Goal: Task Accomplishment & Management: Manage account settings

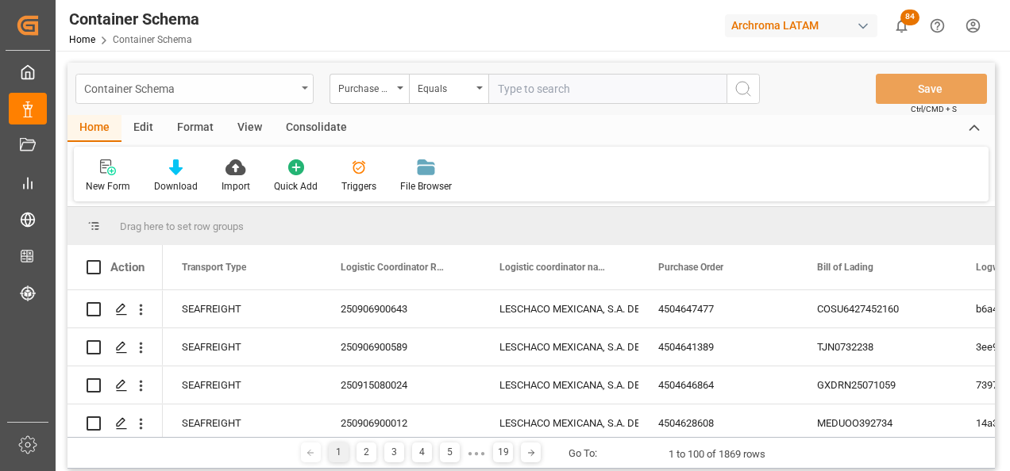
click at [288, 92] on div "Container Schema" at bounding box center [190, 88] width 212 height 20
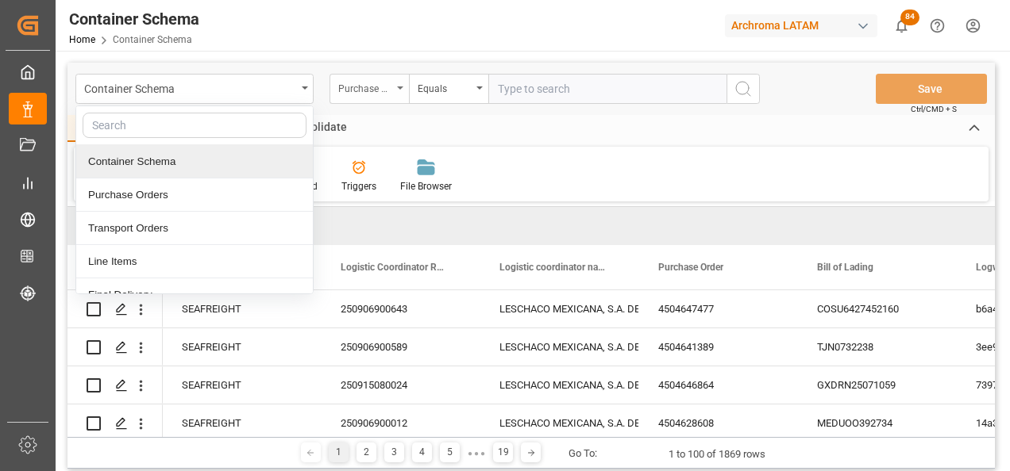
click at [365, 90] on div "Purchase Order" at bounding box center [365, 87] width 54 height 18
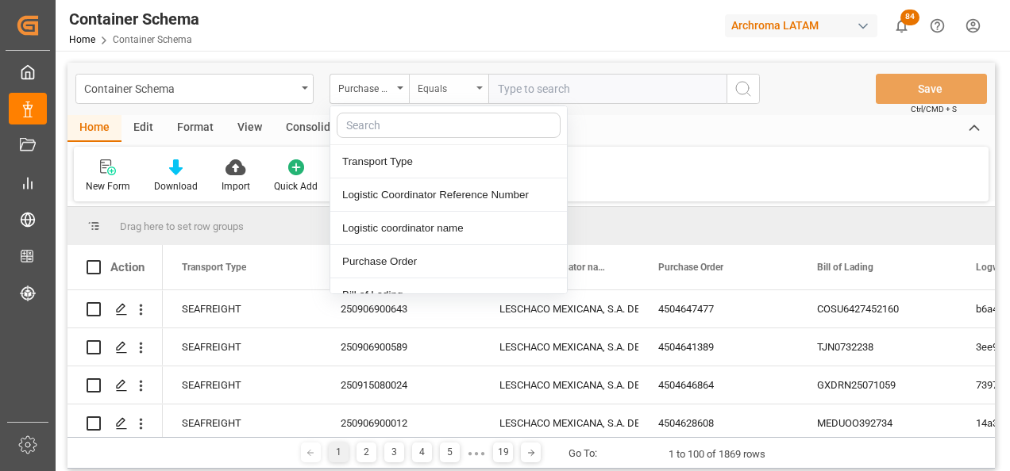
click at [449, 94] on div "Equals" at bounding box center [448, 89] width 79 height 30
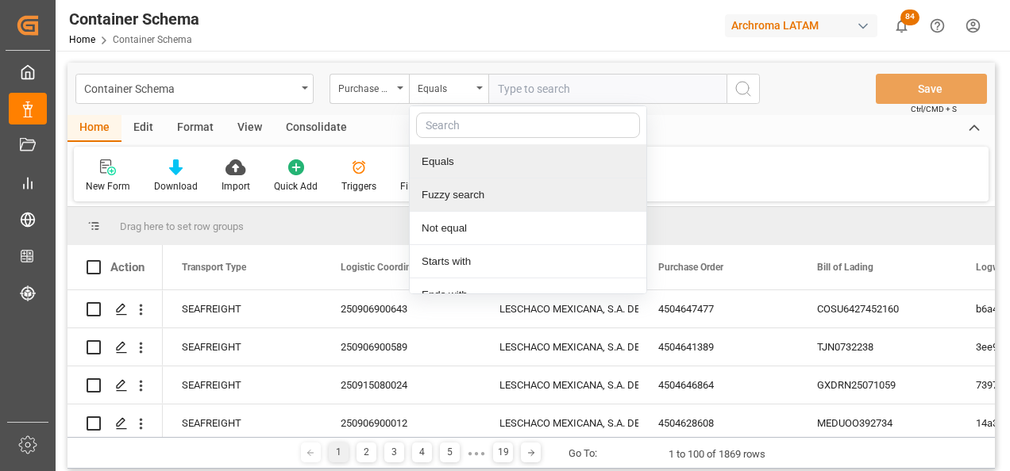
click at [464, 194] on div "Fuzzy search" at bounding box center [528, 195] width 237 height 33
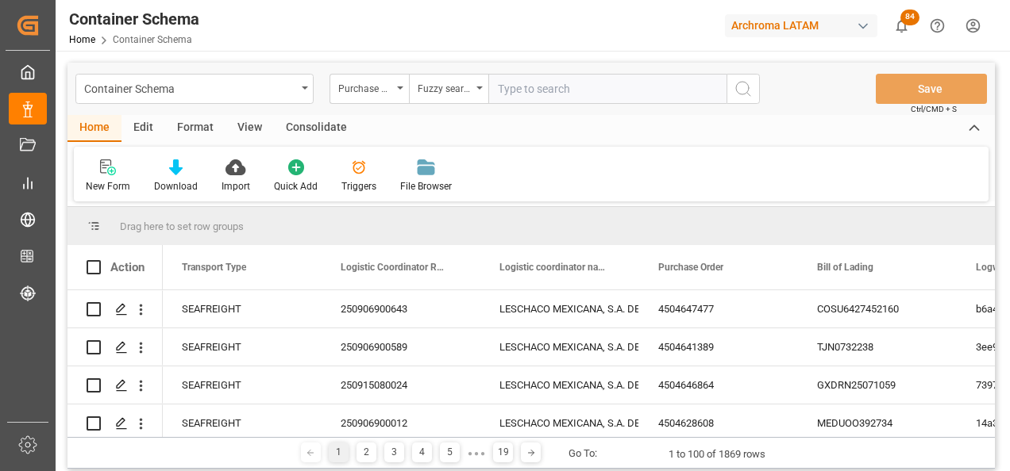
paste input "4504656915"
type input "4504656915"
click at [728, 91] on button "search button" at bounding box center [742, 89] width 33 height 30
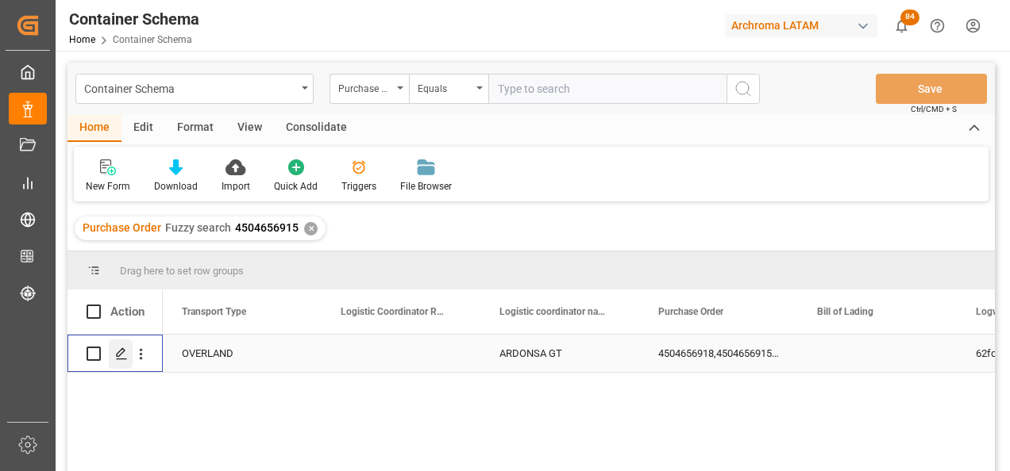
click at [113, 357] on div "Press SPACE to select this row." at bounding box center [121, 354] width 24 height 29
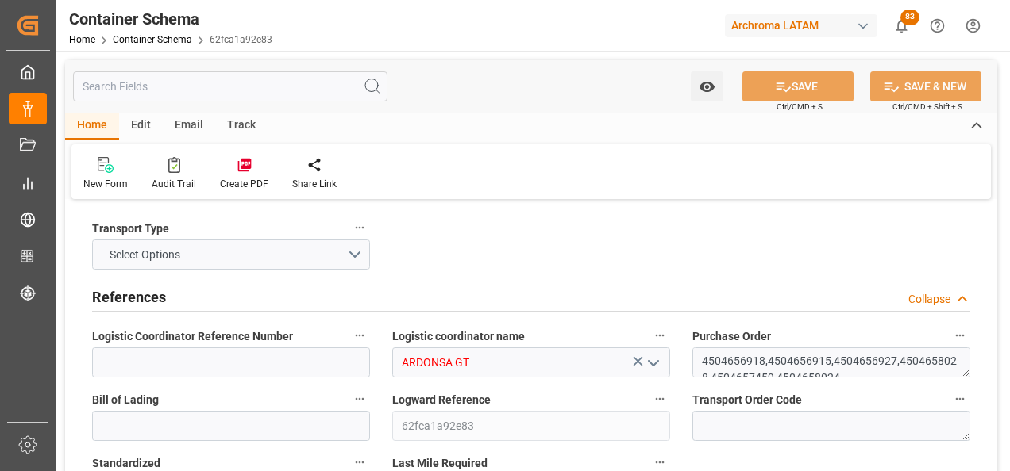
type input "0"
type input "14"
type input "251"
type input "8594.5"
type input "5772.61"
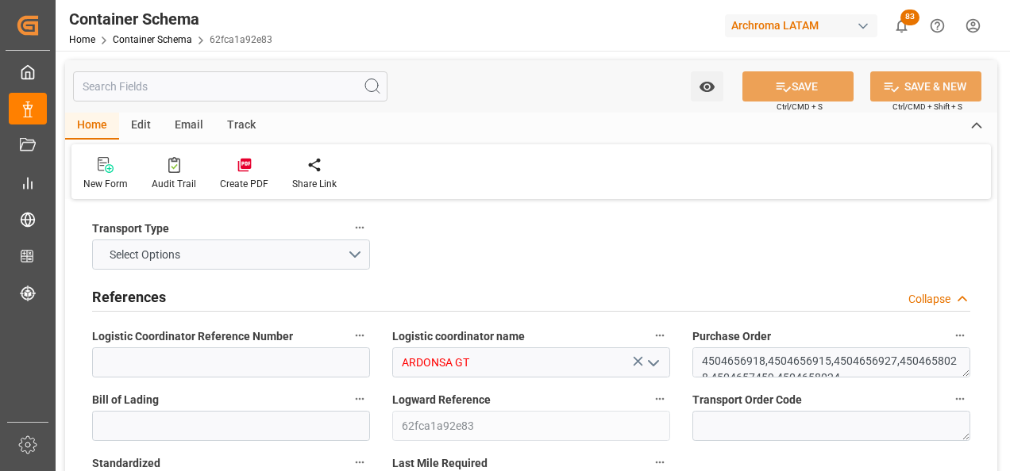
type input "HNHAC"
type input "27.08.2025 17:30"
type input "27.08.2025"
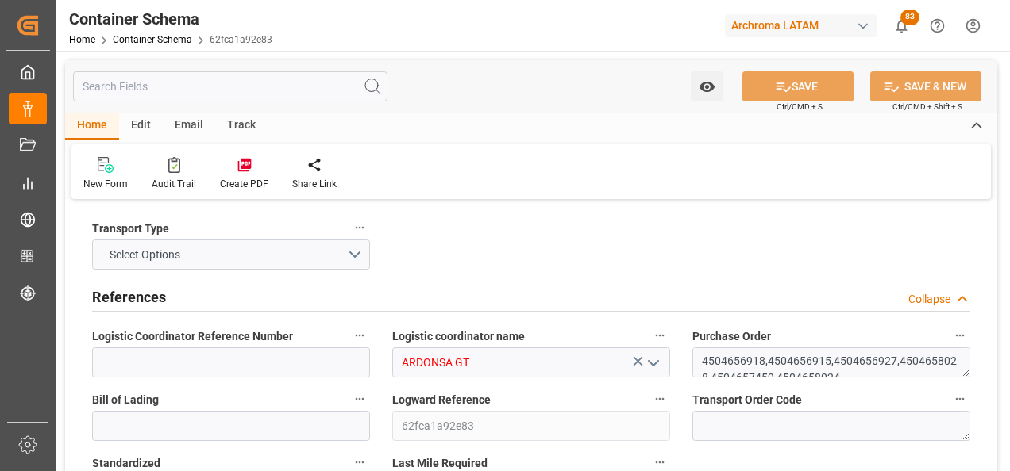
type input "[DATE]"
type input "[DATE] 00:00"
type input "03.09.2025 00:00"
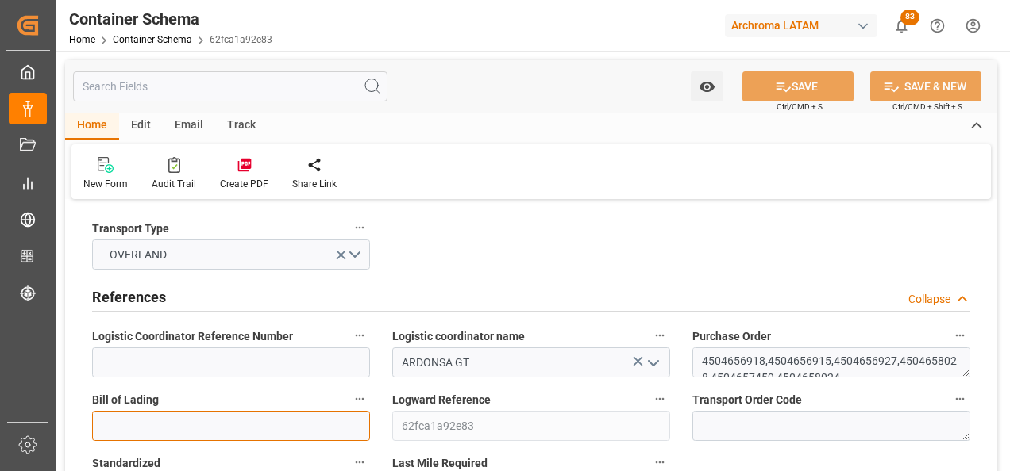
click at [204, 433] on input at bounding box center [231, 426] width 278 height 30
paste input "264-202500011926"
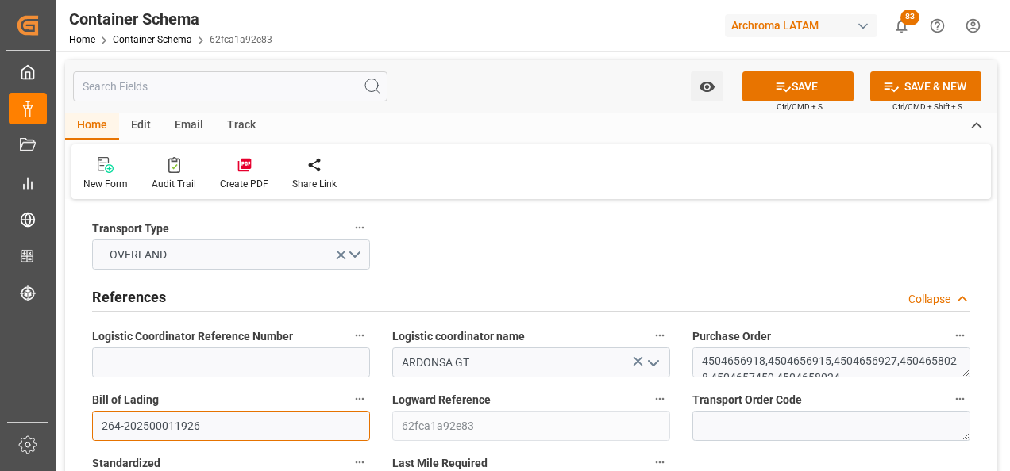
type input "264-202500011926"
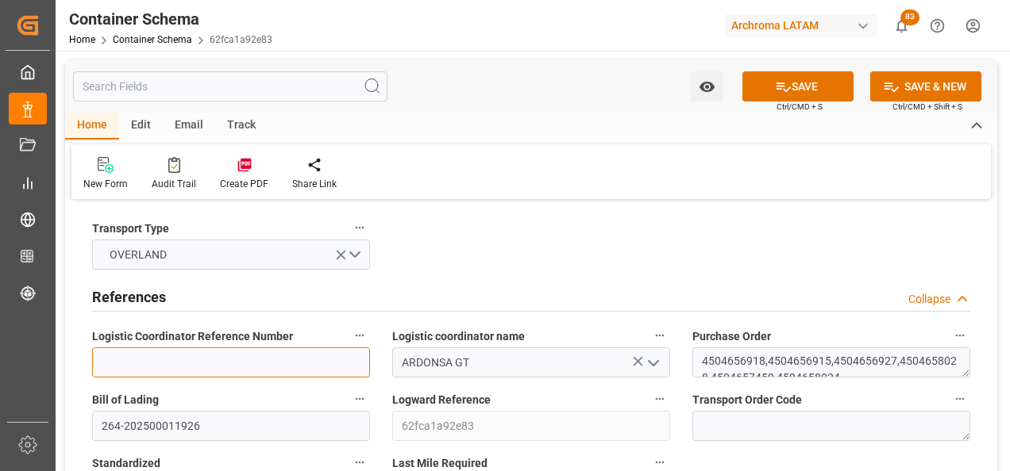
click at [101, 364] on input at bounding box center [231, 363] width 278 height 30
paste input "264-202500011926"
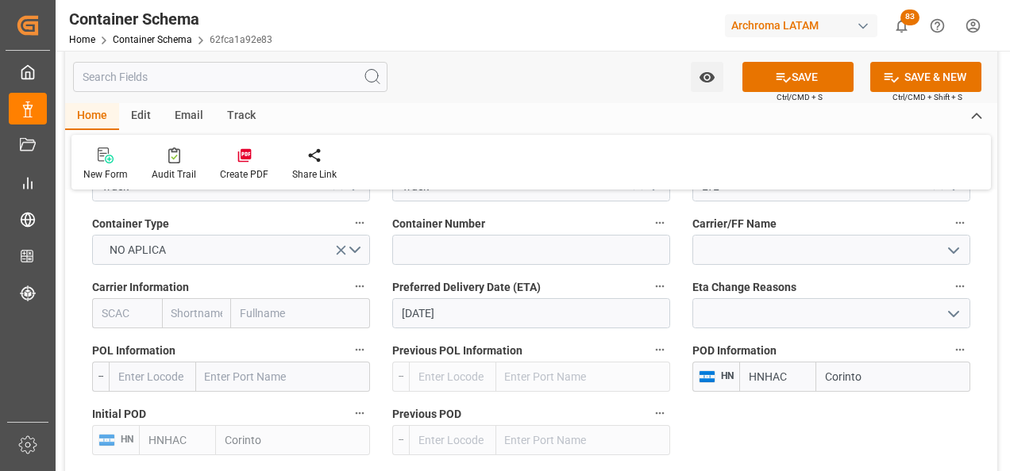
scroll to position [1667, 0]
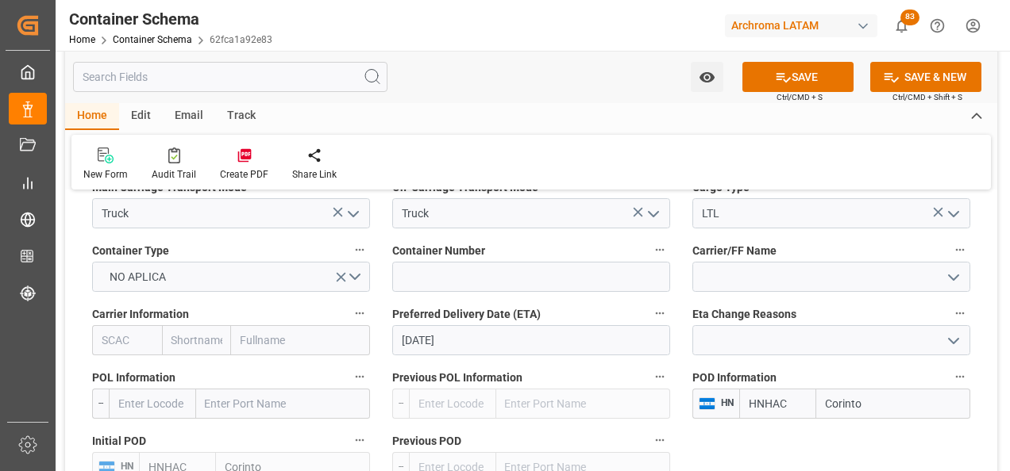
type input "264-202500011926"
click at [497, 276] on input at bounding box center [531, 277] width 278 height 30
paste input "C-639 BNP"
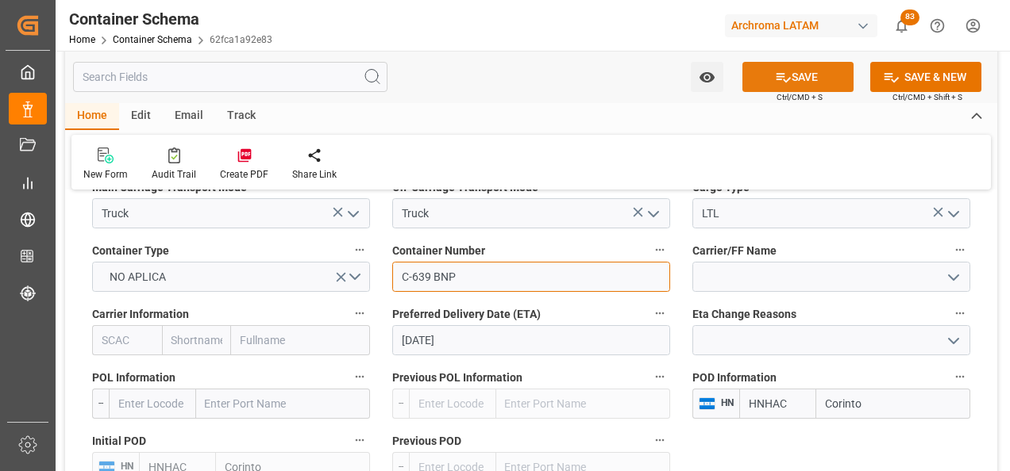
type input "C-639 BNP"
click at [785, 69] on icon at bounding box center [783, 77] width 17 height 17
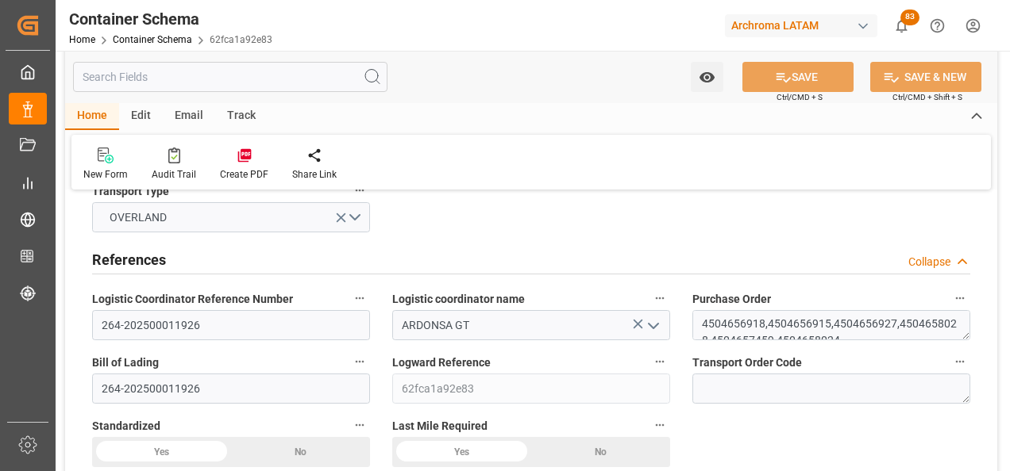
scroll to position [0, 0]
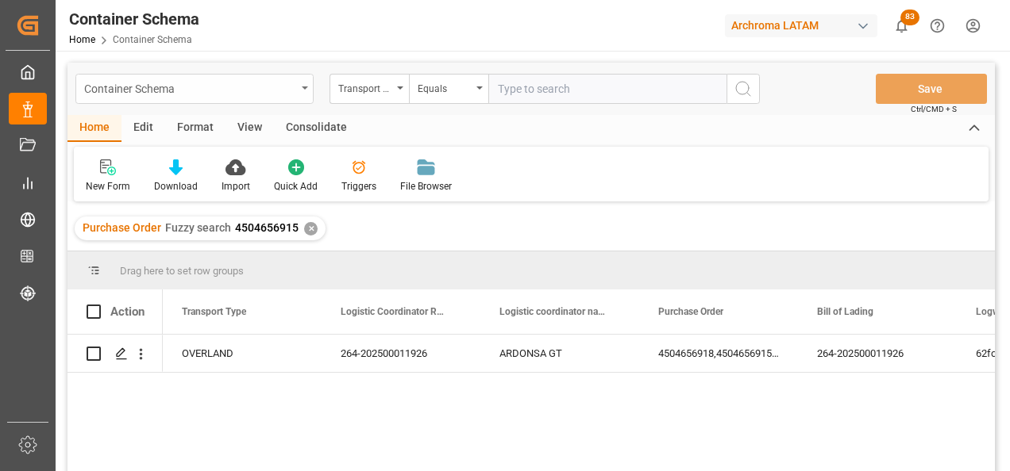
click at [263, 89] on div "Container Schema" at bounding box center [190, 88] width 212 height 20
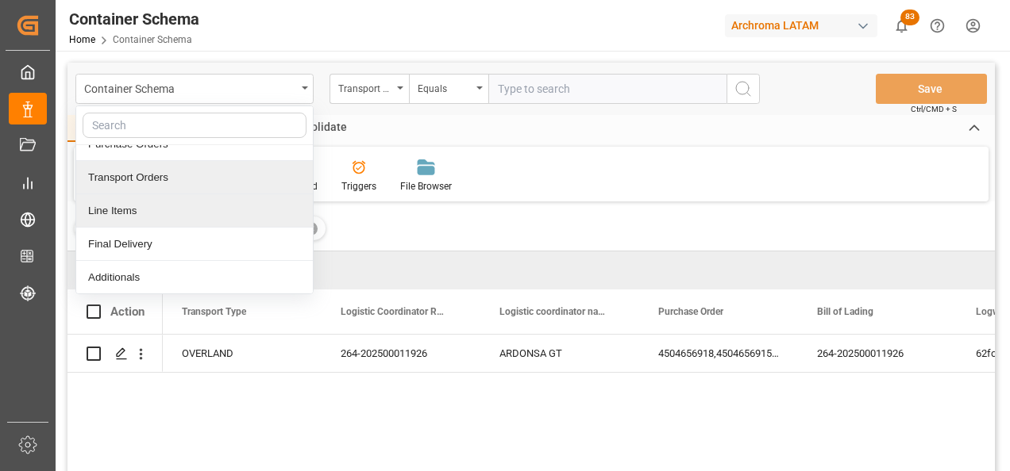
scroll to position [79, 0]
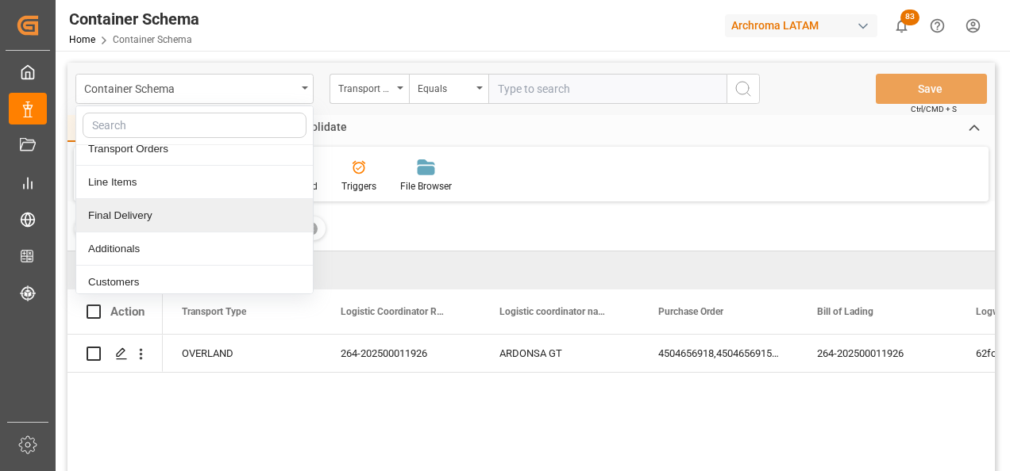
click at [174, 209] on div "Final Delivery" at bounding box center [194, 215] width 237 height 33
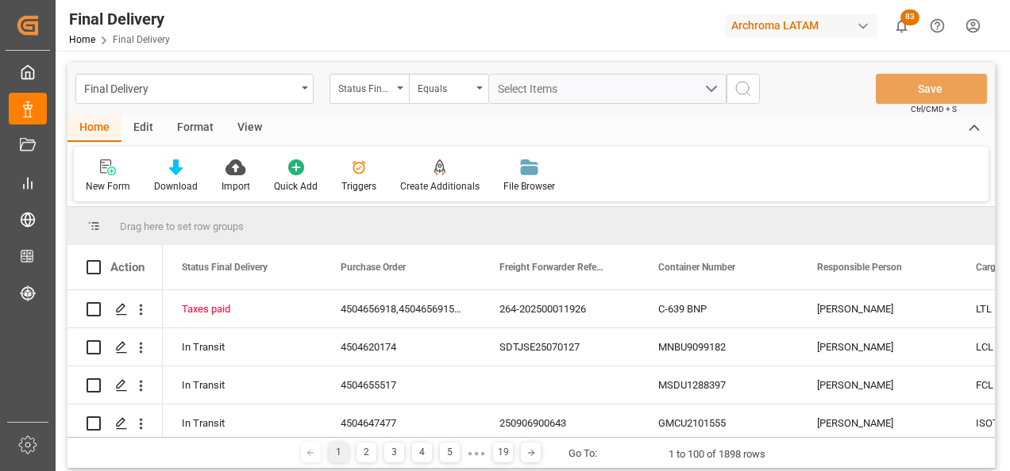
click at [397, 92] on div "Status Final Delivery" at bounding box center [368, 89] width 79 height 30
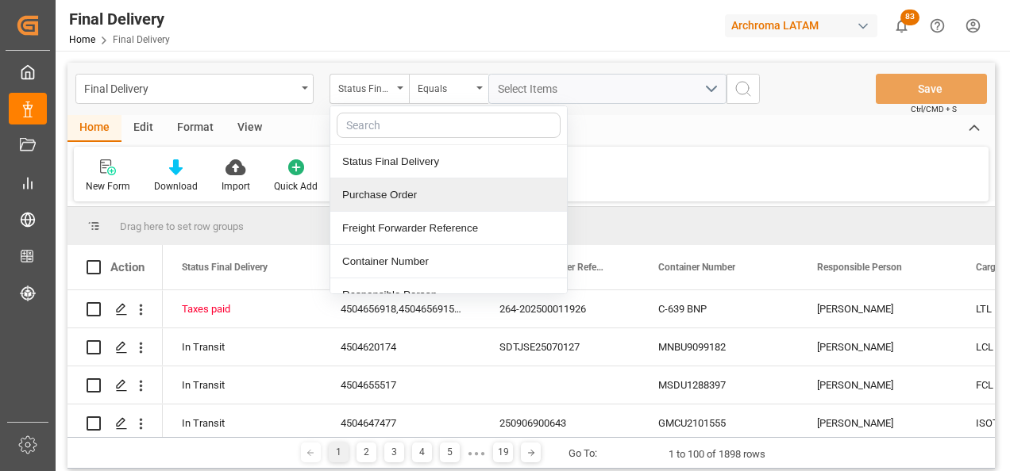
click at [373, 189] on div "Purchase Order" at bounding box center [448, 195] width 237 height 33
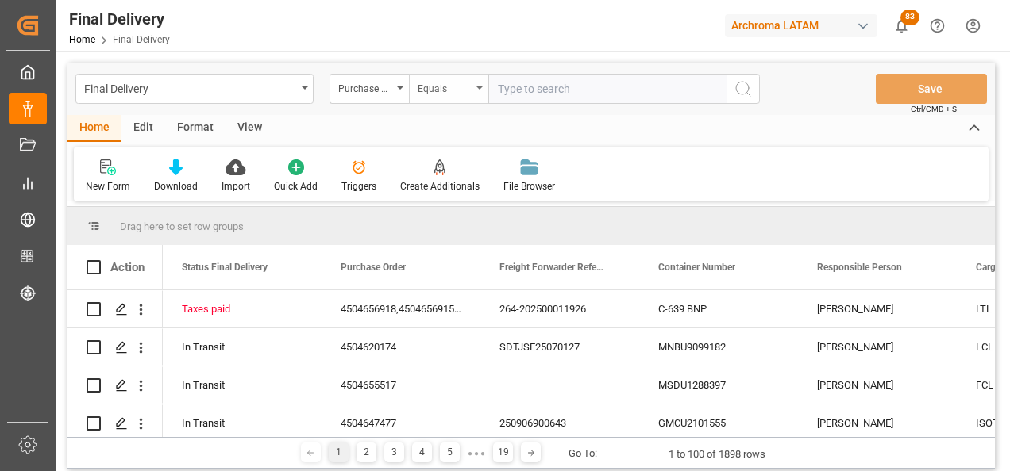
click at [449, 97] on div "Equals" at bounding box center [448, 89] width 79 height 30
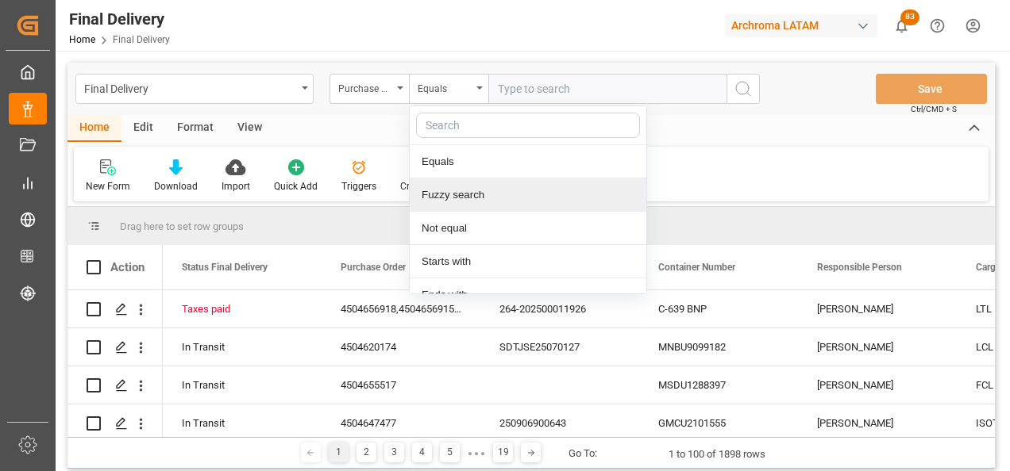
click at [482, 199] on div "Fuzzy search" at bounding box center [528, 195] width 237 height 33
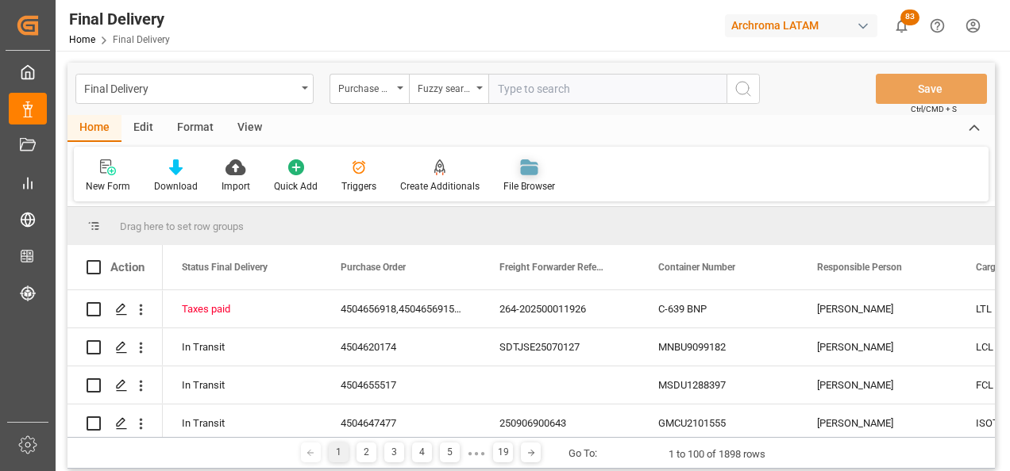
paste input "4504656915"
type input "4504656915"
click at [744, 96] on icon "search button" at bounding box center [742, 88] width 19 height 19
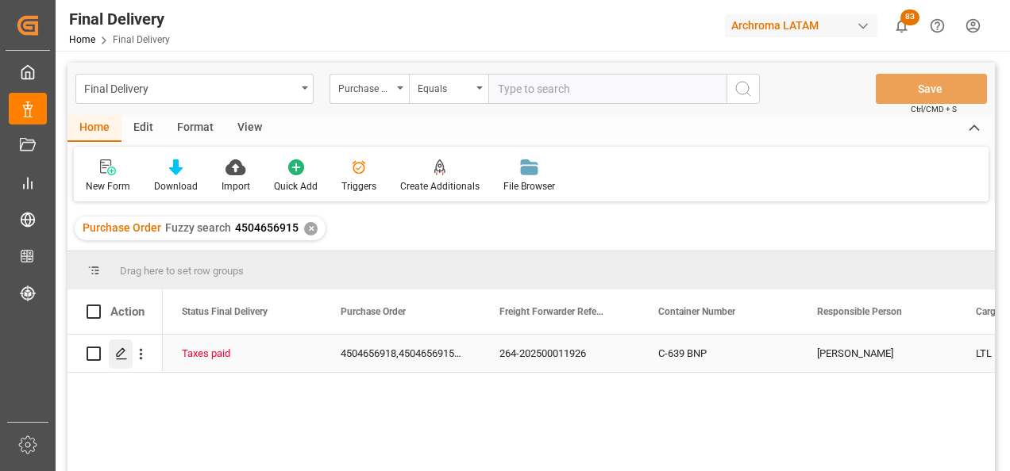
click at [122, 362] on div "Press SPACE to select this row." at bounding box center [121, 354] width 24 height 29
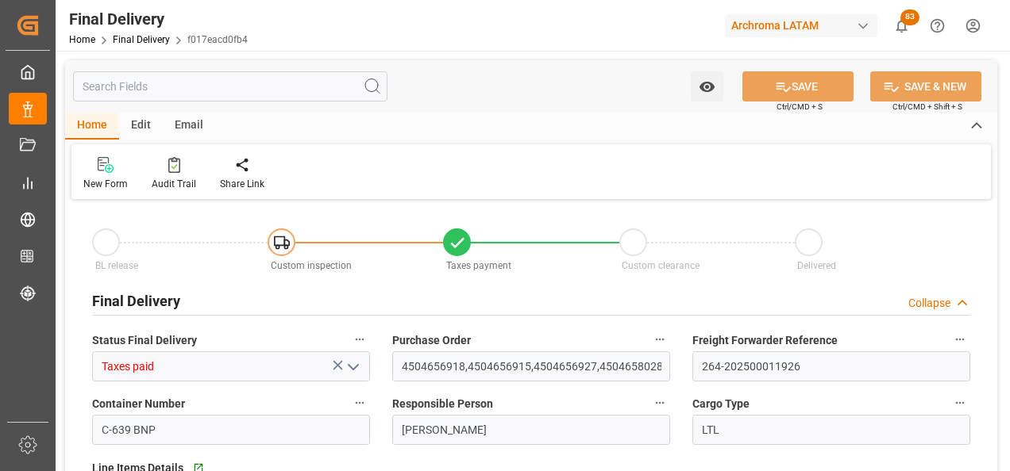
type input "[DATE]"
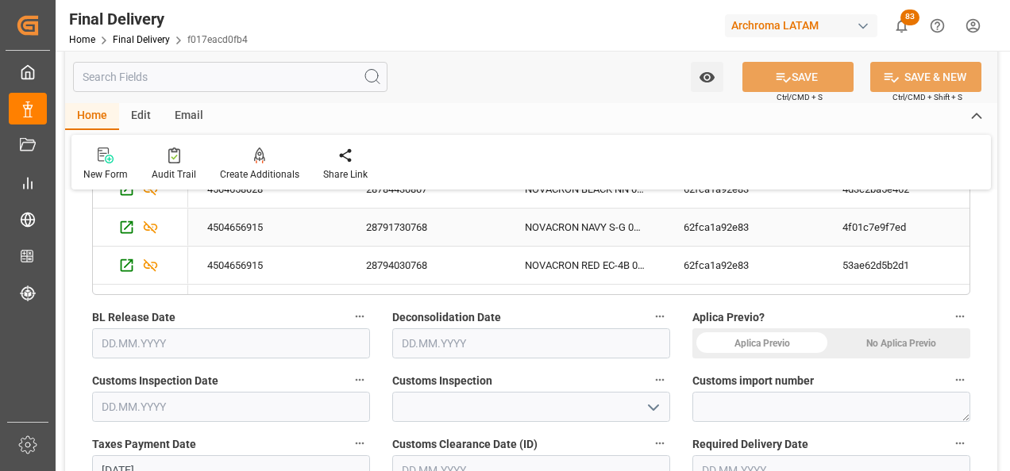
scroll to position [635, 0]
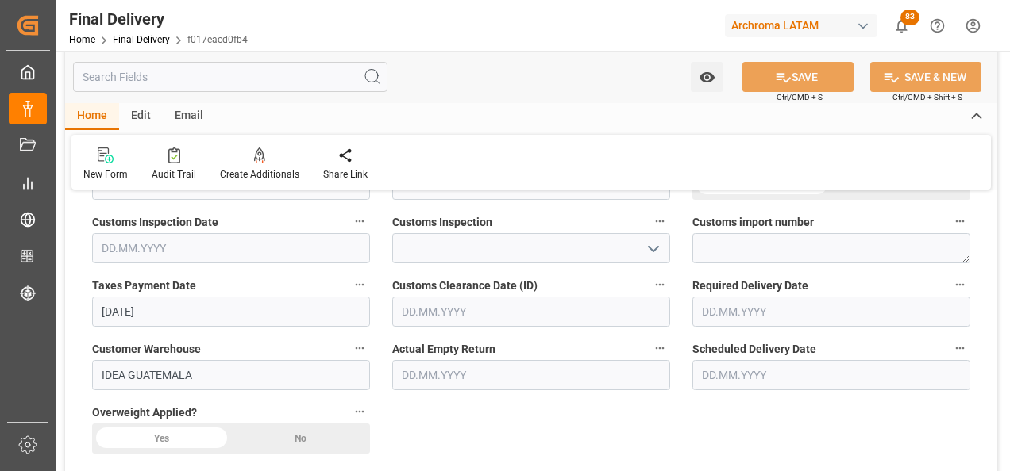
click at [733, 312] on input "text" at bounding box center [831, 312] width 278 height 30
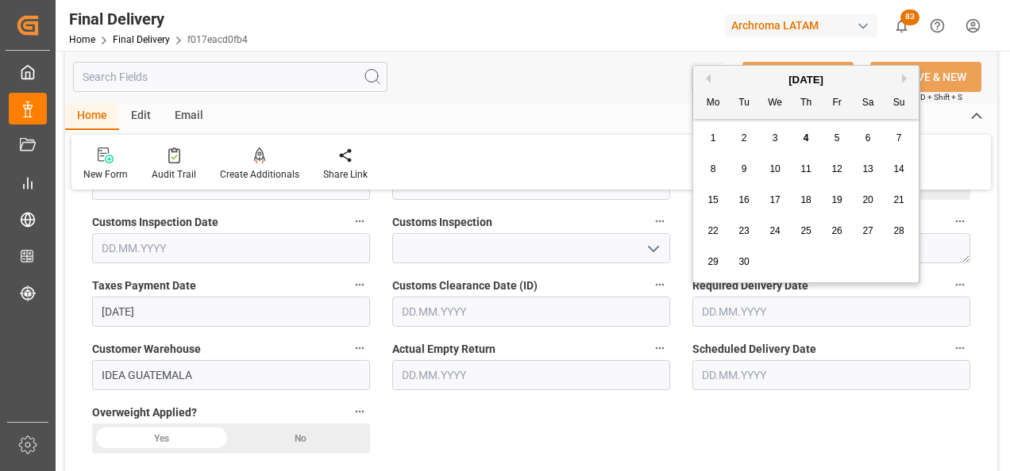
click at [804, 140] on span "4" at bounding box center [806, 138] width 6 height 11
type input "[DATE]"
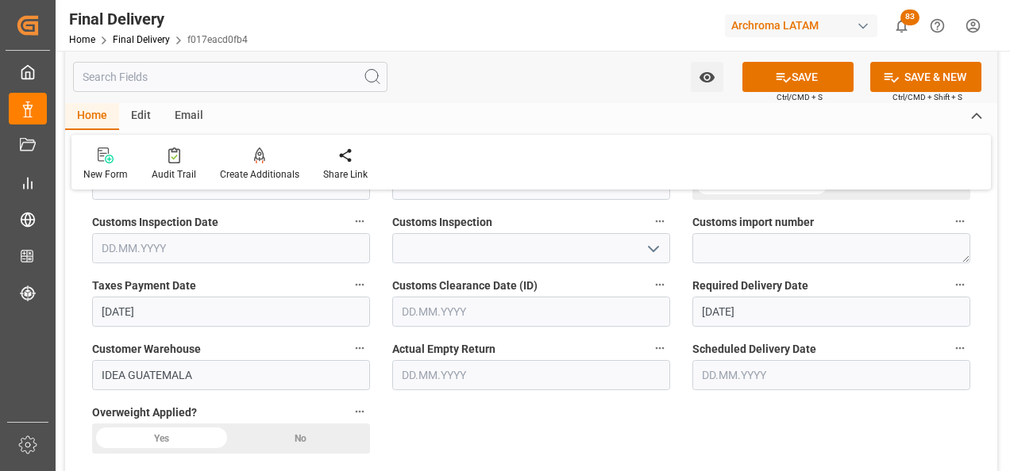
click at [740, 375] on input "text" at bounding box center [831, 375] width 278 height 30
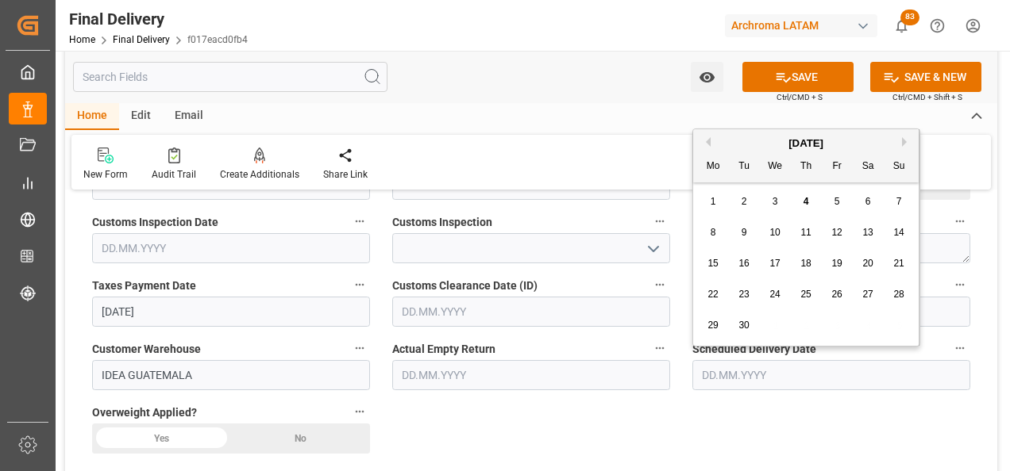
click at [829, 203] on div "5" at bounding box center [837, 202] width 20 height 19
type input "05.09.2025"
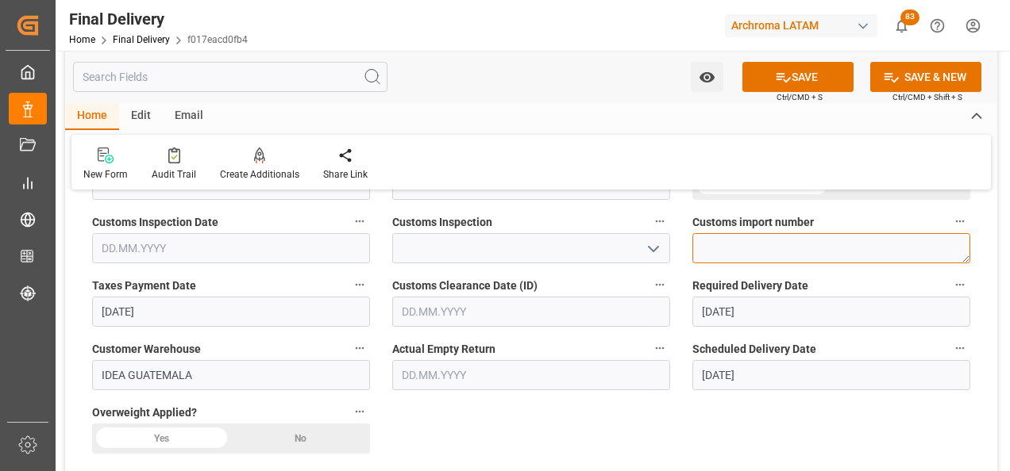
click at [783, 242] on textarea at bounding box center [831, 248] width 278 height 30
paste textarea "4504656915"
type textarea "4504656915"
paste textarea "264-202500011926"
type textarea "264-202500011926"
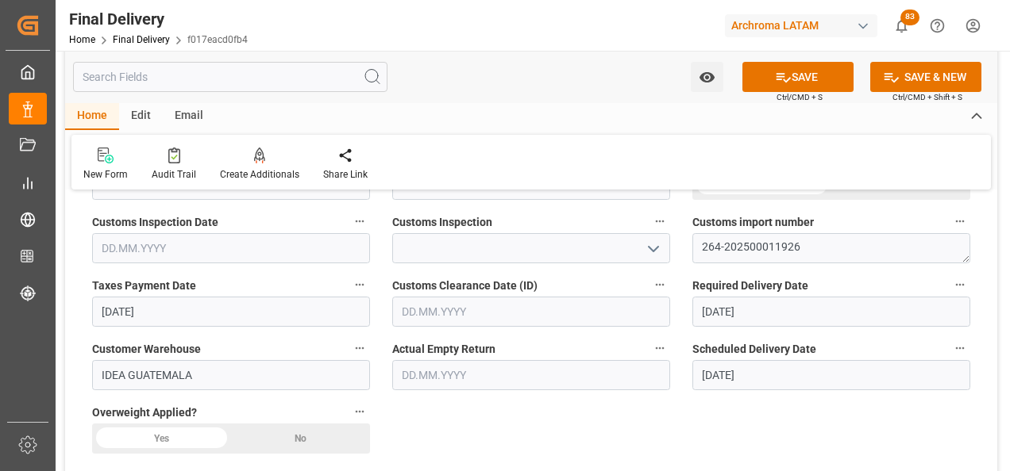
click at [430, 320] on input "text" at bounding box center [531, 312] width 278 height 30
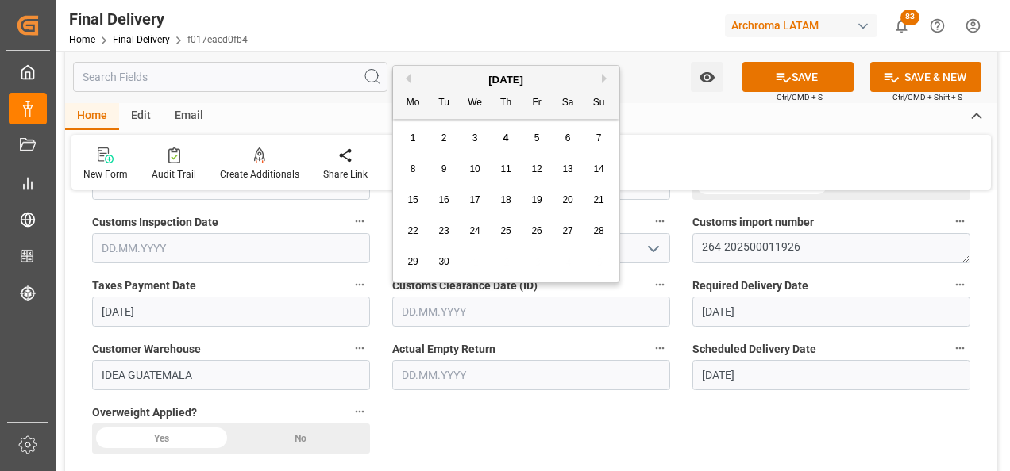
click at [476, 137] on span "3" at bounding box center [475, 138] width 6 height 11
type input "[DATE]"
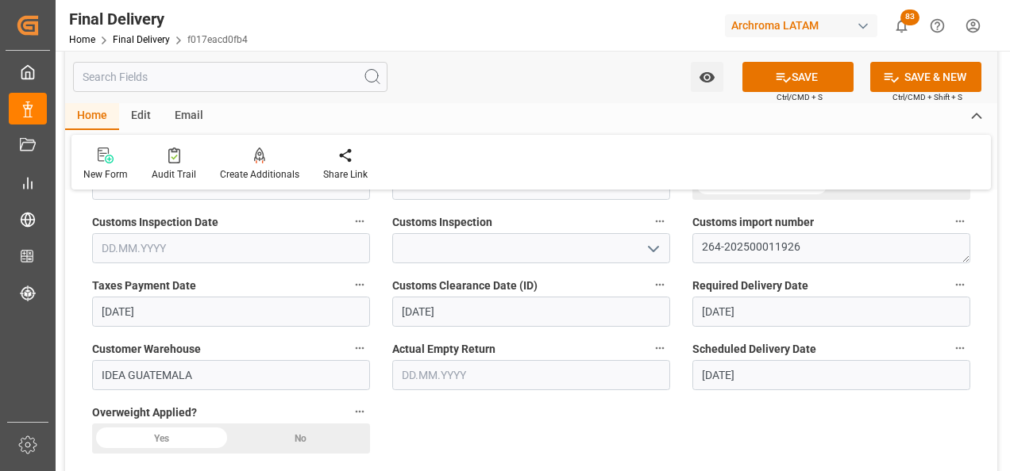
scroll to position [556, 0]
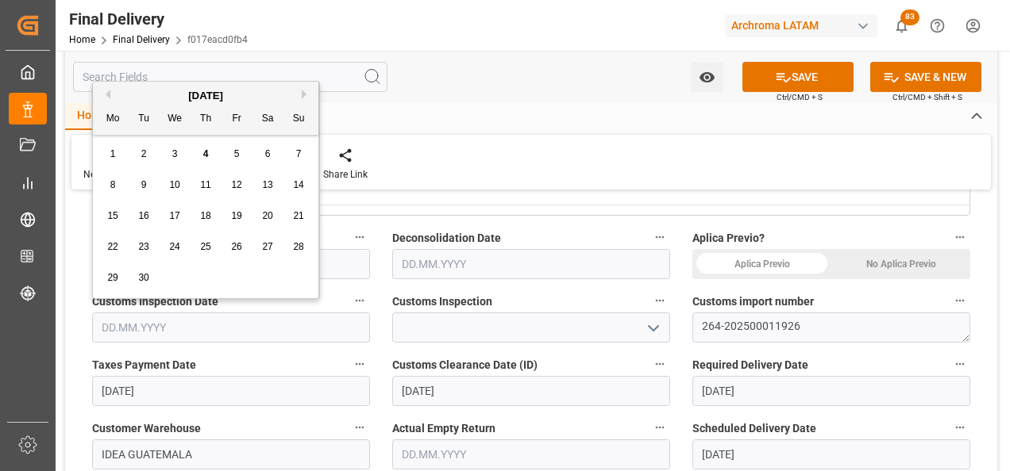
click at [207, 319] on input "text" at bounding box center [231, 328] width 278 height 30
click at [169, 151] on div "3" at bounding box center [175, 154] width 20 height 19
type input "[DATE]"
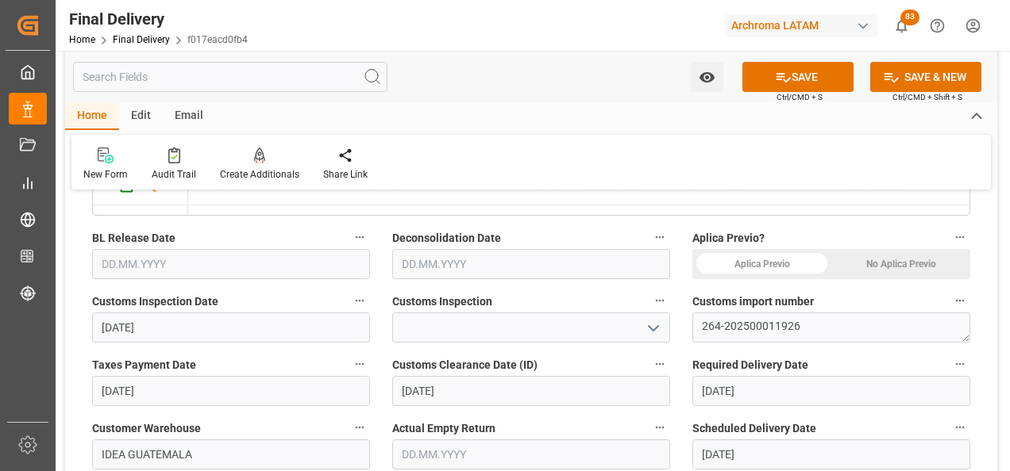
click at [149, 270] on input "text" at bounding box center [231, 264] width 278 height 30
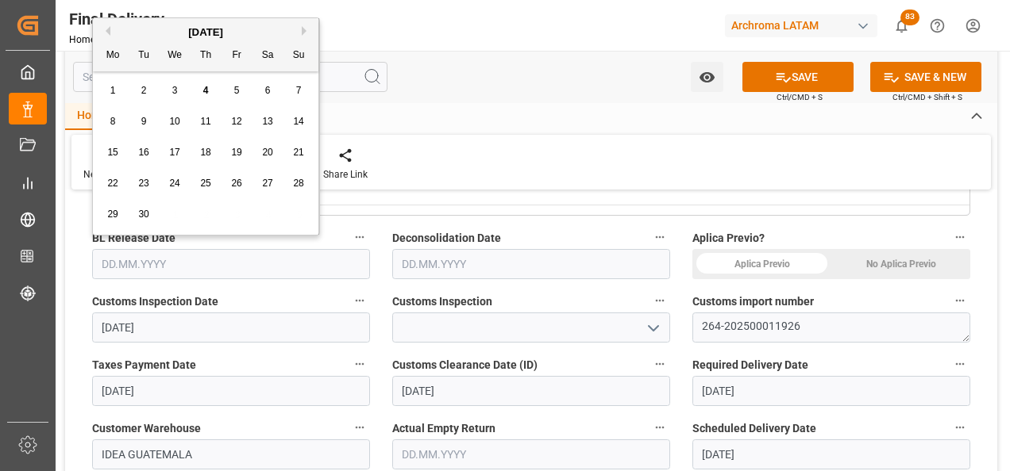
click at [174, 94] on span "3" at bounding box center [175, 90] width 6 height 11
type input "[DATE]"
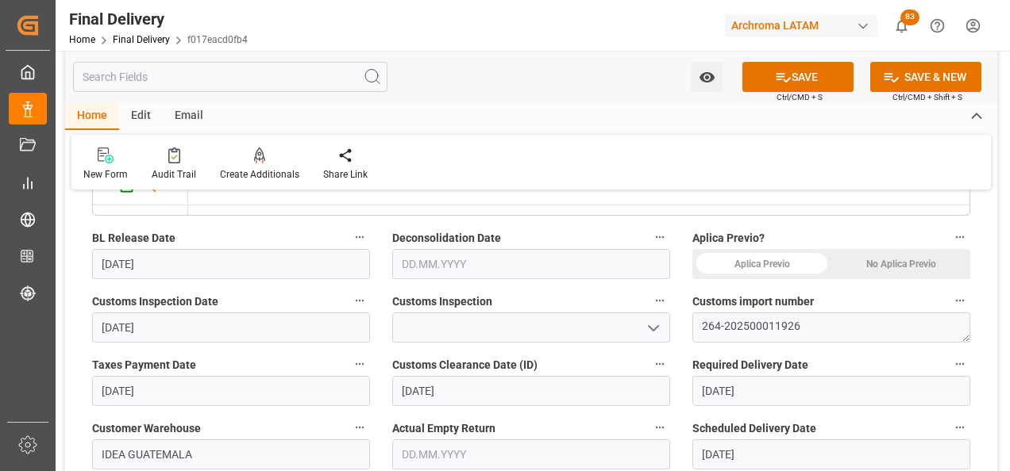
click at [647, 329] on icon "open menu" at bounding box center [653, 328] width 19 height 19
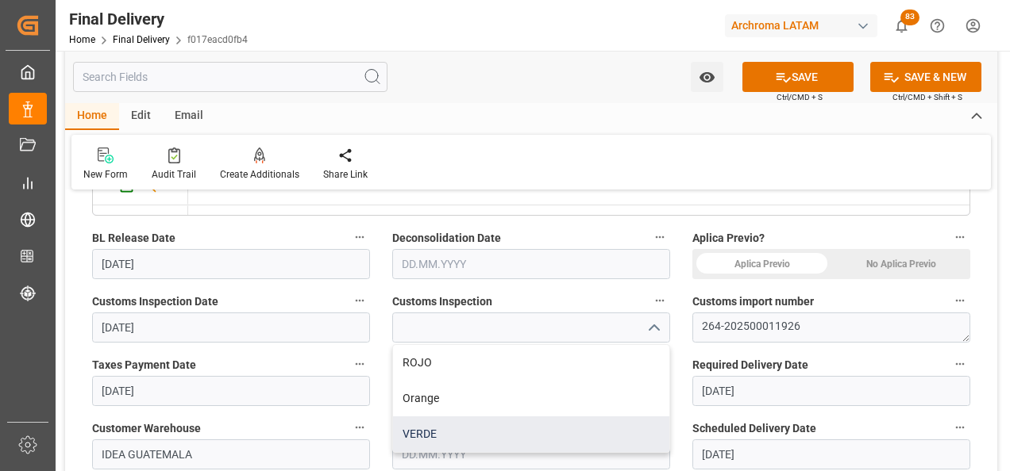
click at [588, 429] on div "VERDE" at bounding box center [531, 435] width 276 height 36
type input "VERDE"
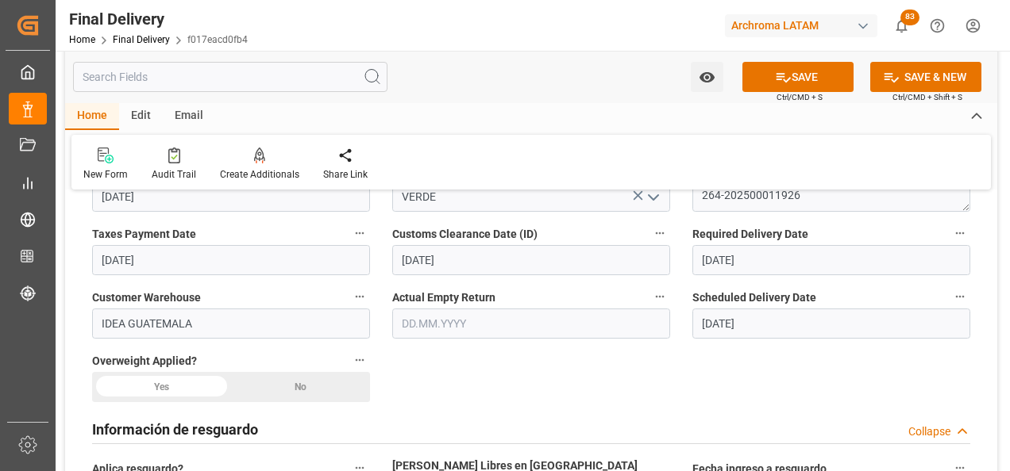
scroll to position [714, 0]
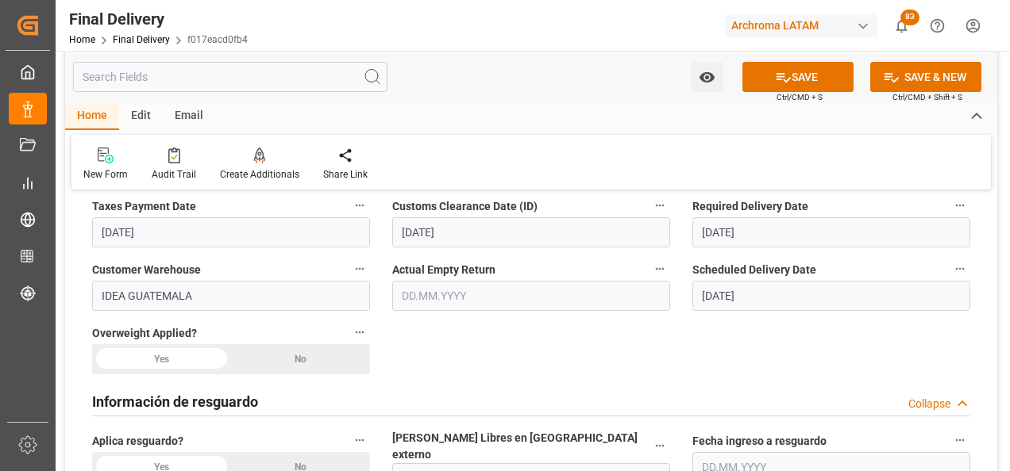
click at [345, 356] on div "No" at bounding box center [300, 359] width 139 height 30
click at [344, 460] on div "No" at bounding box center [300, 467] width 139 height 30
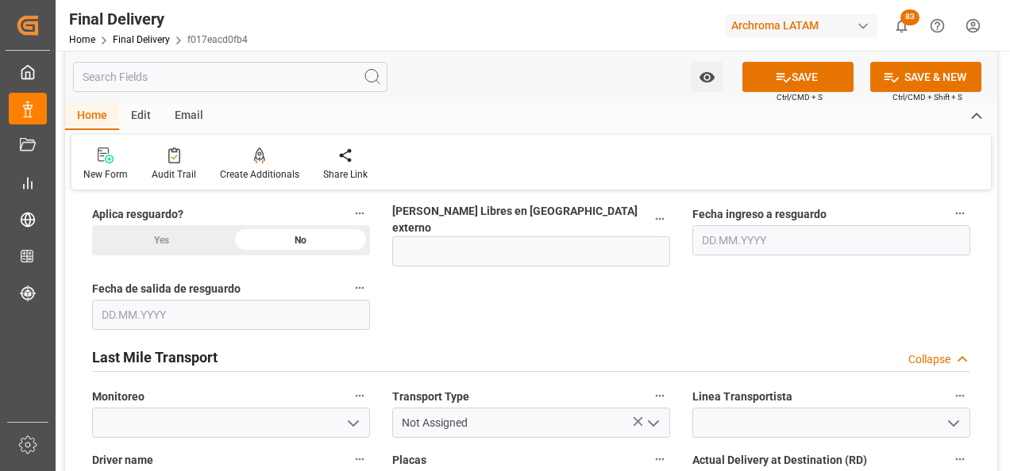
scroll to position [1032, 0]
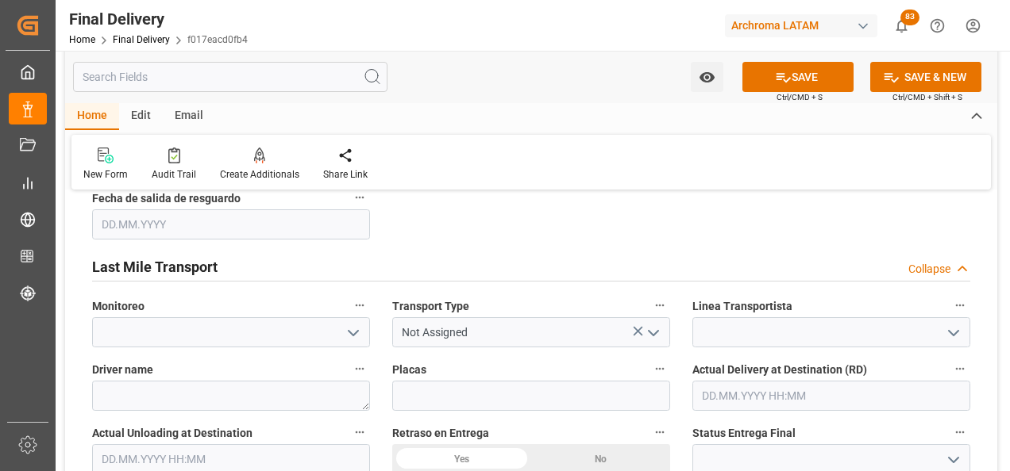
click at [655, 324] on icon "open menu" at bounding box center [653, 333] width 19 height 19
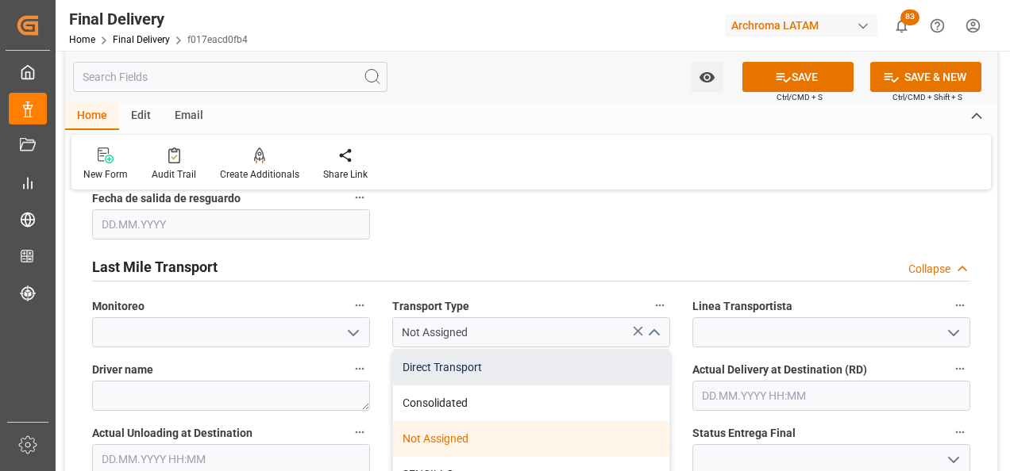
click at [517, 360] on div "Direct Transport" at bounding box center [531, 368] width 276 height 36
type input "Direct Transport"
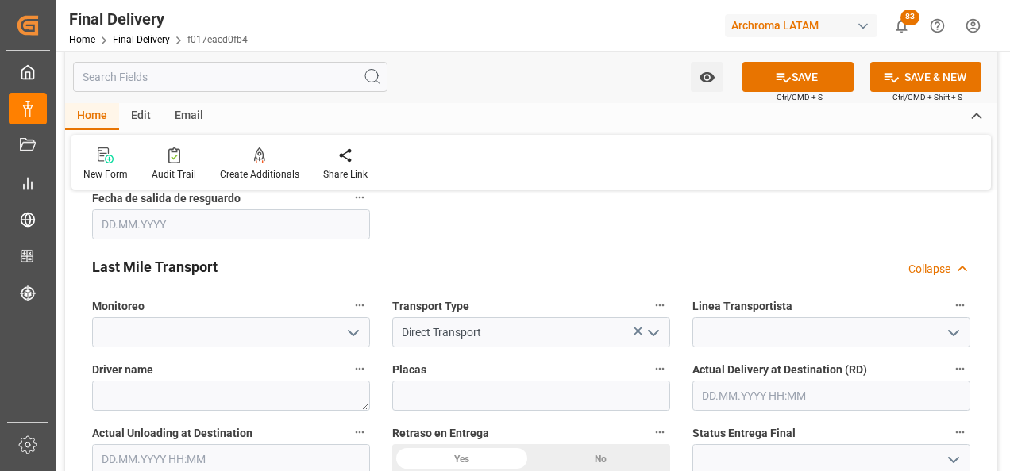
click at [952, 324] on icon "open menu" at bounding box center [953, 333] width 19 height 19
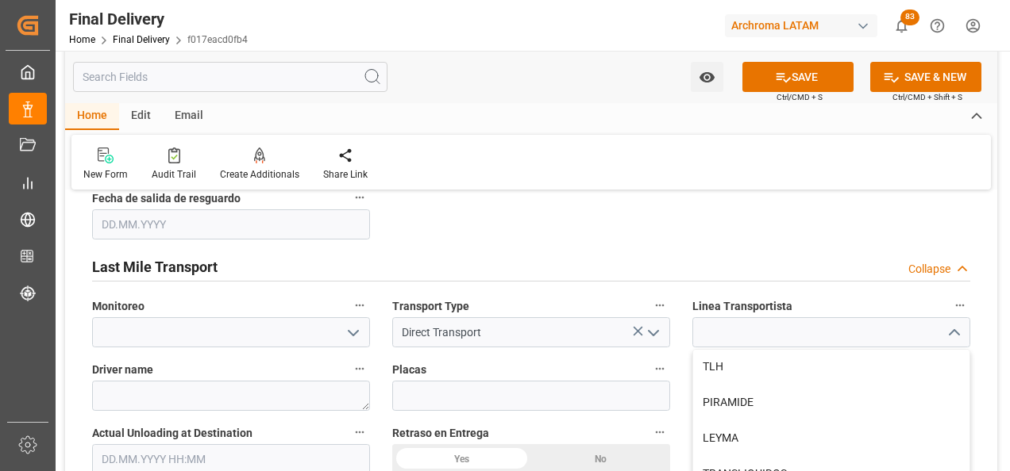
scroll to position [1079, 0]
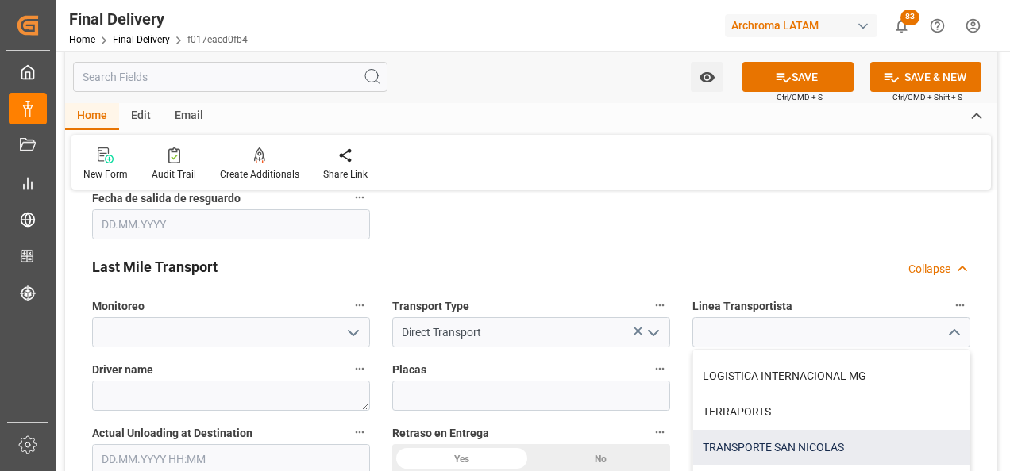
click at [779, 430] on div "TRANSPORTE SAN NICOLAS" at bounding box center [831, 448] width 276 height 36
type input "TRANSPORTE SAN NICOLAS"
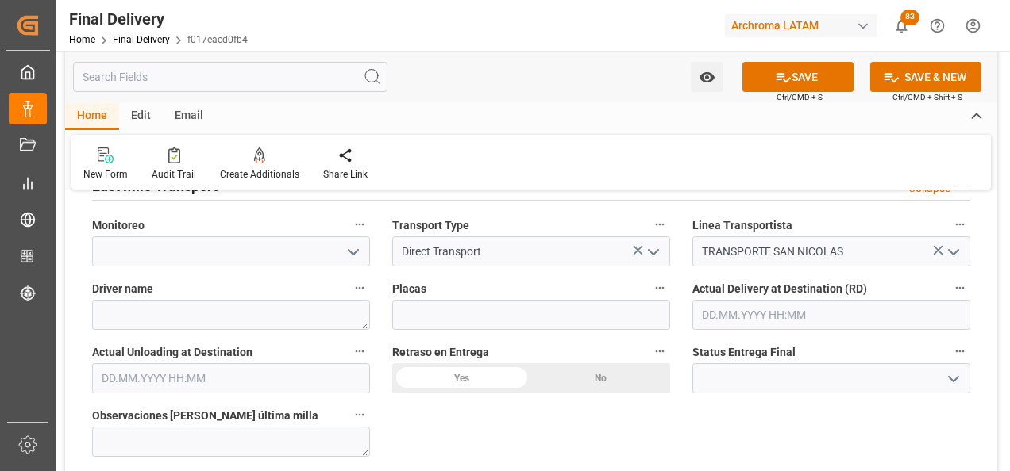
scroll to position [1111, 0]
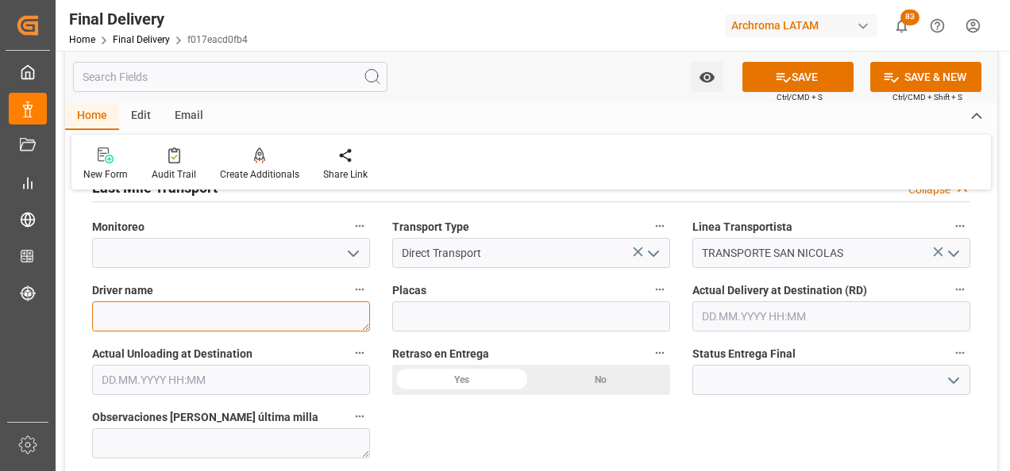
click at [288, 316] on textarea at bounding box center [231, 317] width 278 height 30
paste textarea "EDY ROLANDO SEIJAS HERNANDEZ"
type textarea "EDY ROLANDO SEIJAS HERNANDEZ"
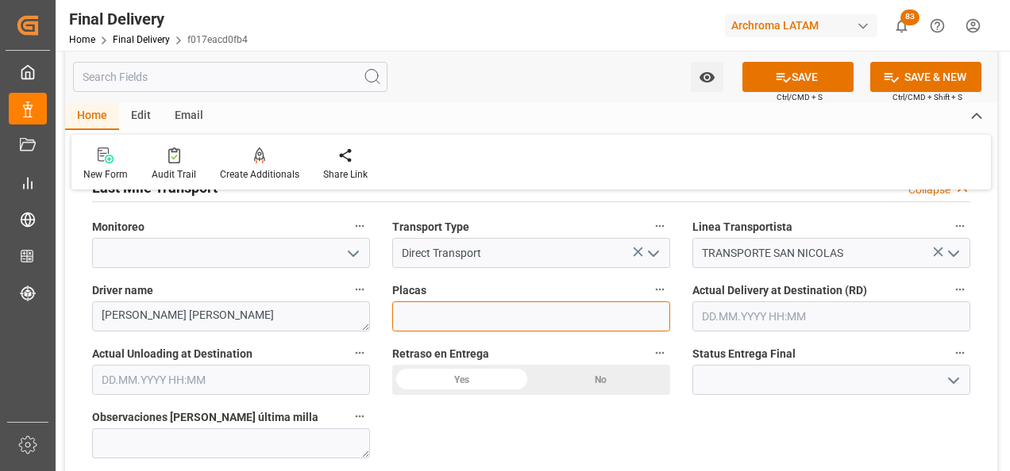
click at [563, 305] on input at bounding box center [531, 317] width 278 height 30
paste input "C- 639 BNP"
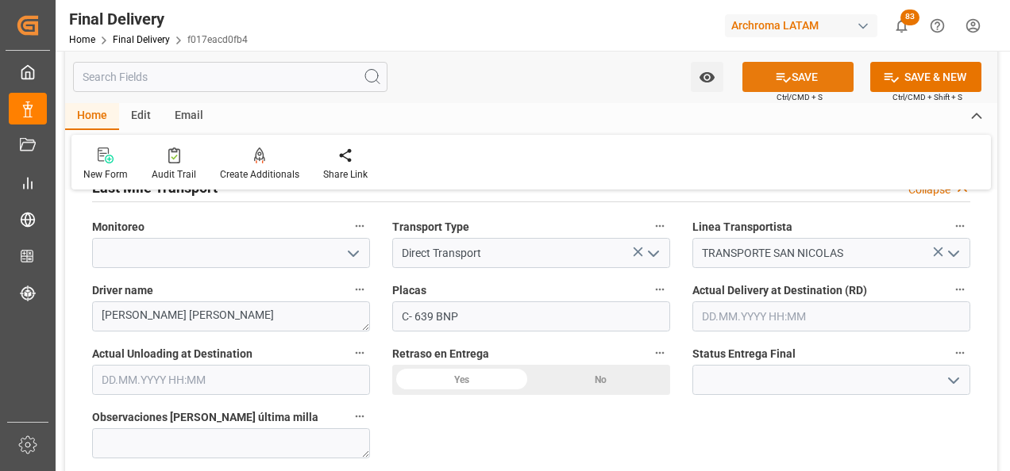
click at [801, 77] on button "SAVE" at bounding box center [797, 77] width 111 height 30
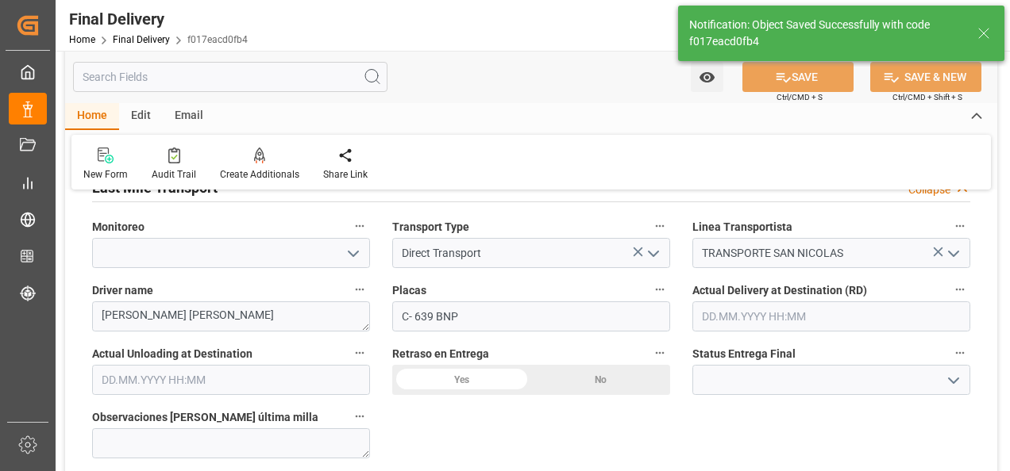
type input "C- 639 BNP"
type textarea "1"
type input "In transit to final delivery"
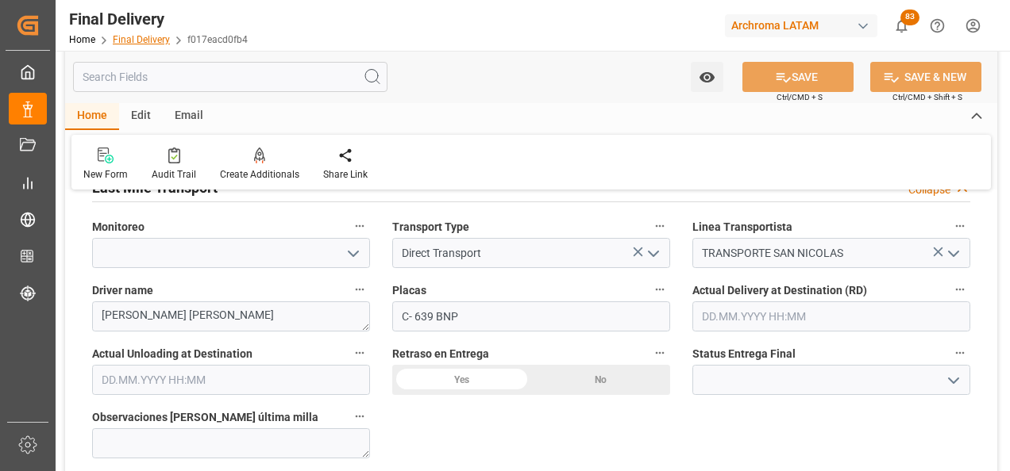
click at [159, 37] on link "Final Delivery" at bounding box center [141, 39] width 57 height 11
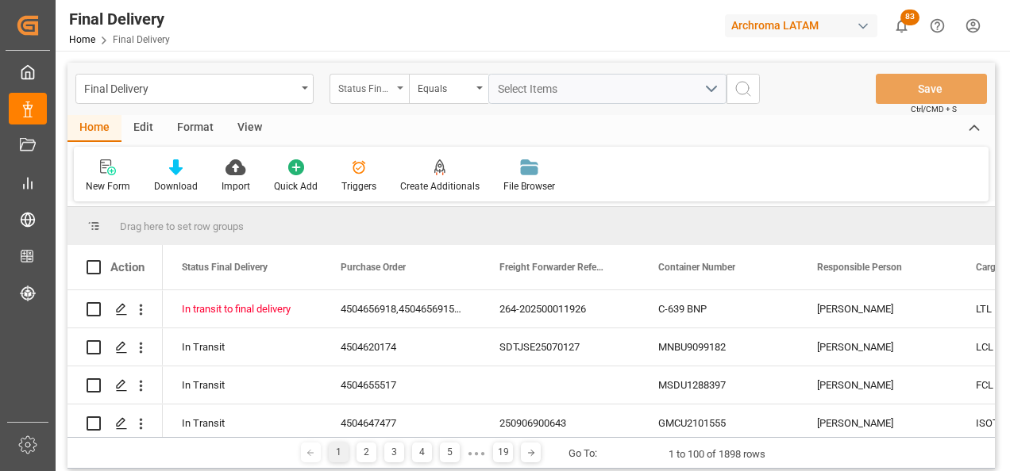
click at [347, 97] on div "Status Final Delivery" at bounding box center [368, 89] width 79 height 30
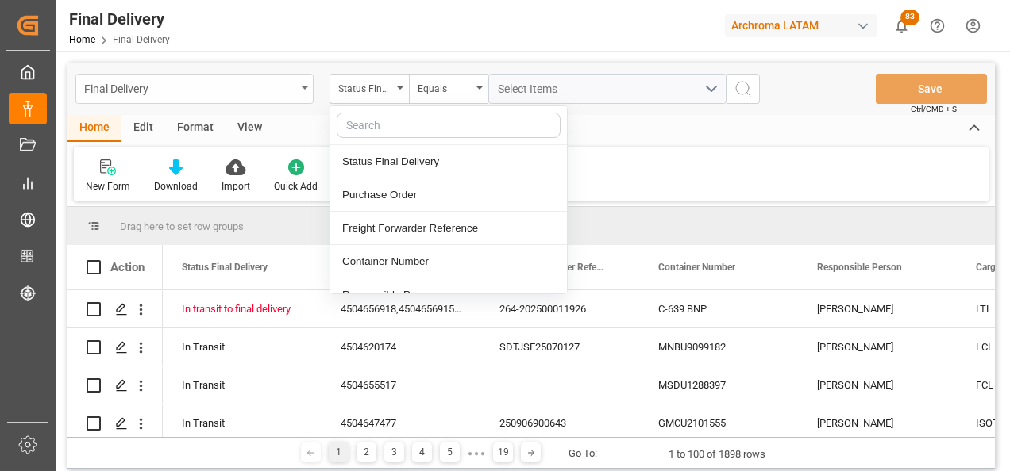
click at [267, 102] on div "Final Delivery" at bounding box center [194, 89] width 238 height 30
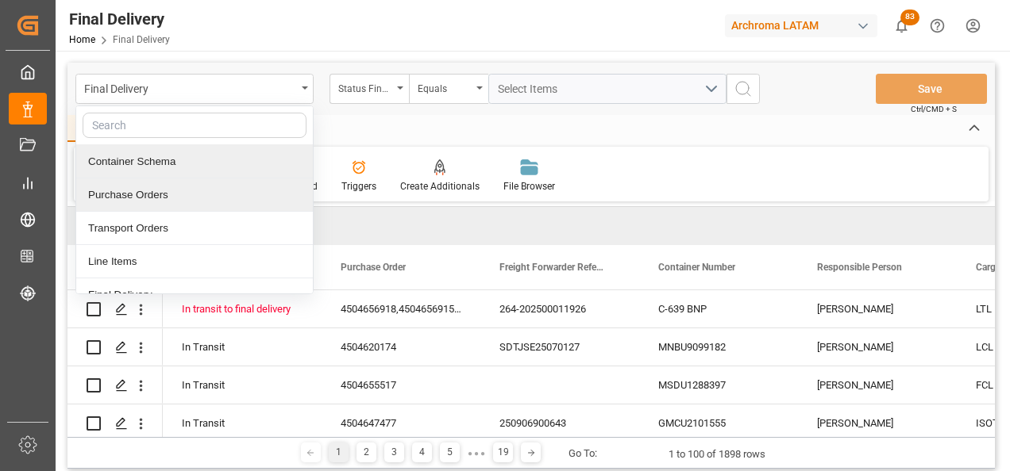
click at [202, 200] on div "Purchase Orders" at bounding box center [194, 195] width 237 height 33
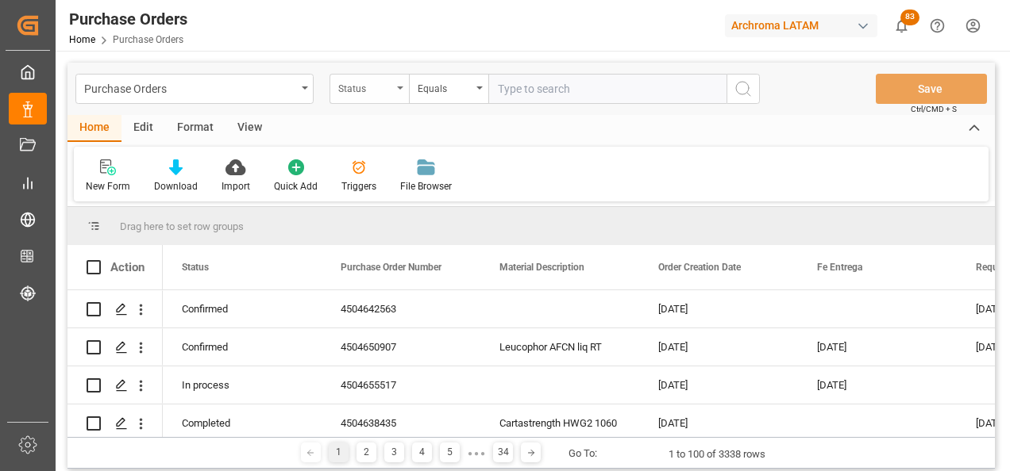
click at [349, 96] on div "Status" at bounding box center [368, 89] width 79 height 30
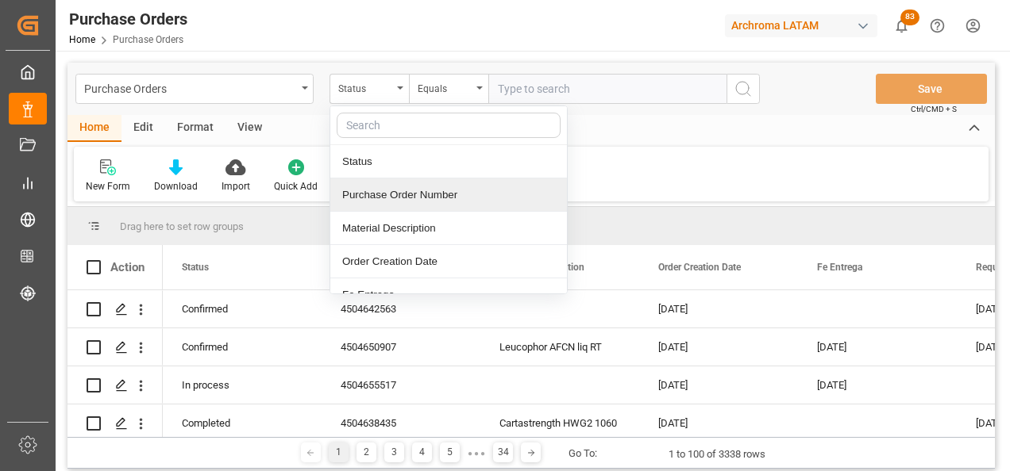
click at [402, 202] on div "Purchase Order Number" at bounding box center [448, 195] width 237 height 33
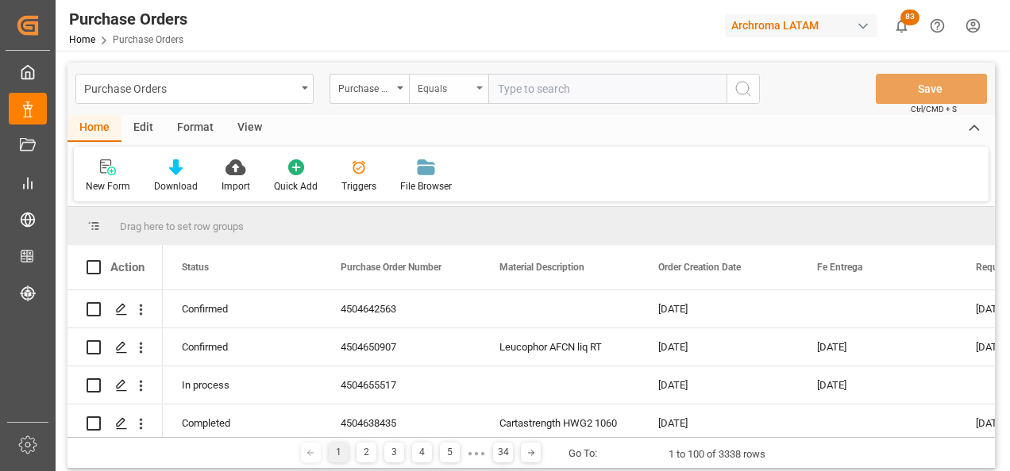
click at [436, 98] on div "Equals" at bounding box center [448, 89] width 79 height 30
type input "4504652934"
click at [462, 86] on div "Equals" at bounding box center [444, 87] width 54 height 18
click at [452, 76] on div "Equals" at bounding box center [448, 89] width 79 height 30
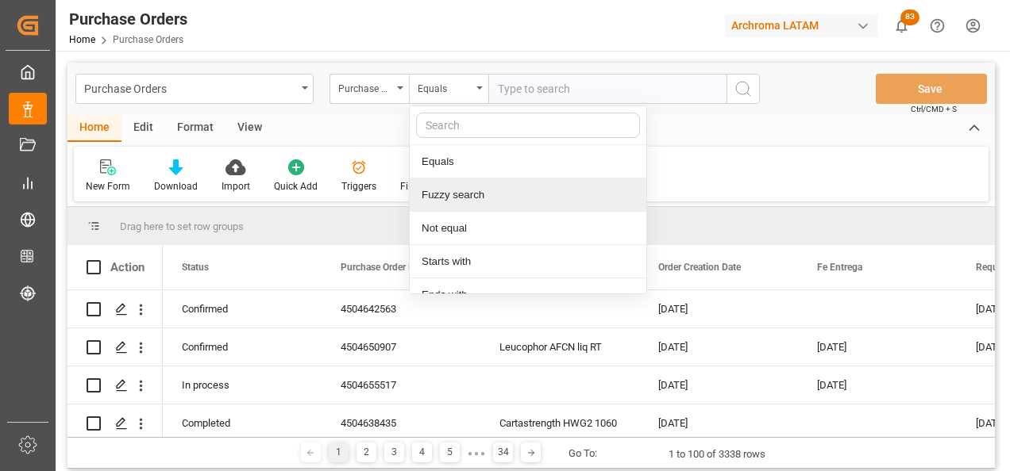
click at [470, 193] on div "Fuzzy search" at bounding box center [528, 195] width 237 height 33
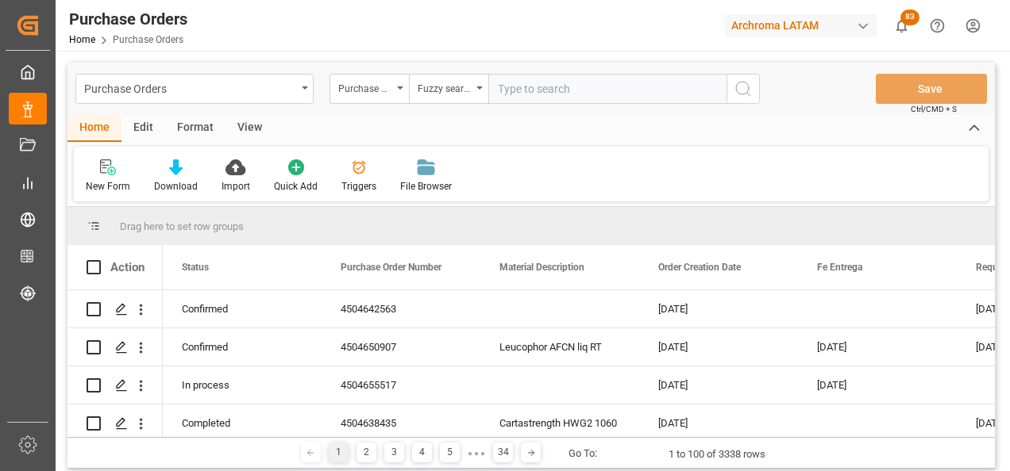
paste input "4504652934"
type input "4504652934"
click at [745, 84] on icon "search button" at bounding box center [742, 88] width 19 height 19
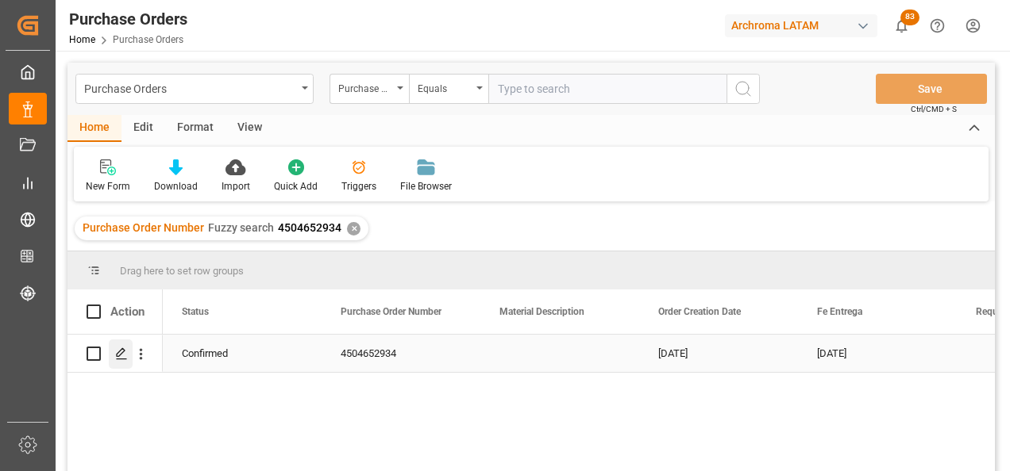
click at [122, 357] on icon "Press SPACE to select this row." at bounding box center [121, 354] width 13 height 13
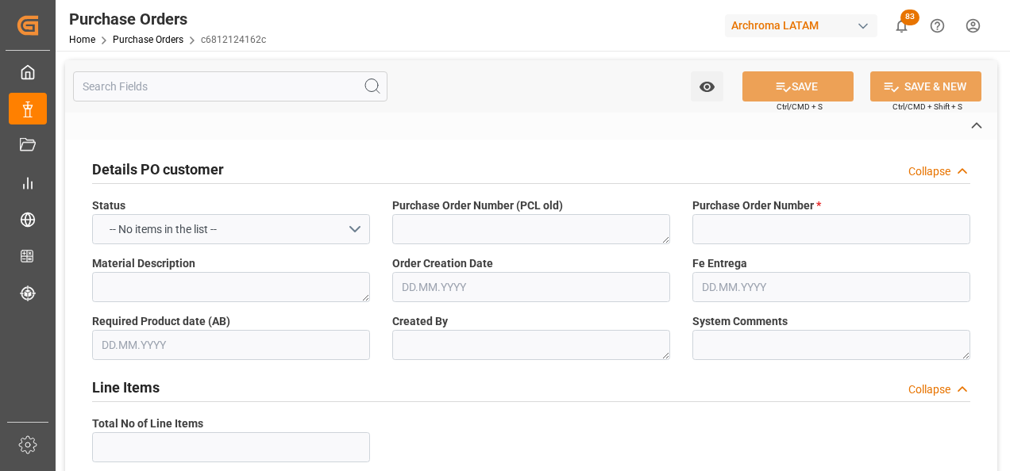
type input "4504652934"
type textarea "MAMORALES"
type textarea "No Line Item Found"
type input "2901"
type input "WOR-BIZ INDUSTRIAL PRODUCT CO.,"
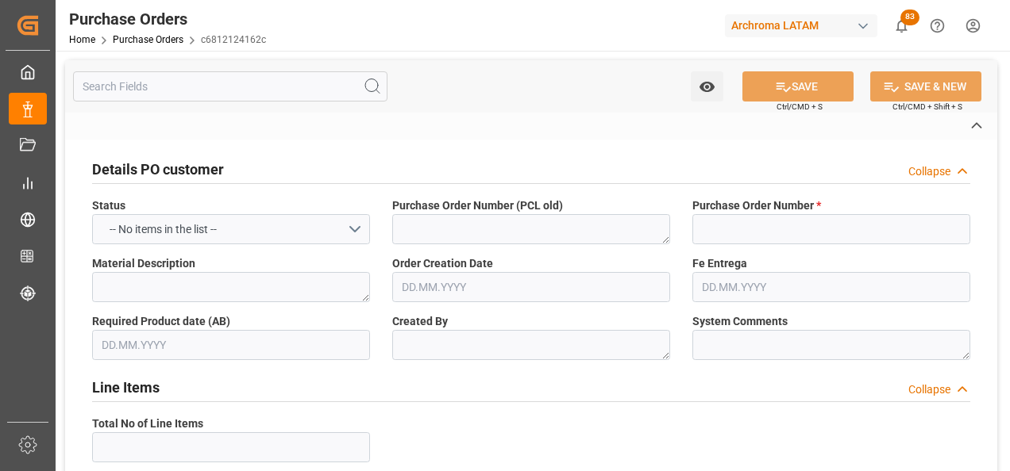
type input "Definitivo"
type input "ARCHROMA PAPER GMBH Y COMPAÑIA, SOC."
type input "[PERSON_NAME]"
type input "[GEOGRAPHIC_DATA]"
type textarea "TEXTIL"
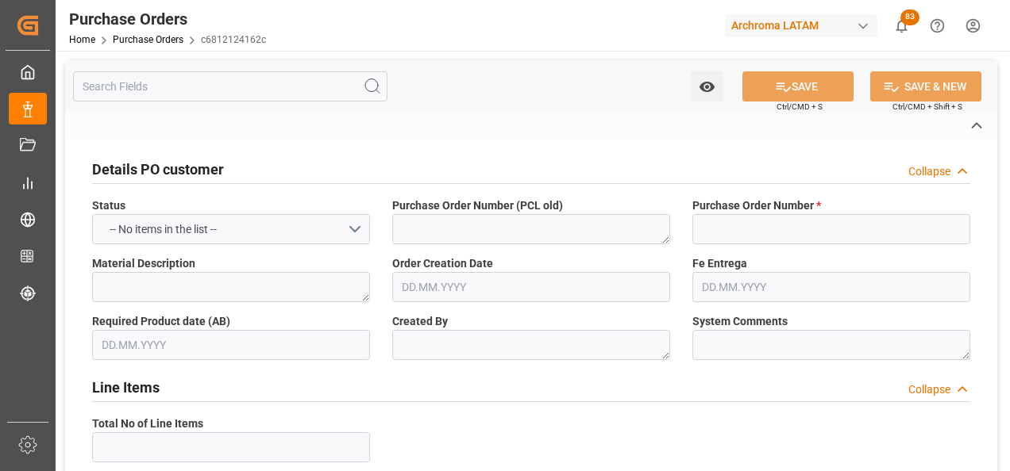
type input "SEAFREIGHT"
type input "2"
type input "07.08.2025"
type input "04.11.2025"
type input "02.09.2025"
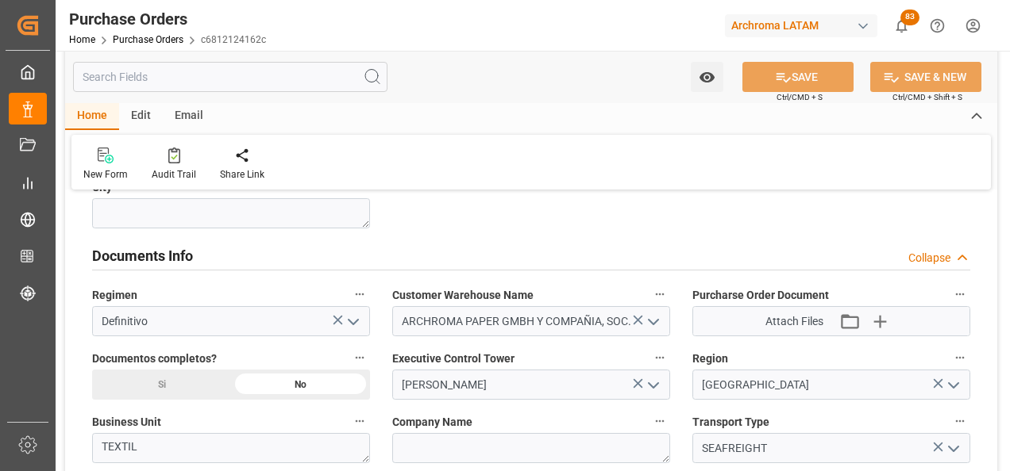
scroll to position [1111, 0]
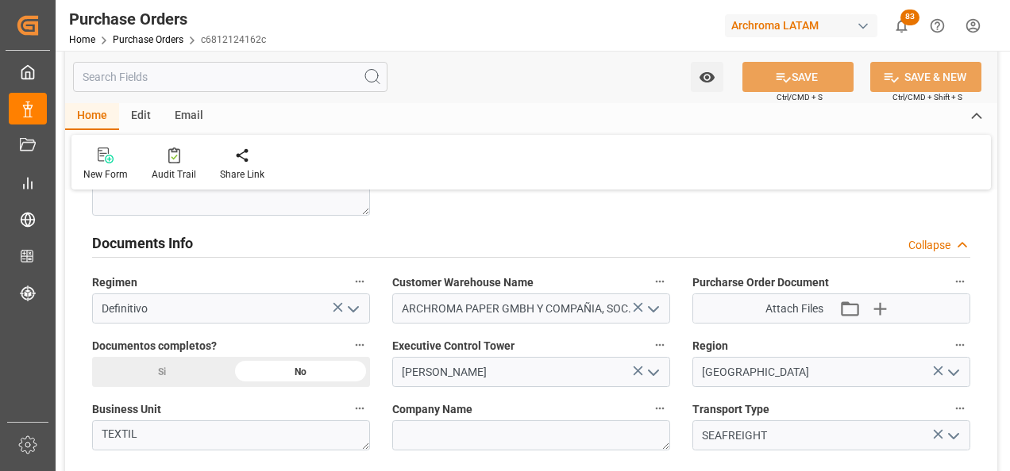
click at [206, 376] on div "Si" at bounding box center [161, 372] width 139 height 30
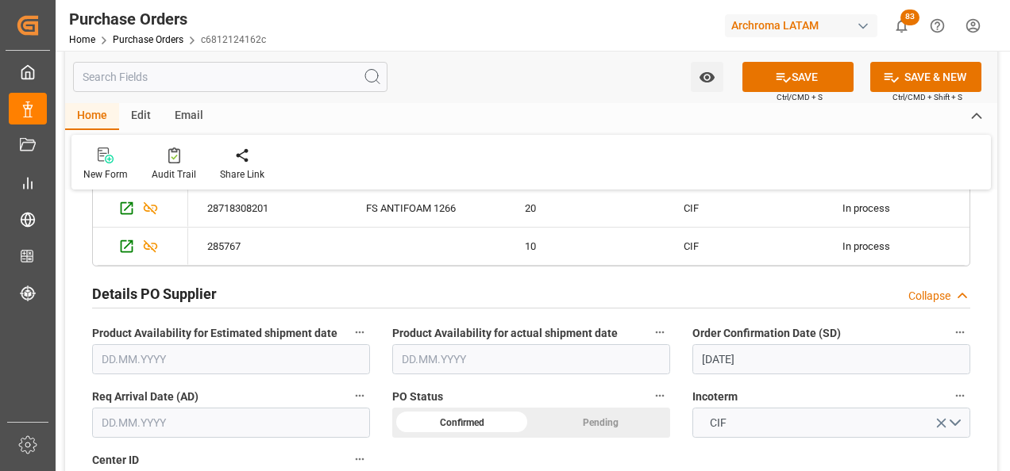
scroll to position [476, 0]
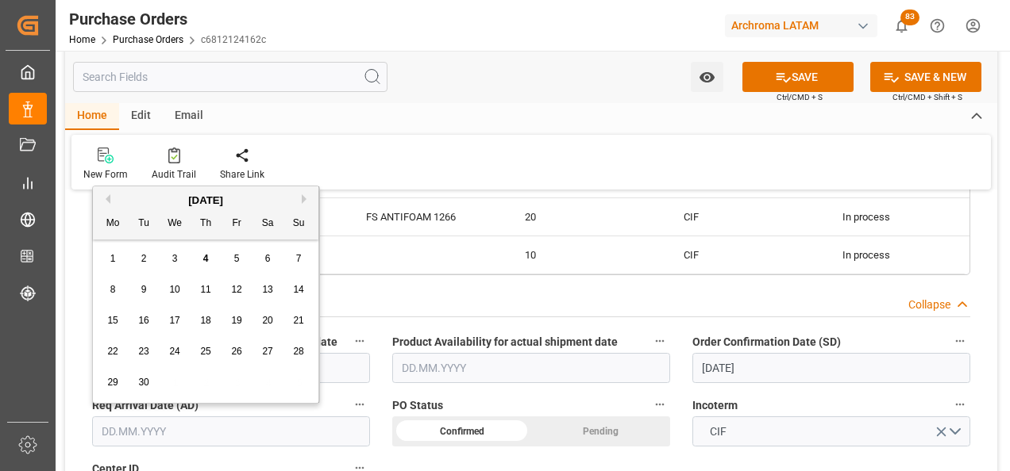
click at [187, 433] on input "text" at bounding box center [231, 432] width 278 height 30
click at [99, 250] on div "1 2 3 4 5 6 7" at bounding box center [206, 259] width 217 height 31
click at [267, 353] on span "27" at bounding box center [267, 351] width 10 height 11
type input "[DATE]"
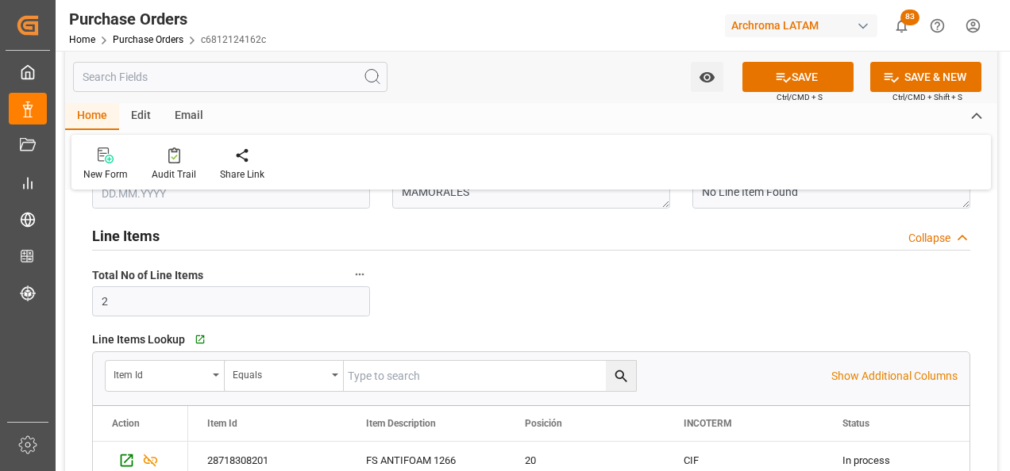
scroll to position [79, 0]
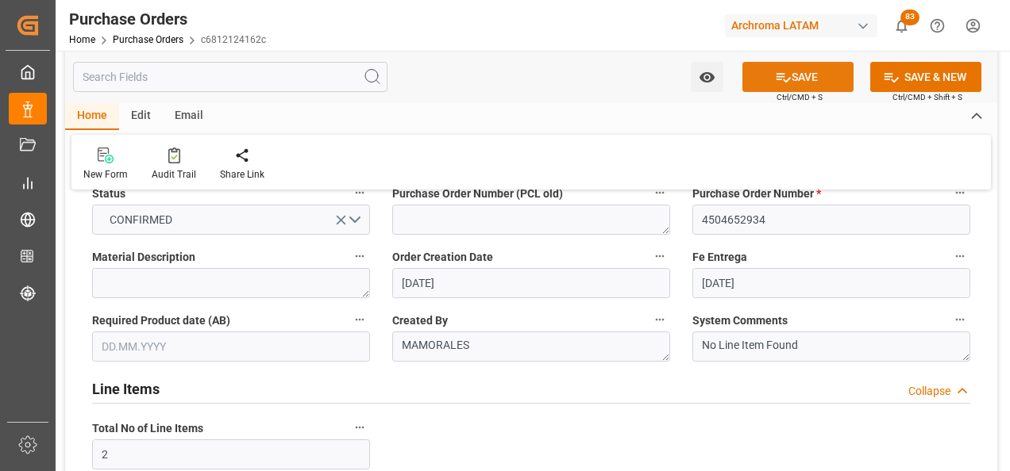
click at [786, 79] on icon at bounding box center [783, 78] width 14 height 10
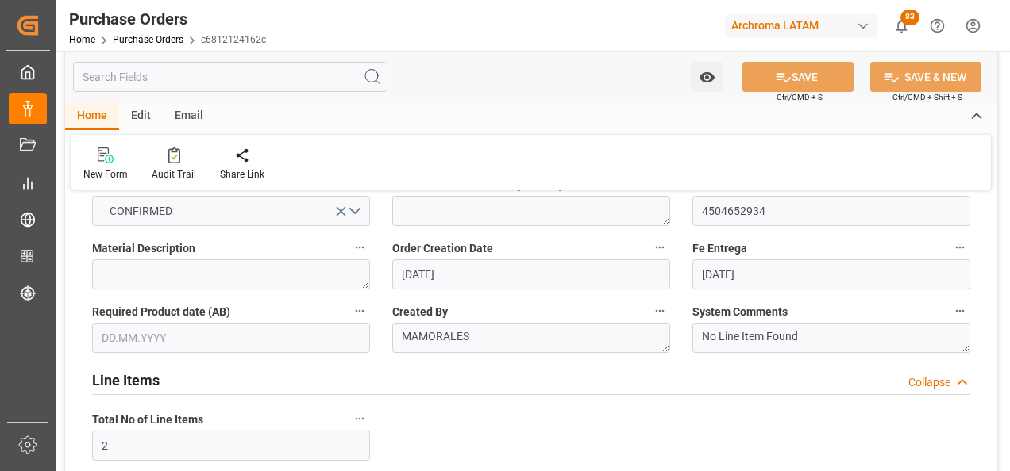
scroll to position [0, 0]
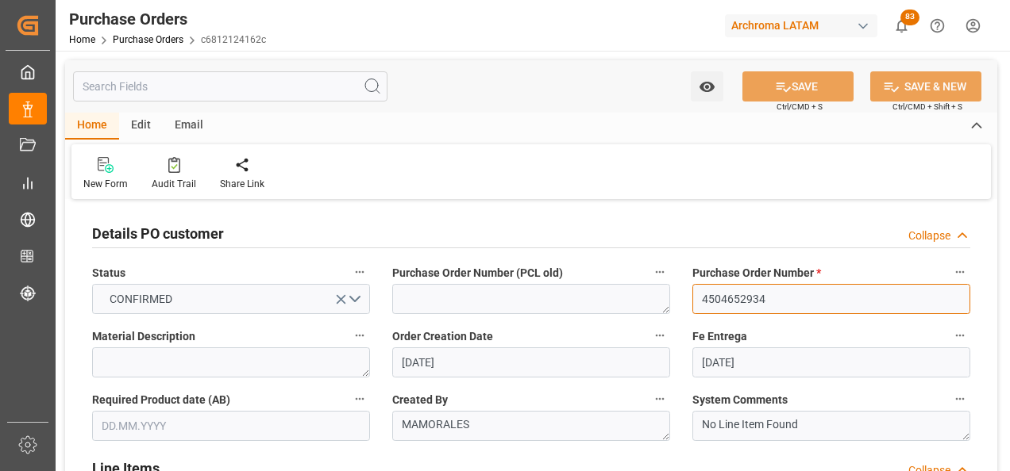
click at [752, 297] on input "4504652934" at bounding box center [831, 299] width 278 height 30
click at [148, 40] on link "Purchase Orders" at bounding box center [148, 39] width 71 height 11
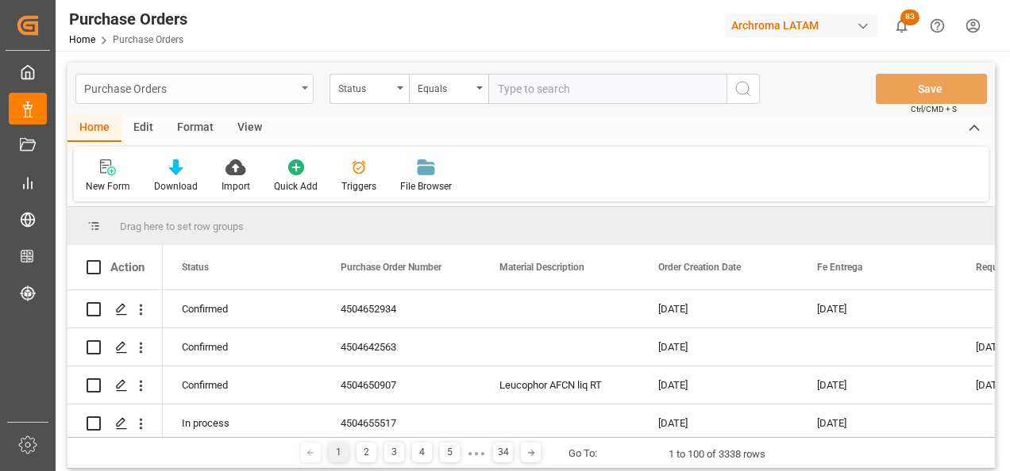
click at [303, 93] on div "Purchase Orders" at bounding box center [194, 89] width 238 height 30
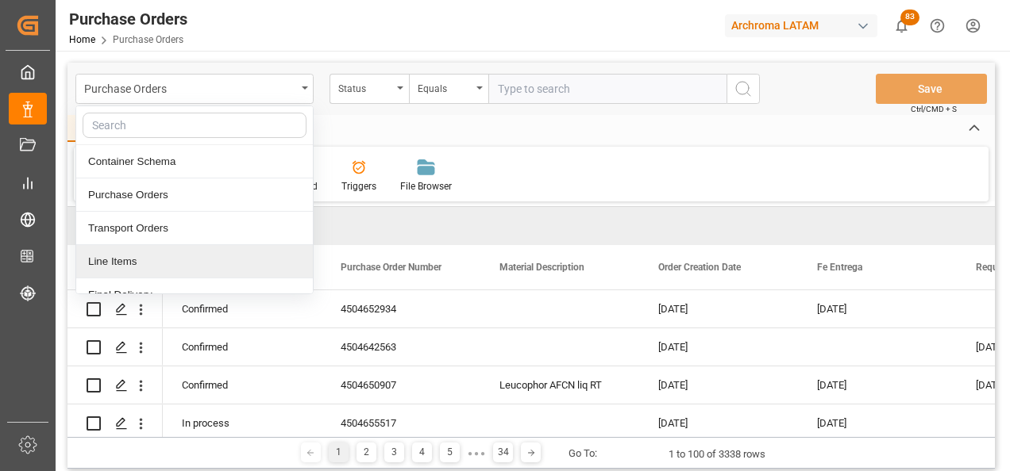
click at [146, 275] on div "Line Items" at bounding box center [194, 261] width 237 height 33
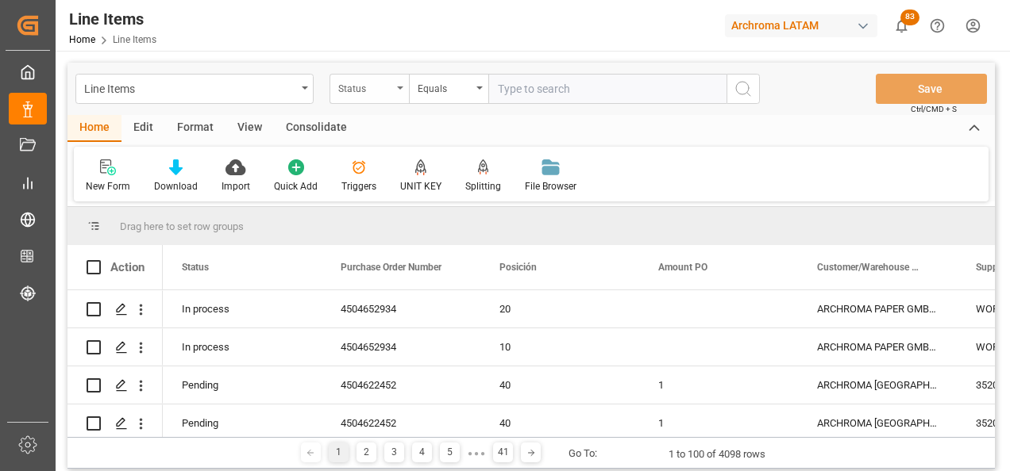
click at [375, 98] on div "Status" at bounding box center [368, 89] width 79 height 30
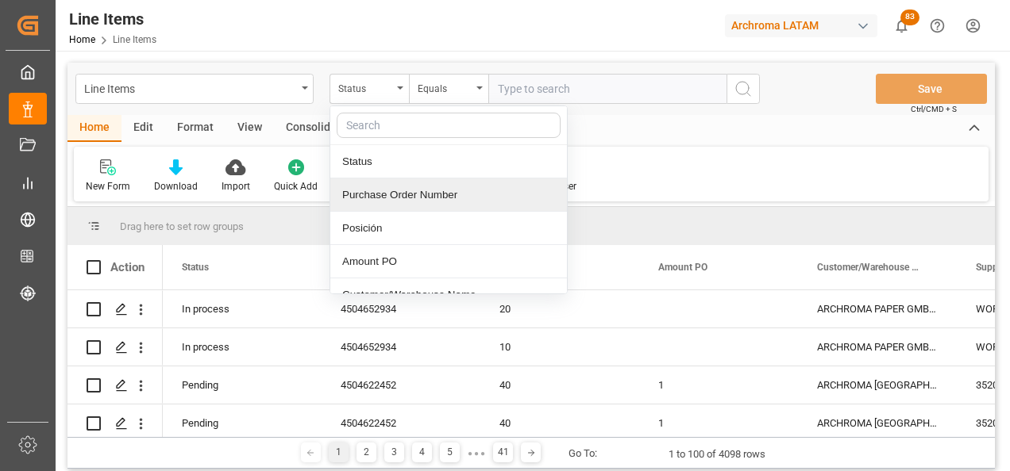
click at [395, 189] on div "Purchase Order Number" at bounding box center [448, 195] width 237 height 33
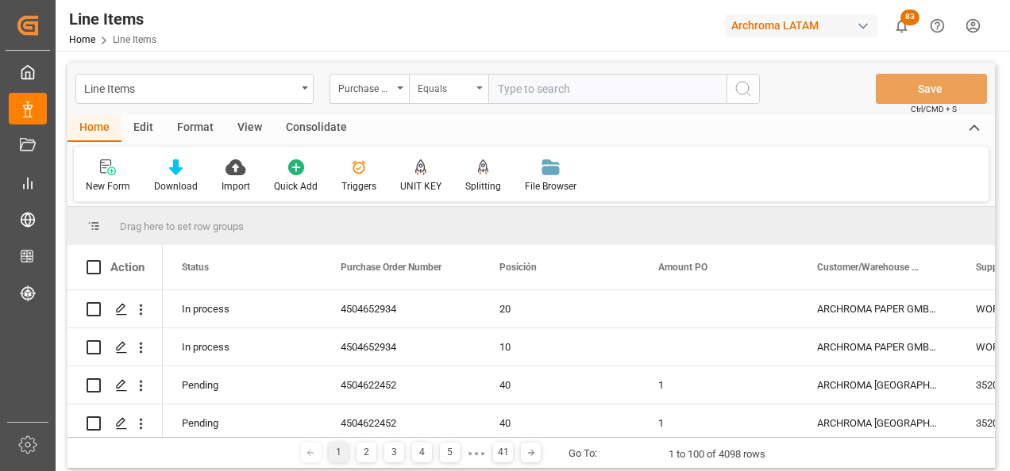
click at [429, 83] on div "Equals" at bounding box center [444, 87] width 54 height 18
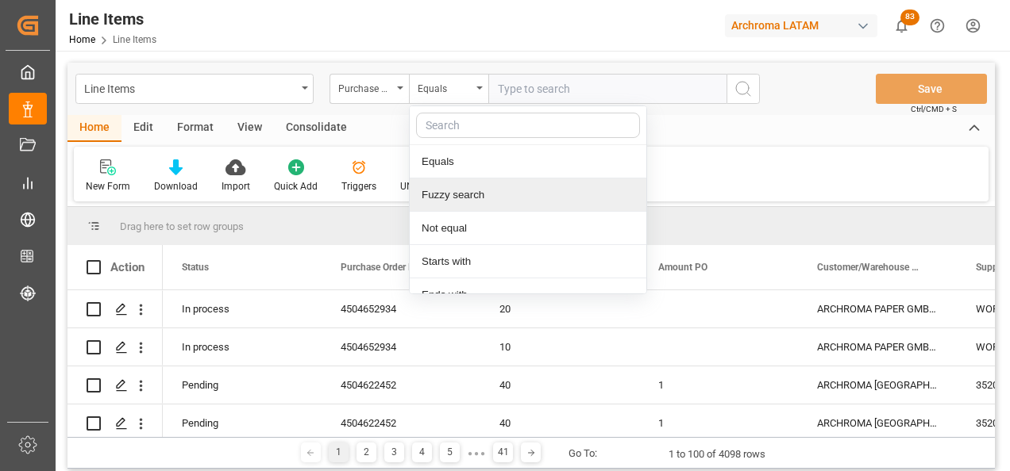
drag, startPoint x: 460, startPoint y: 198, endPoint x: 496, endPoint y: 171, distance: 44.3
click at [461, 198] on div "Fuzzy search" at bounding box center [528, 195] width 237 height 33
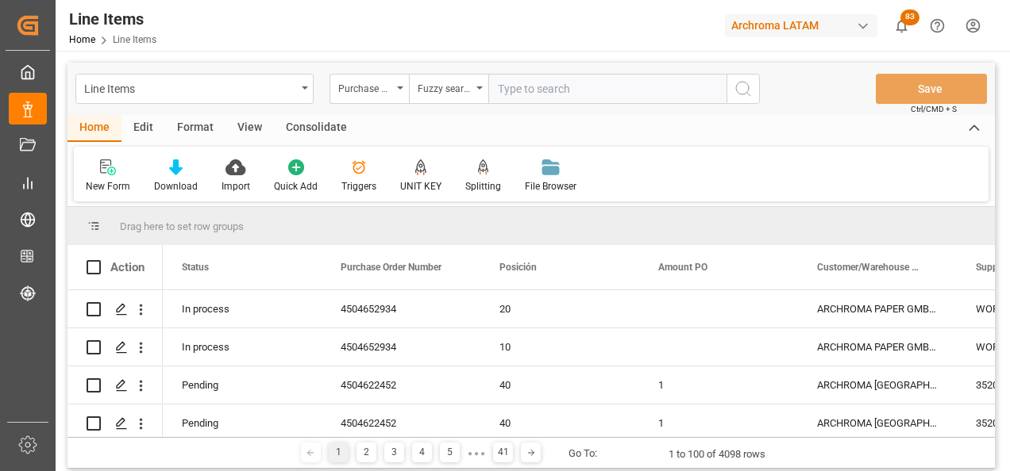
paste input "4504652934"
type input "4504652934"
click at [736, 87] on icon "search button" at bounding box center [742, 88] width 19 height 19
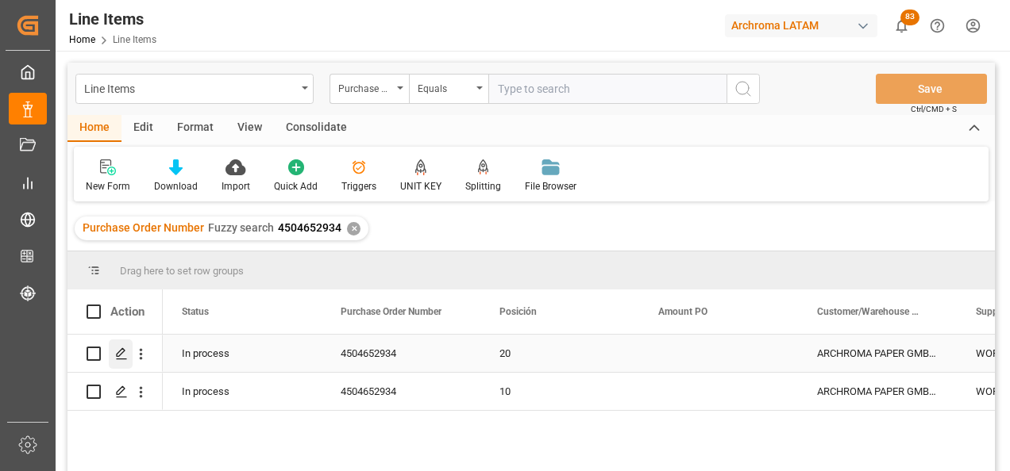
click at [120, 358] on icon "Press SPACE to select this row." at bounding box center [121, 354] width 13 height 13
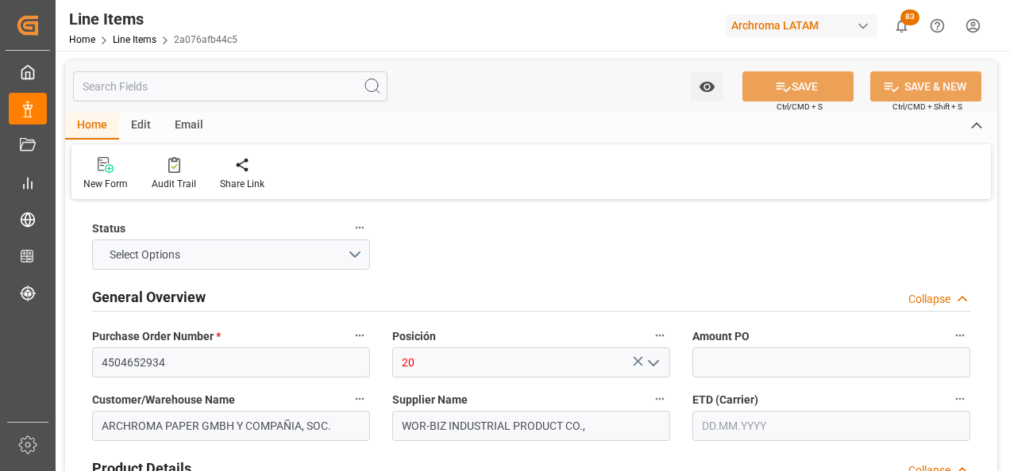
type input "1000"
type input "04.09.2025 21:56"
type input "11.08.2025 17:20"
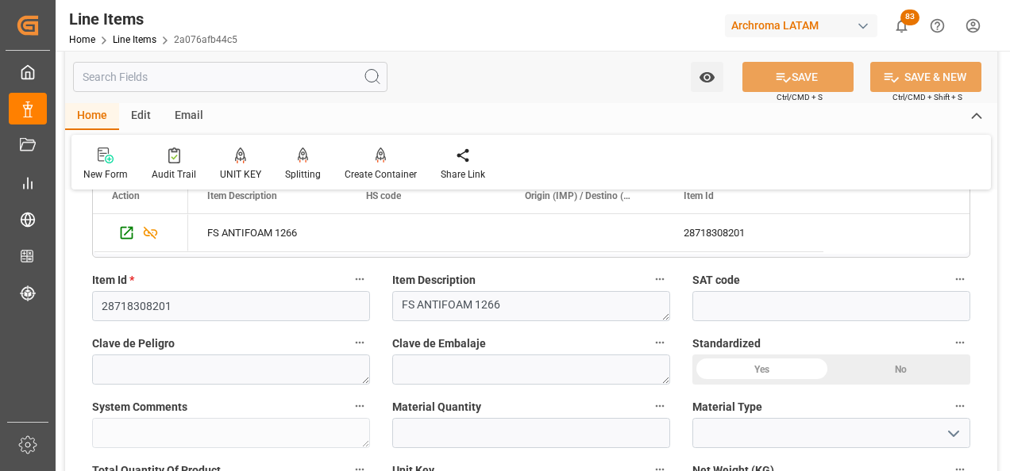
scroll to position [556, 0]
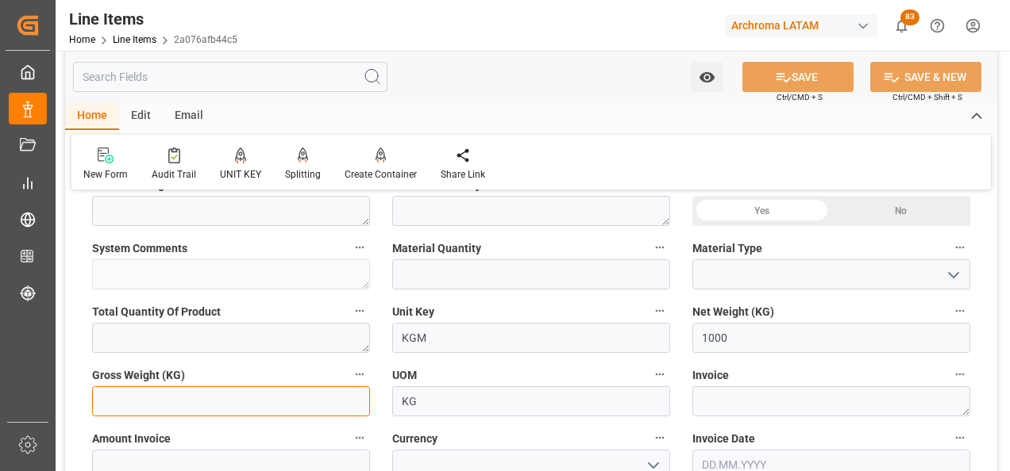
click at [221, 400] on input "text" at bounding box center [231, 401] width 278 height 30
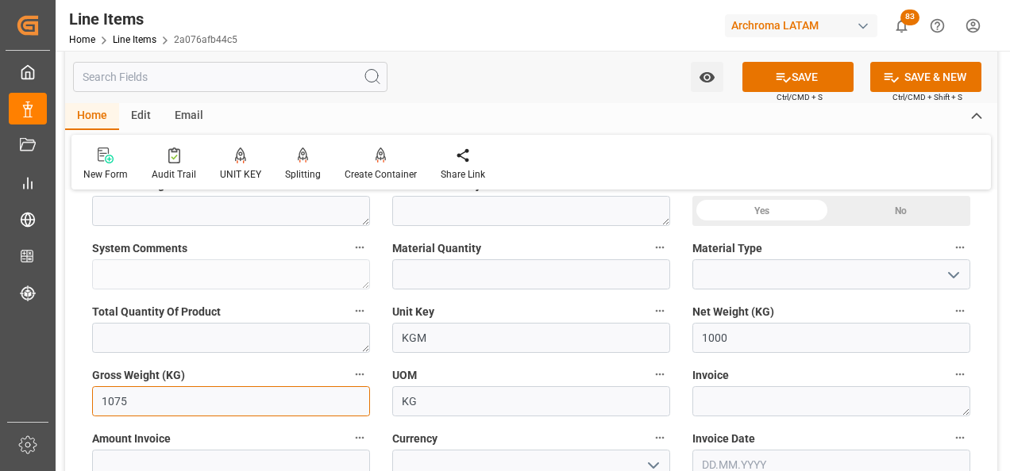
type input "1075"
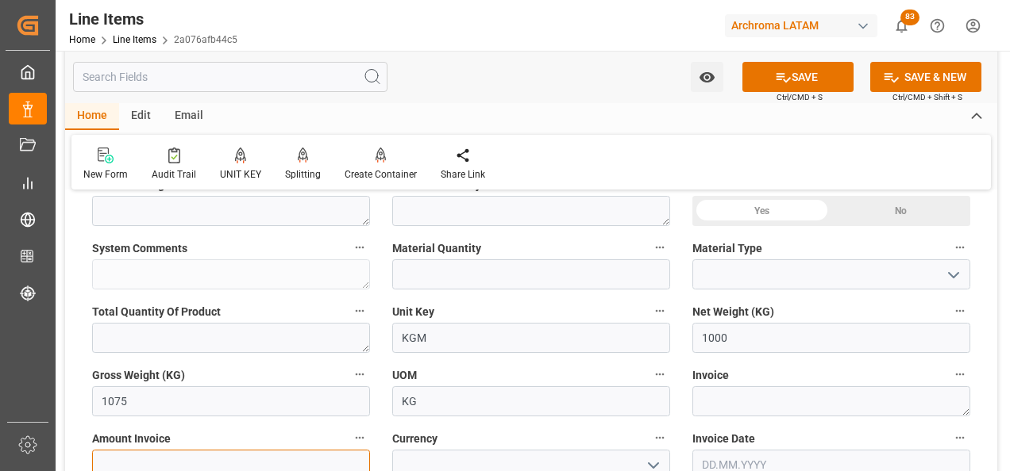
click at [290, 459] on input "text" at bounding box center [231, 465] width 278 height 30
type input "20000"
click at [645, 461] on icon "open menu" at bounding box center [653, 465] width 19 height 19
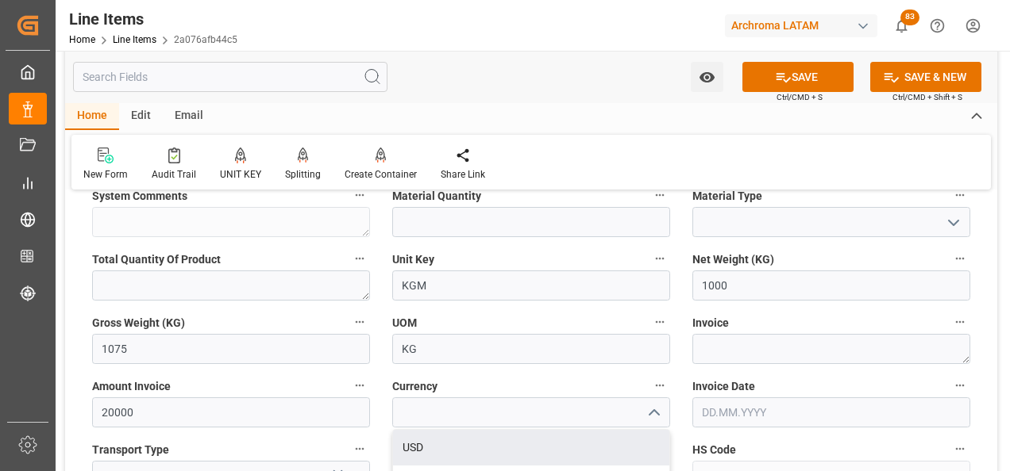
scroll to position [636, 0]
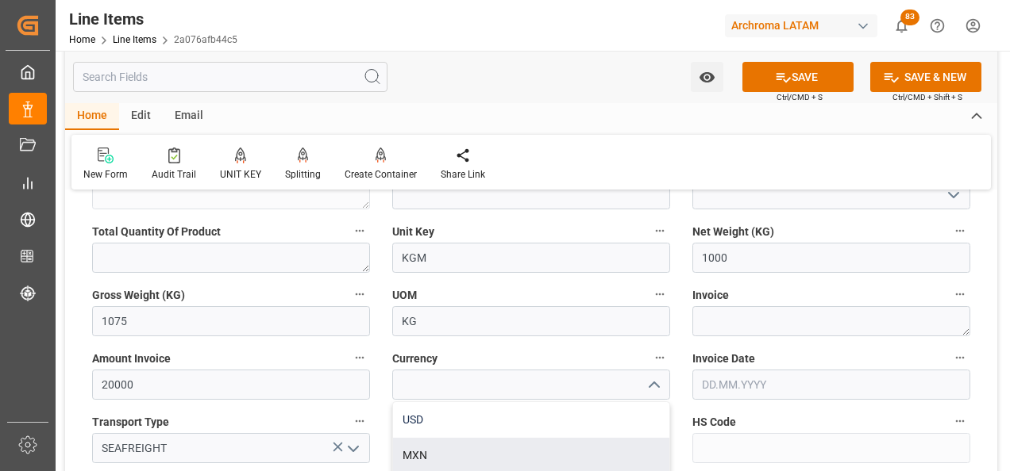
click at [493, 425] on div "USD" at bounding box center [531, 420] width 276 height 36
type input "USD"
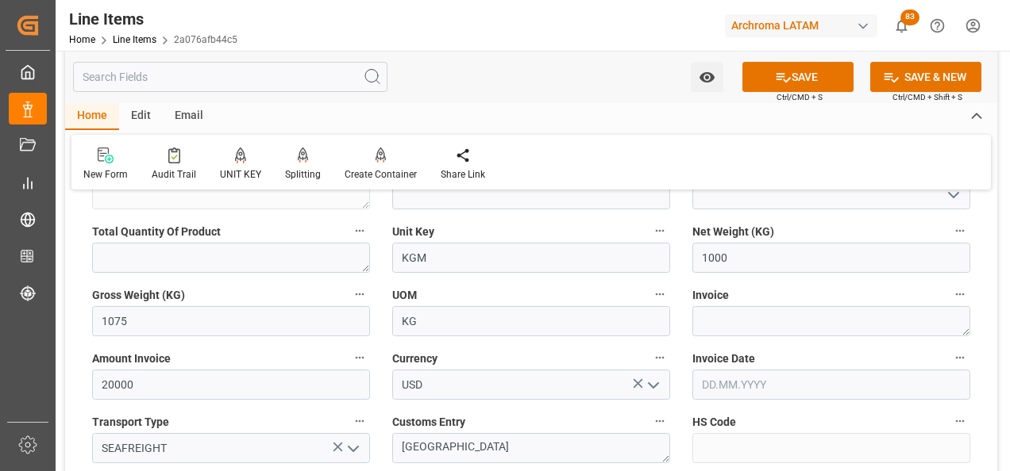
click at [715, 379] on input "text" at bounding box center [831, 385] width 278 height 30
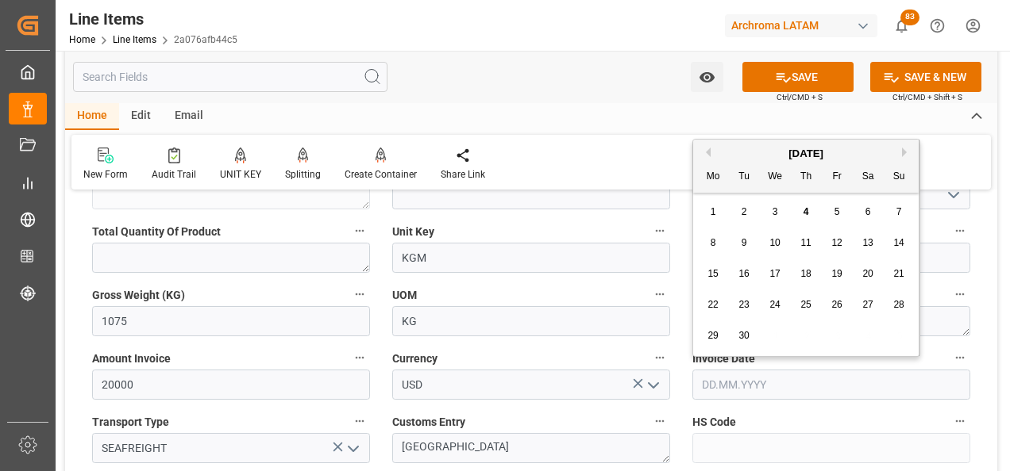
click at [706, 149] on button "Previous Month" at bounding box center [706, 153] width 10 height 10
click at [830, 271] on div "15" at bounding box center [837, 274] width 20 height 19
type input "15.08.2025"
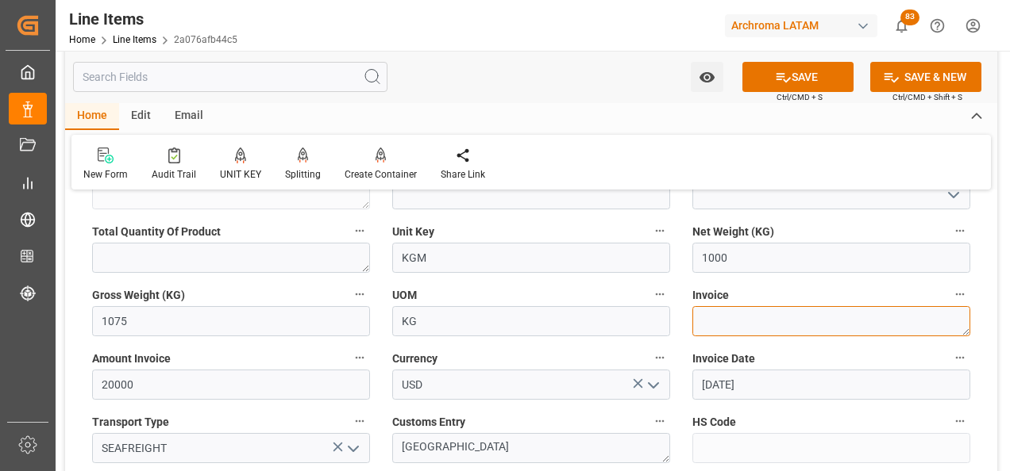
click at [743, 325] on textarea at bounding box center [831, 321] width 278 height 30
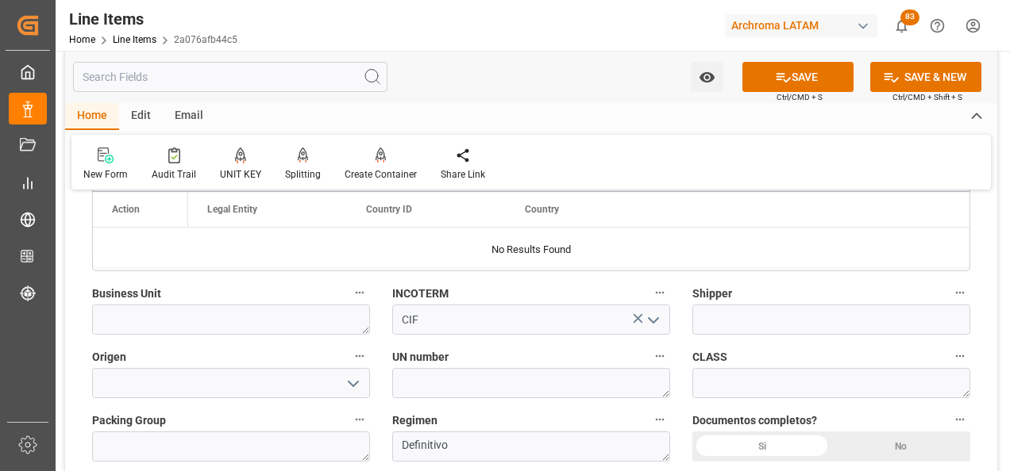
scroll to position [1033, 0]
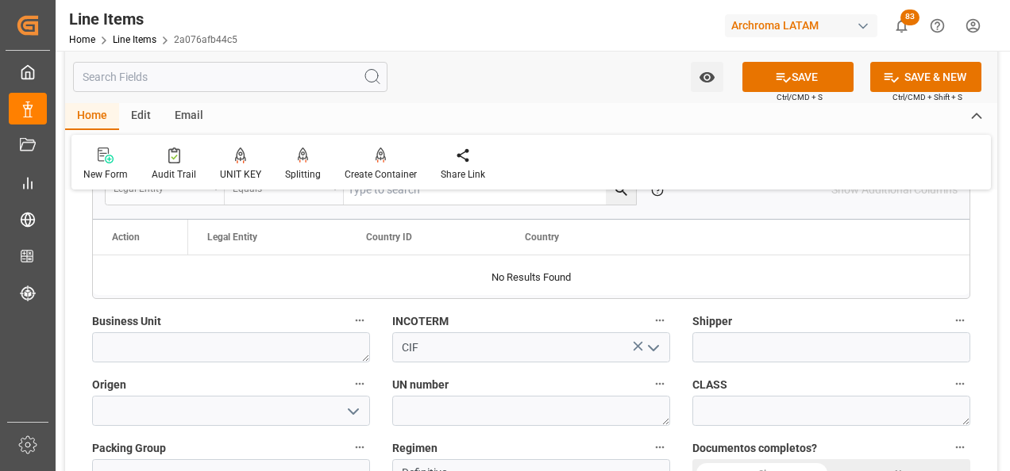
type textarea "AHWB25-I113C"
click at [274, 413] on input at bounding box center [231, 411] width 278 height 30
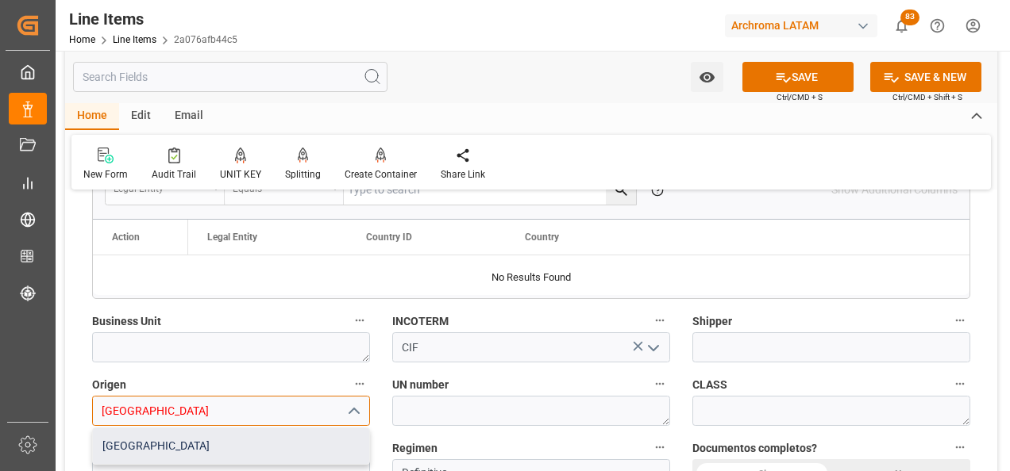
click at [159, 435] on div "CHINA" at bounding box center [231, 447] width 276 height 36
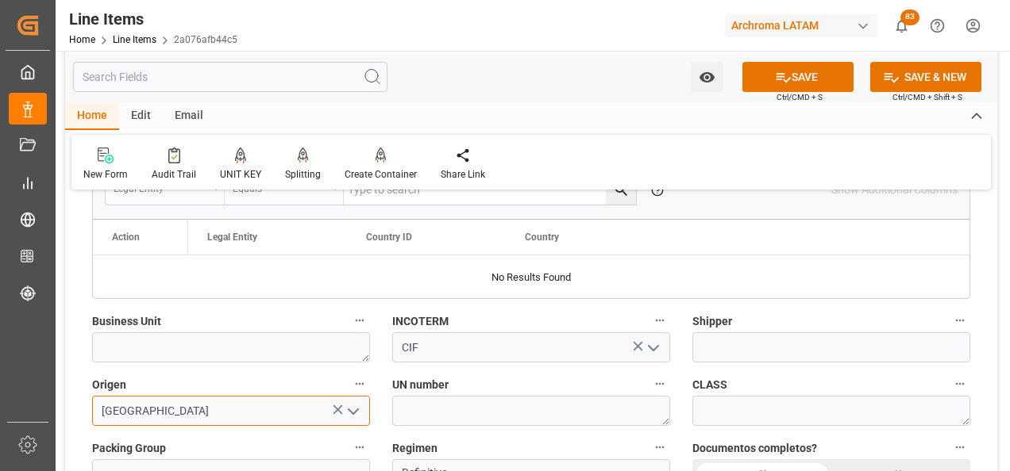
type input "CHINA"
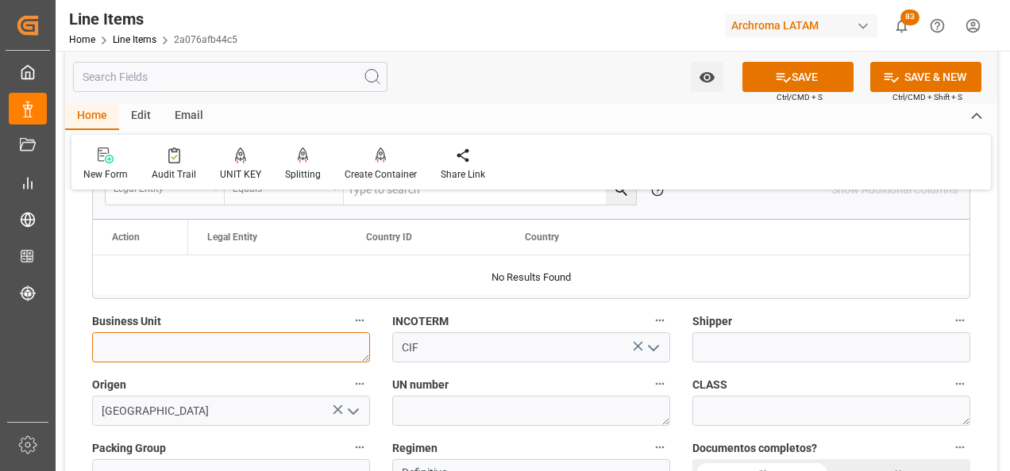
click at [137, 342] on textarea at bounding box center [231, 348] width 278 height 30
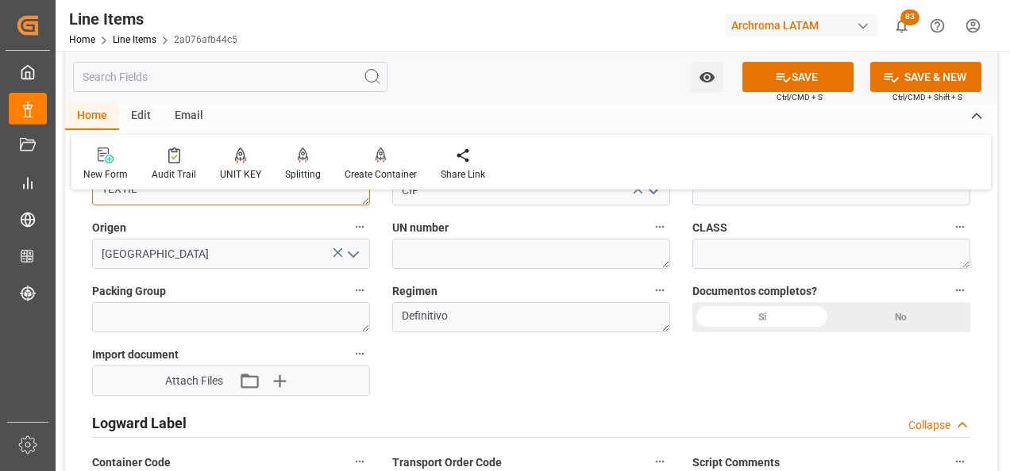
scroll to position [1191, 0]
type textarea "TEXTIL"
click at [782, 321] on div "Si" at bounding box center [761, 316] width 139 height 30
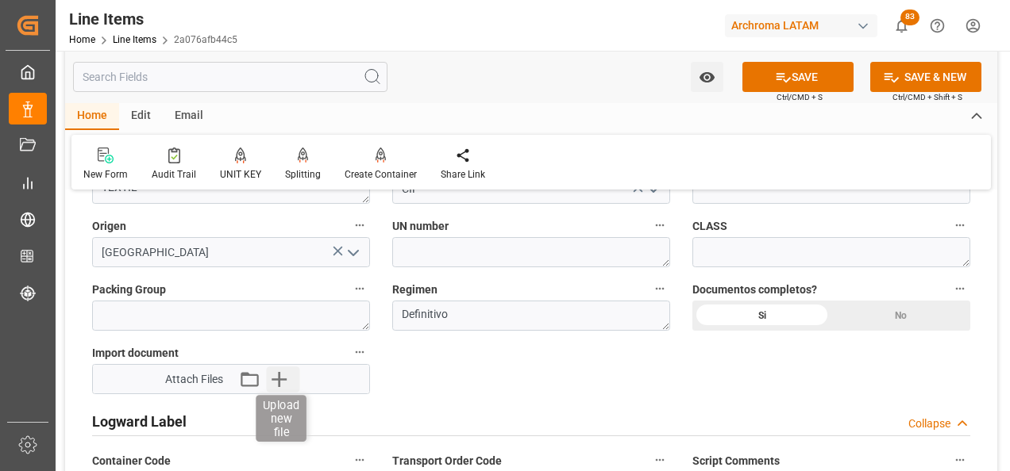
click at [273, 386] on icon "button" at bounding box center [279, 379] width 25 height 25
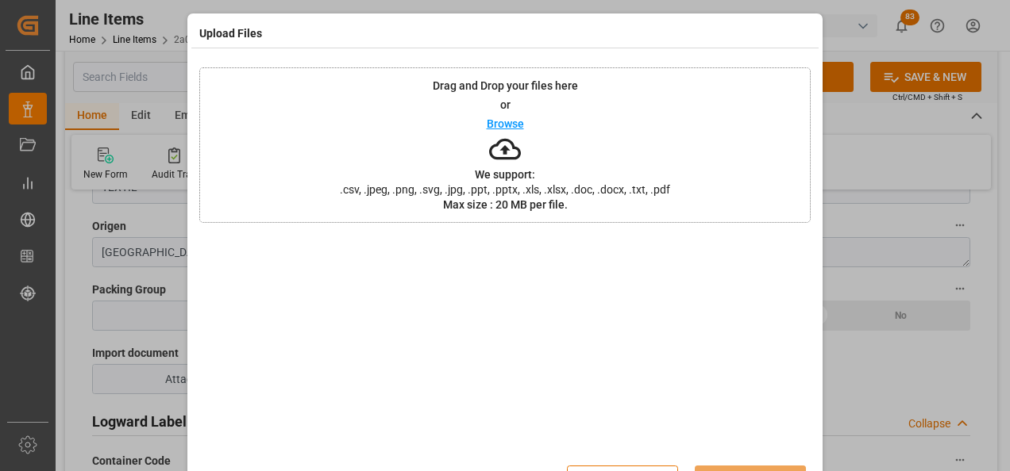
click at [395, 156] on div "Drag and Drop your files here or Browse We support: .csv, .jpeg, .png, .svg, .j…" at bounding box center [504, 145] width 611 height 156
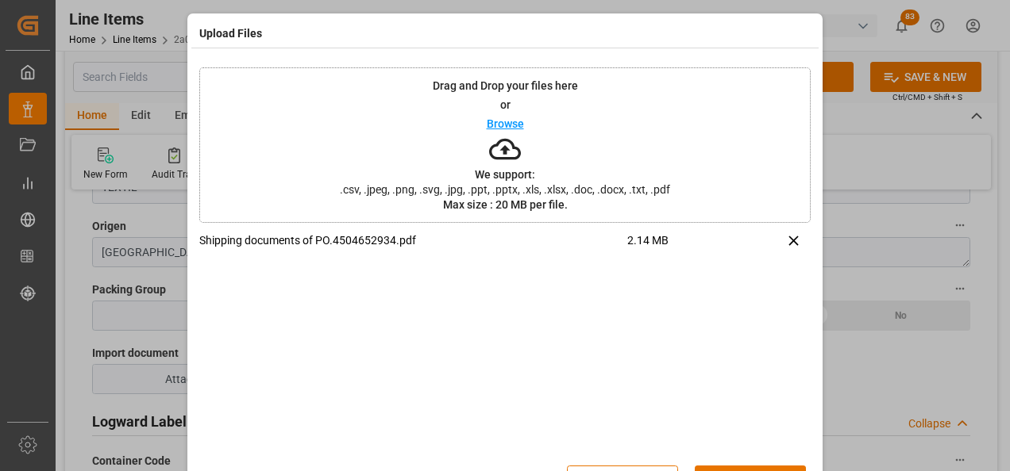
scroll to position [52, 0]
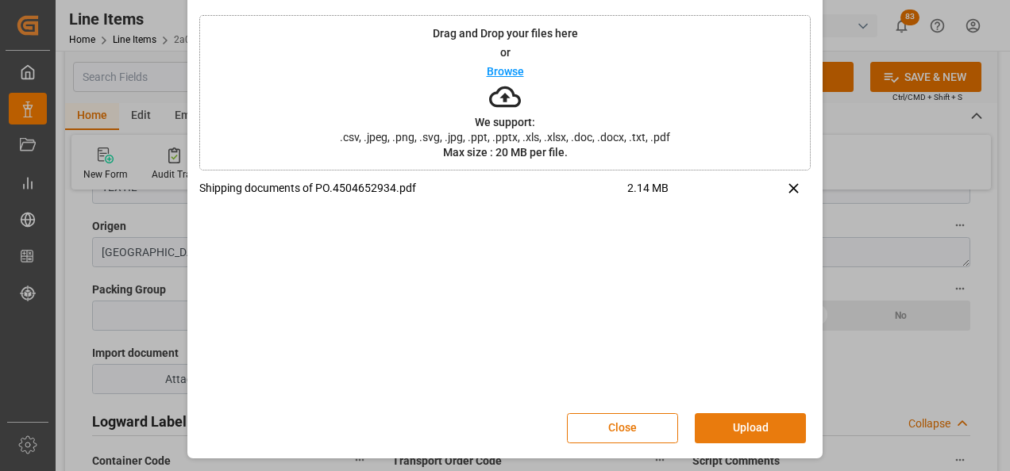
click at [724, 422] on button "Upload" at bounding box center [749, 428] width 111 height 30
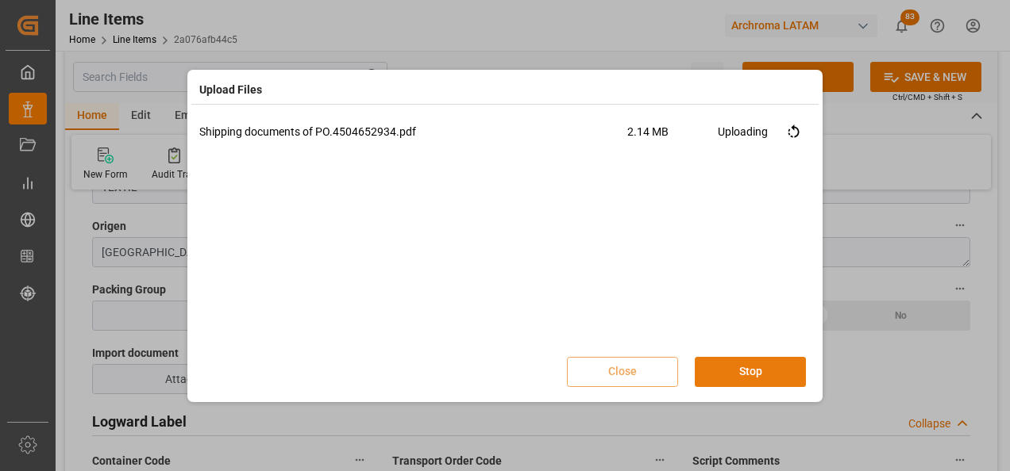
scroll to position [0, 0]
click at [757, 377] on button "Done" at bounding box center [749, 372] width 111 height 30
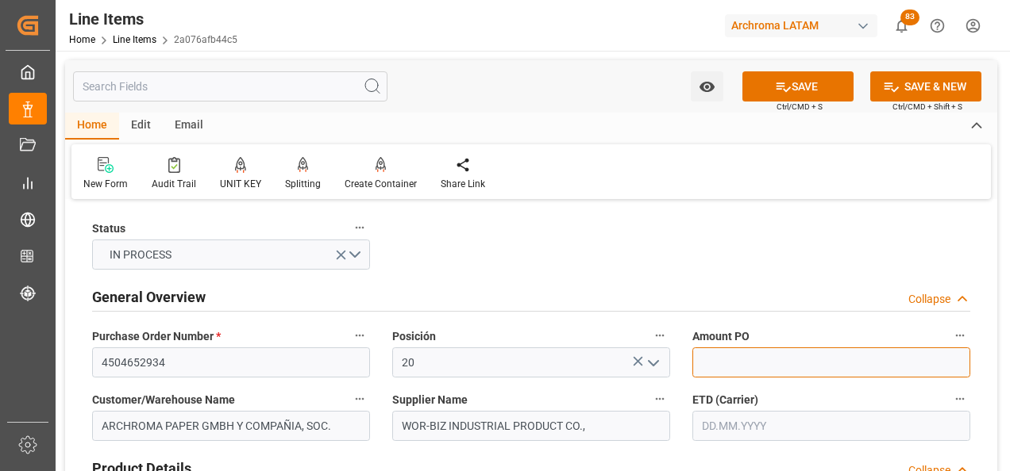
click at [757, 355] on input "text" at bounding box center [831, 363] width 278 height 30
type input "20"
click at [705, 428] on input "text" at bounding box center [831, 426] width 278 height 30
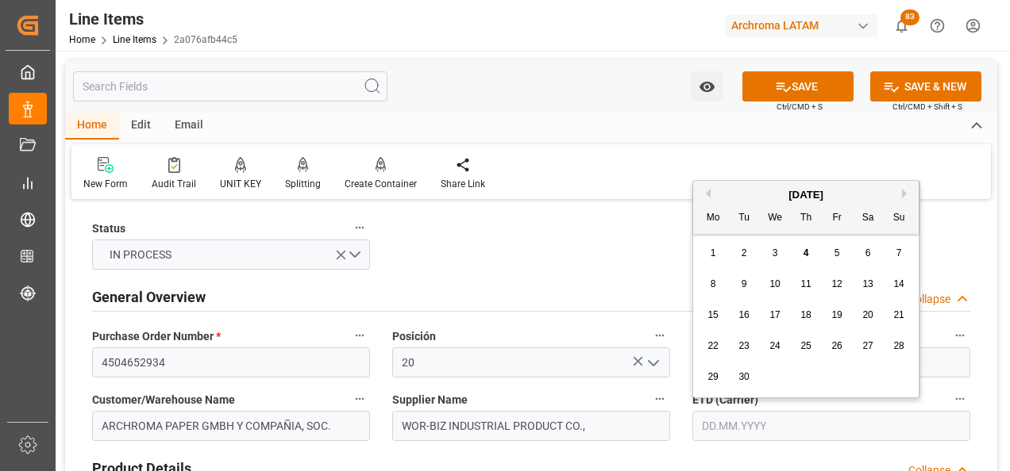
click at [743, 253] on span "2" at bounding box center [744, 253] width 6 height 11
type input "02.09.2025"
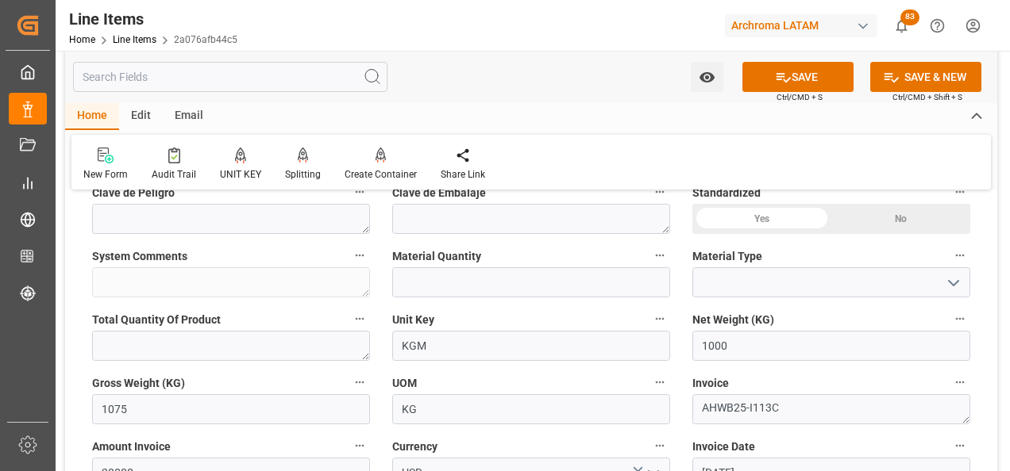
scroll to position [556, 0]
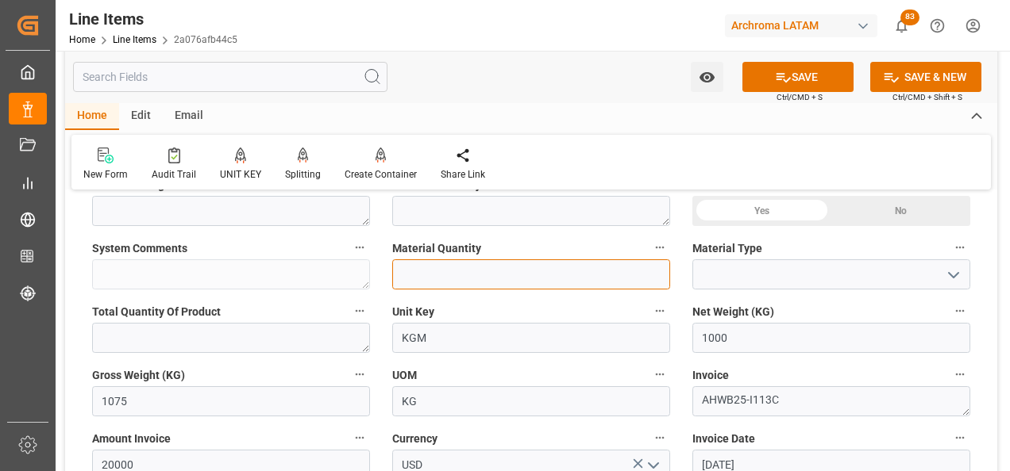
click at [486, 281] on input "text" at bounding box center [531, 275] width 278 height 30
type input "5"
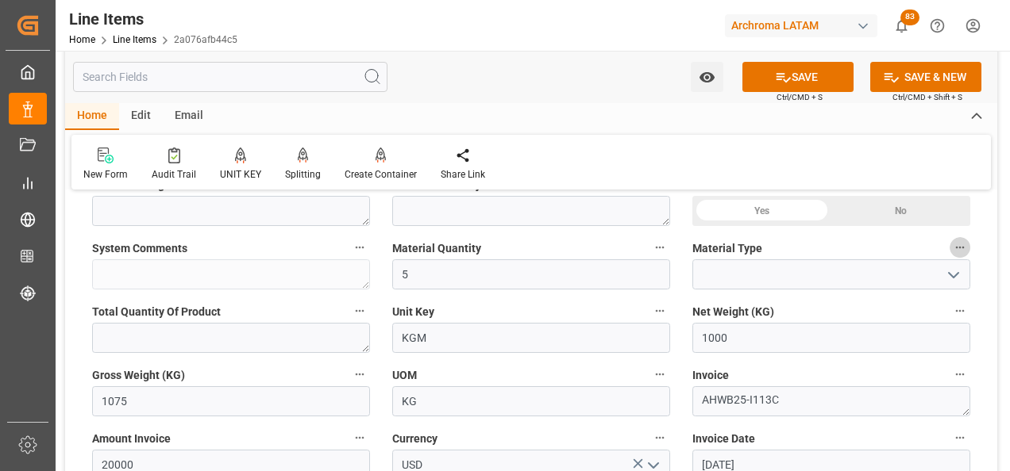
click at [962, 255] on button "Material Type" at bounding box center [959, 247] width 21 height 21
click at [962, 271] on div at bounding box center [505, 235] width 1010 height 471
click at [953, 274] on icon "open menu" at bounding box center [953, 275] width 19 height 19
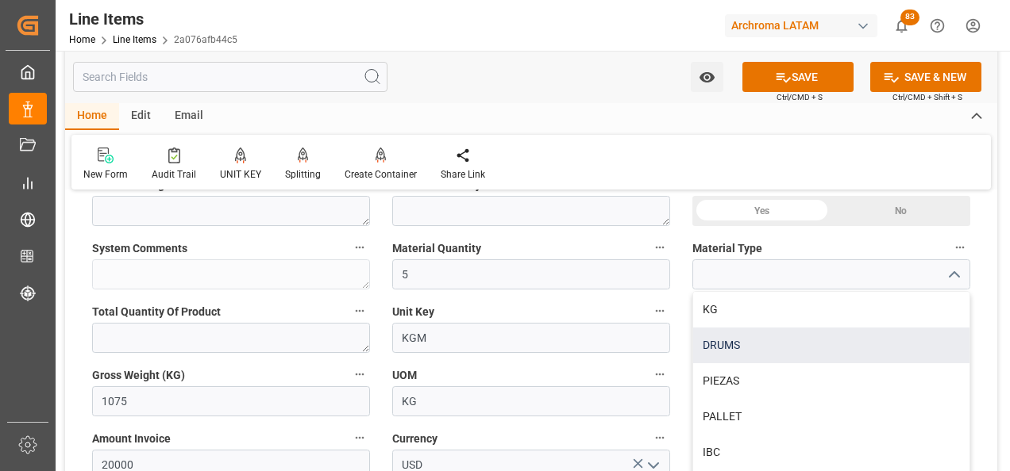
click at [740, 336] on div "DRUMS" at bounding box center [831, 346] width 276 height 36
type input "DRUMS"
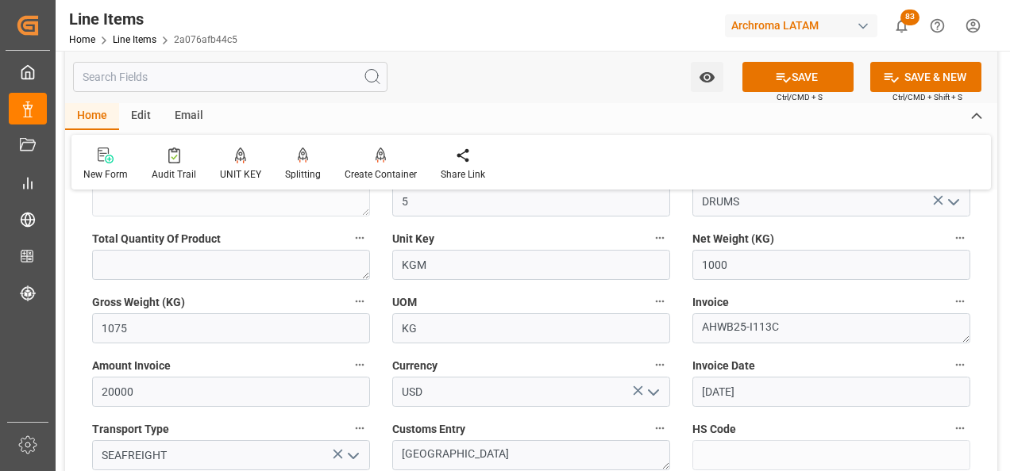
scroll to position [714, 0]
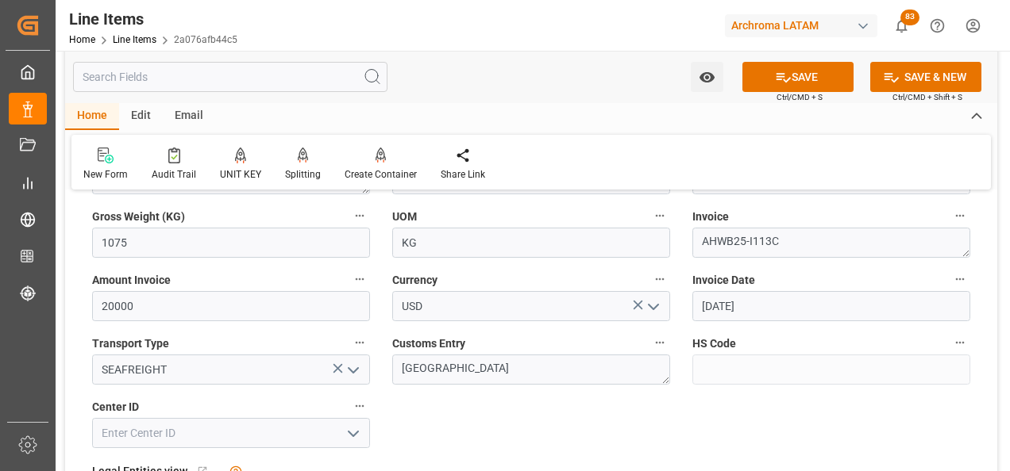
click at [349, 437] on icon "open menu" at bounding box center [353, 434] width 19 height 19
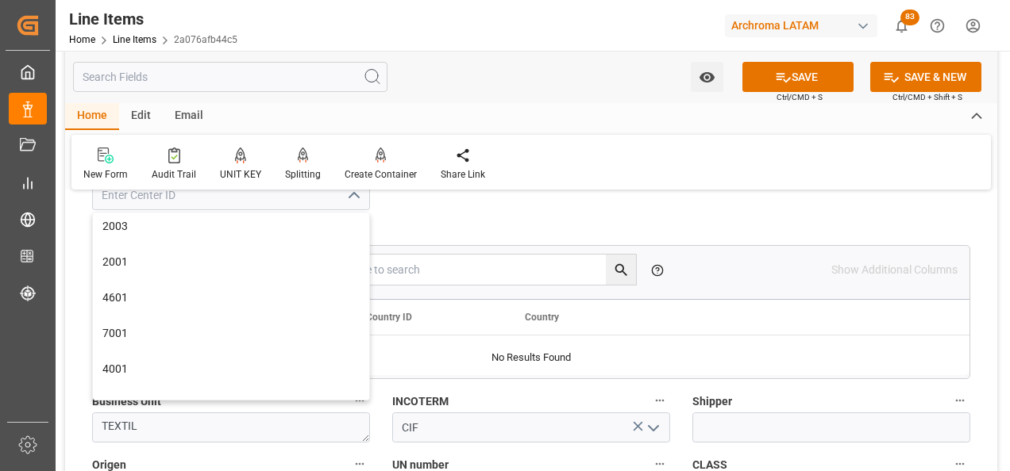
scroll to position [0, 0]
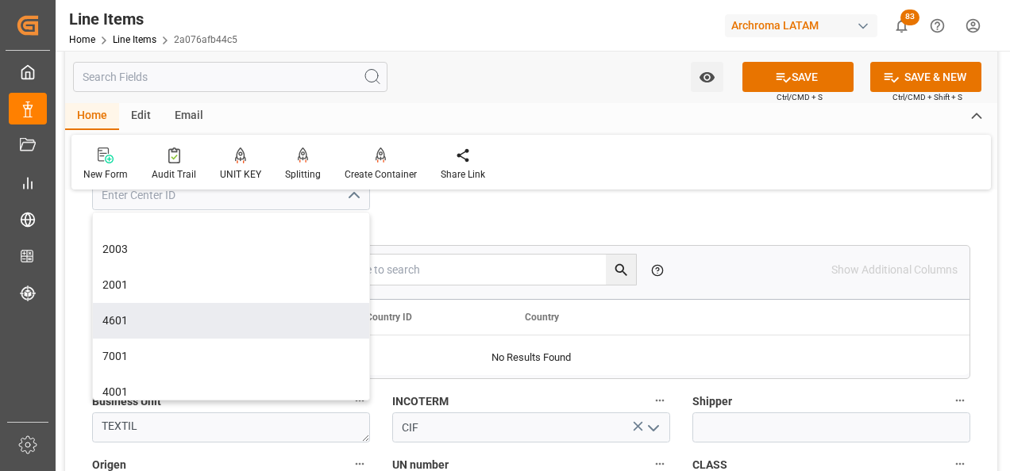
click at [508, 222] on div "No child Object linked" at bounding box center [365, 233] width 345 height 24
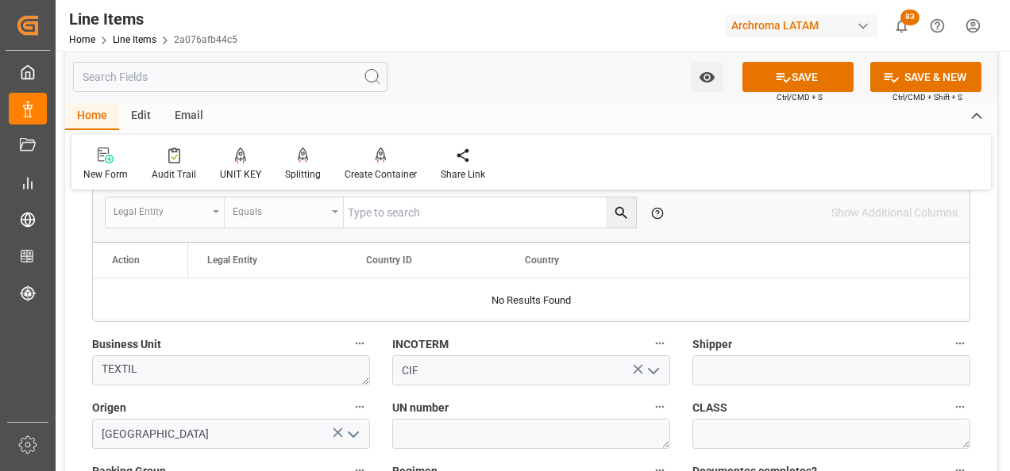
scroll to position [1111, 0]
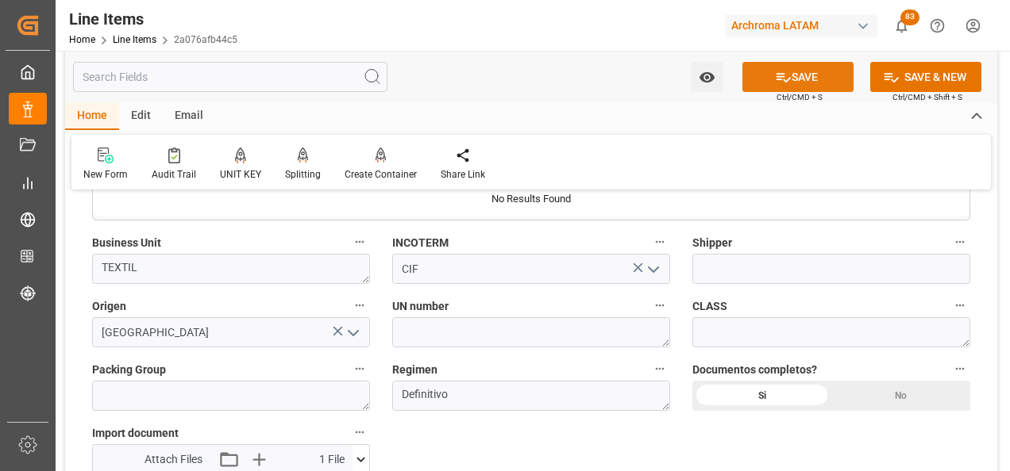
click at [775, 75] on icon at bounding box center [783, 77] width 17 height 17
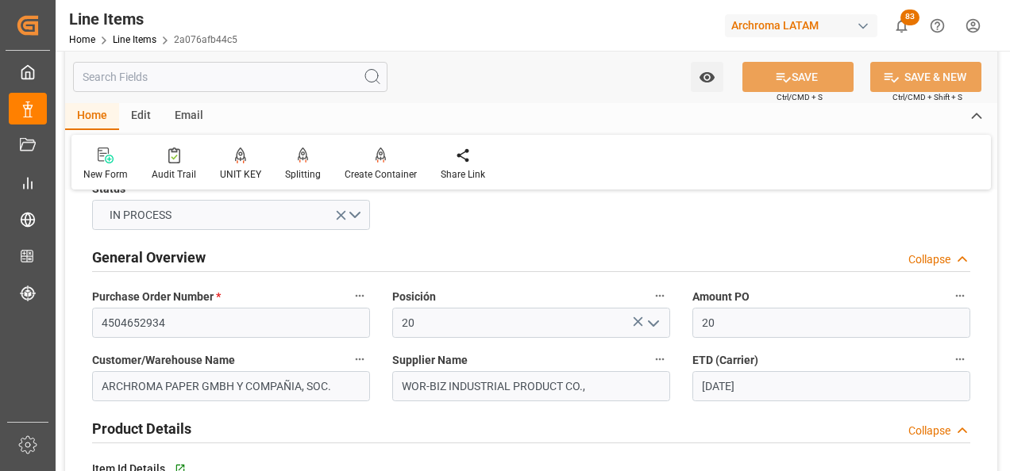
scroll to position [0, 0]
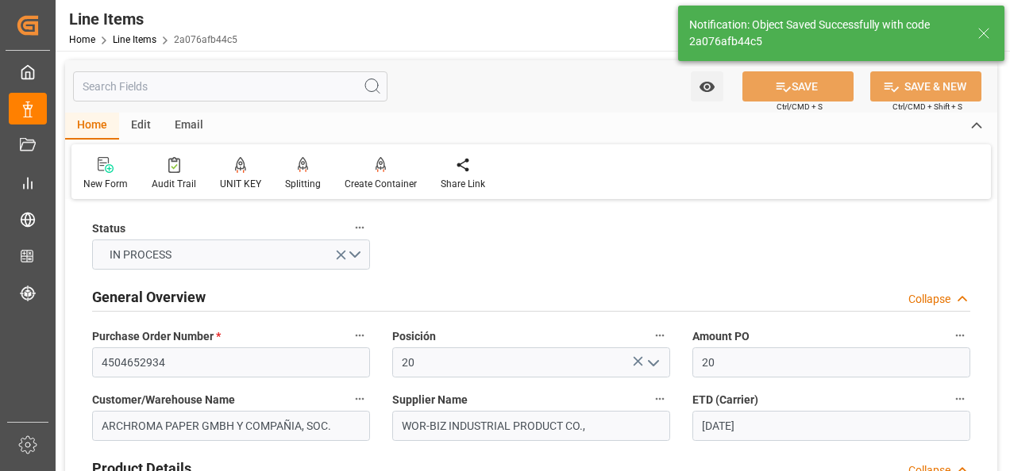
type textarea "5 DRUMS"
type input "04.09.2025 22:00"
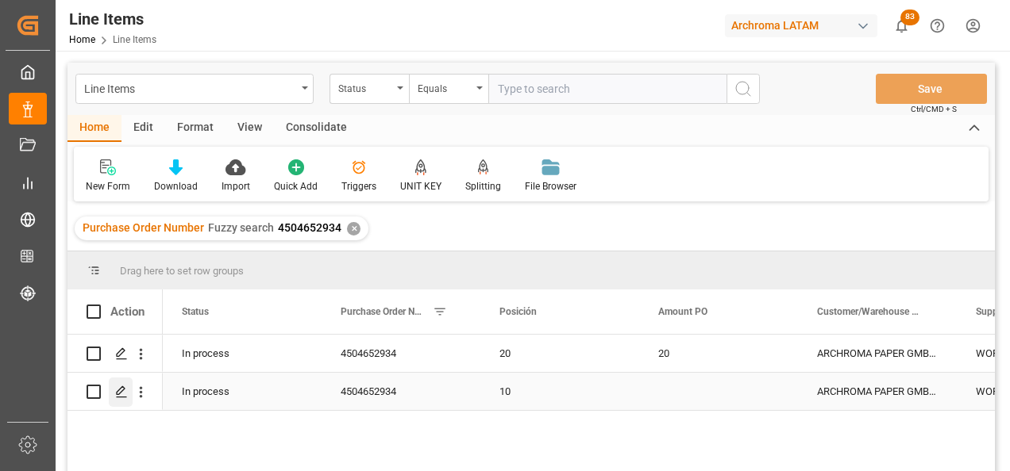
click at [127, 389] on icon "Press SPACE to select this row." at bounding box center [121, 392] width 13 height 13
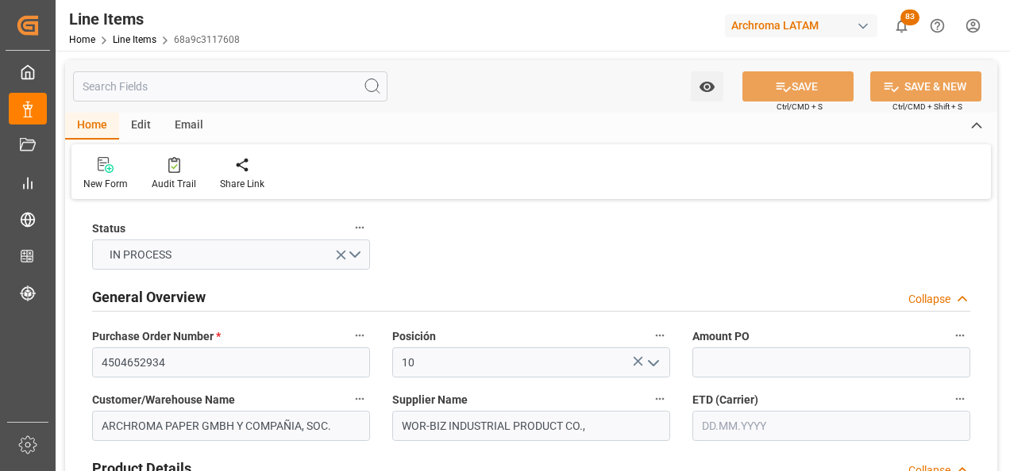
type input "04.09.2025 22:00"
type input "11.08.2025 17:20"
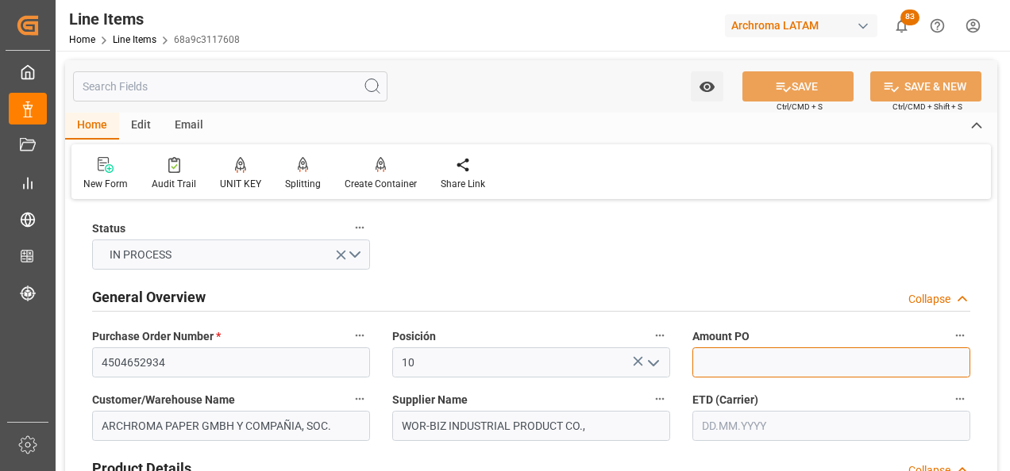
click at [720, 371] on input "text" at bounding box center [831, 363] width 278 height 30
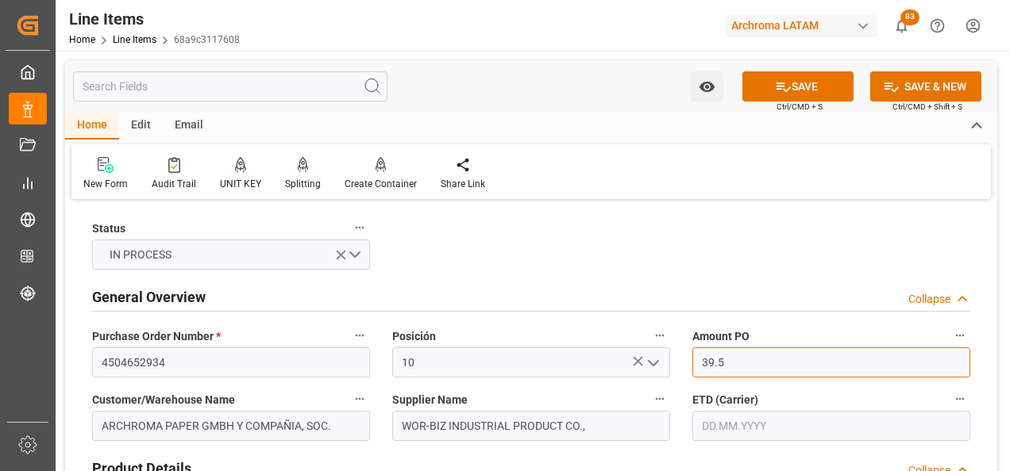
type input "39.5"
click at [738, 417] on input "text" at bounding box center [831, 426] width 278 height 30
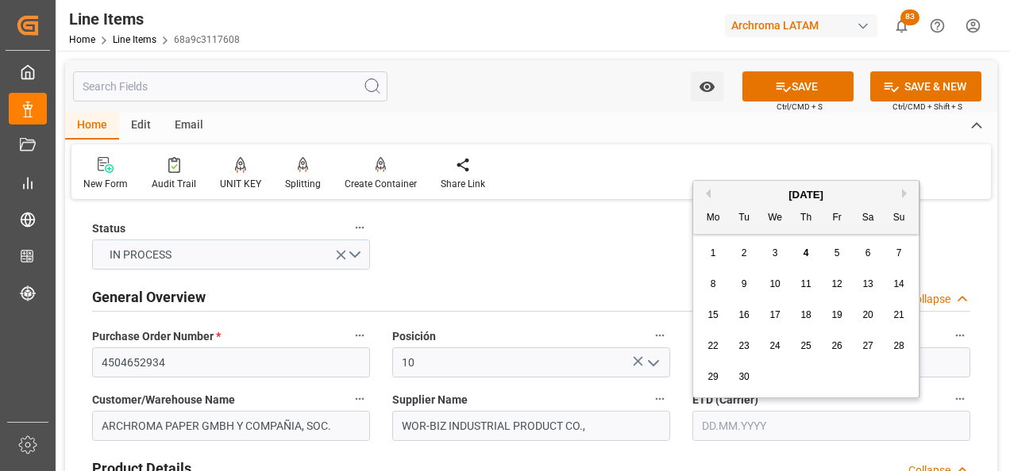
click at [699, 241] on div "1 2 3 4 5 6 7" at bounding box center [806, 253] width 217 height 31
click at [739, 248] on div "2" at bounding box center [744, 253] width 20 height 19
type input "02.09.2025"
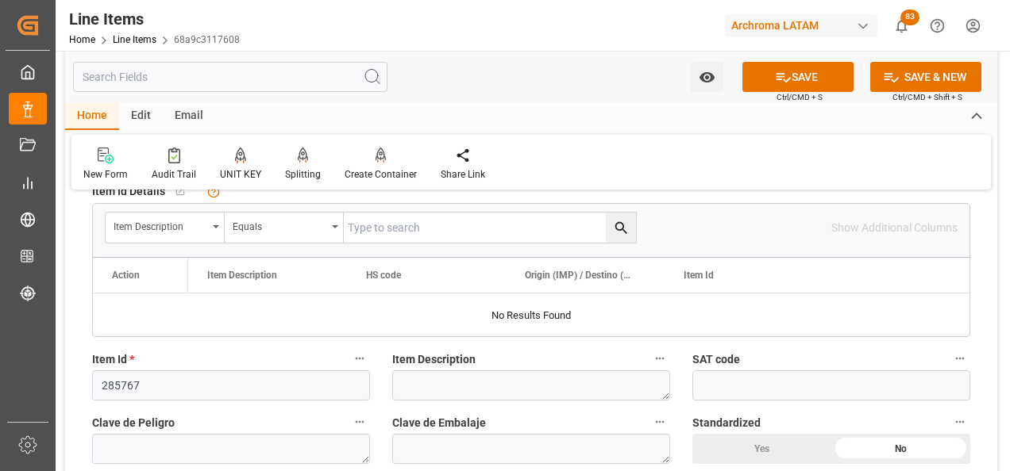
scroll to position [397, 0]
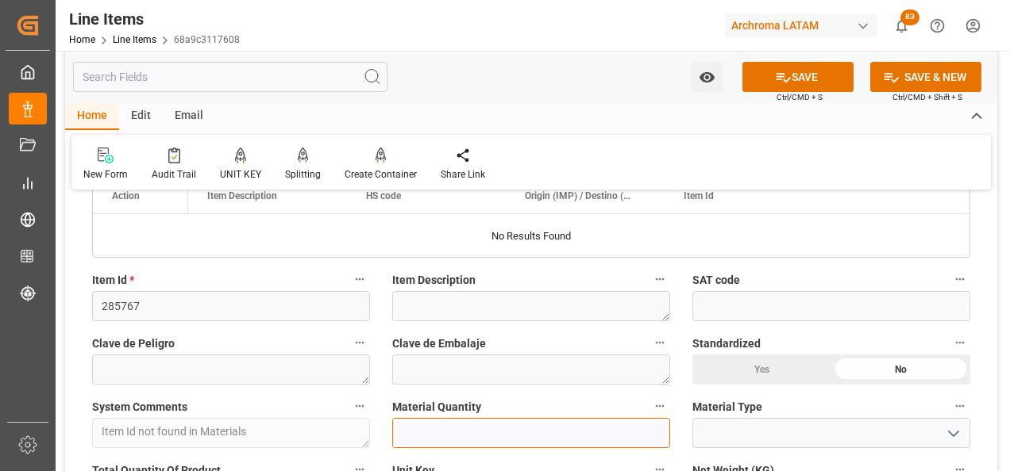
click at [437, 430] on input "text" at bounding box center [531, 433] width 278 height 30
type input "2"
click at [963, 432] on button "open menu" at bounding box center [952, 433] width 24 height 25
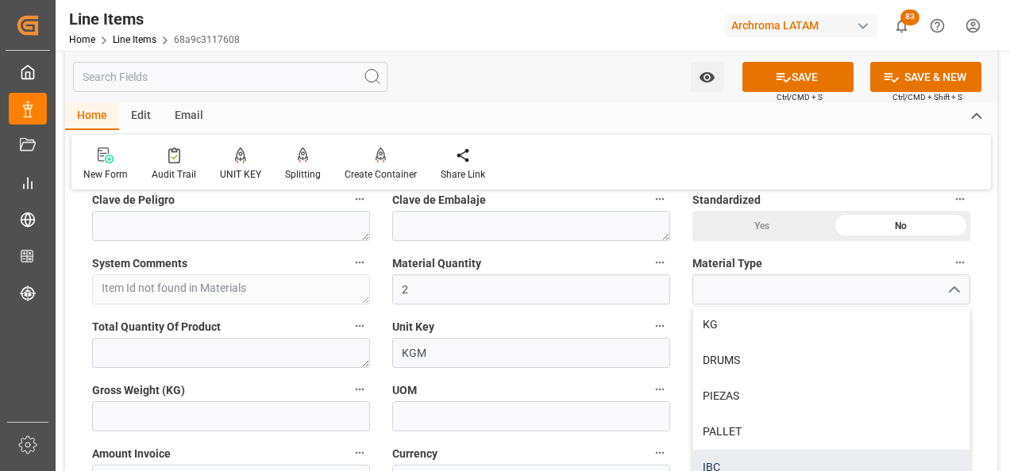
scroll to position [556, 0]
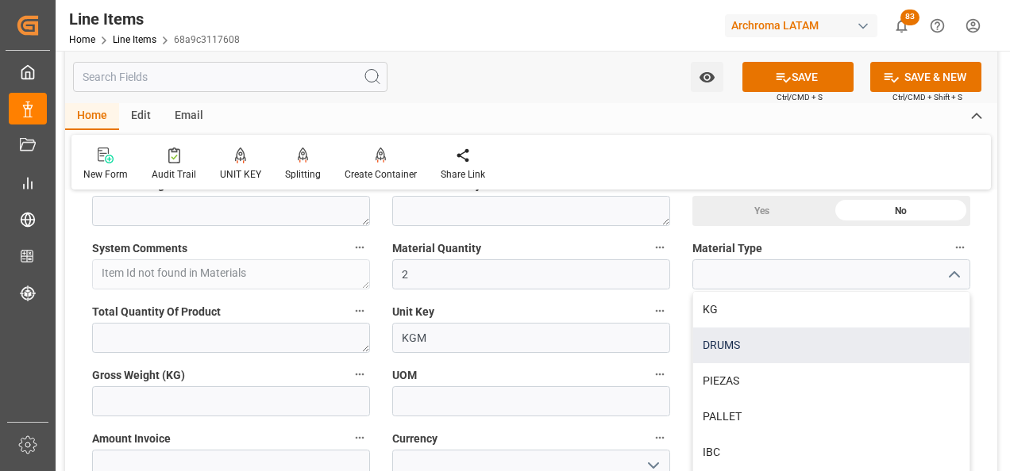
click at [773, 355] on div "DRUMS" at bounding box center [831, 346] width 276 height 36
type input "DRUMS"
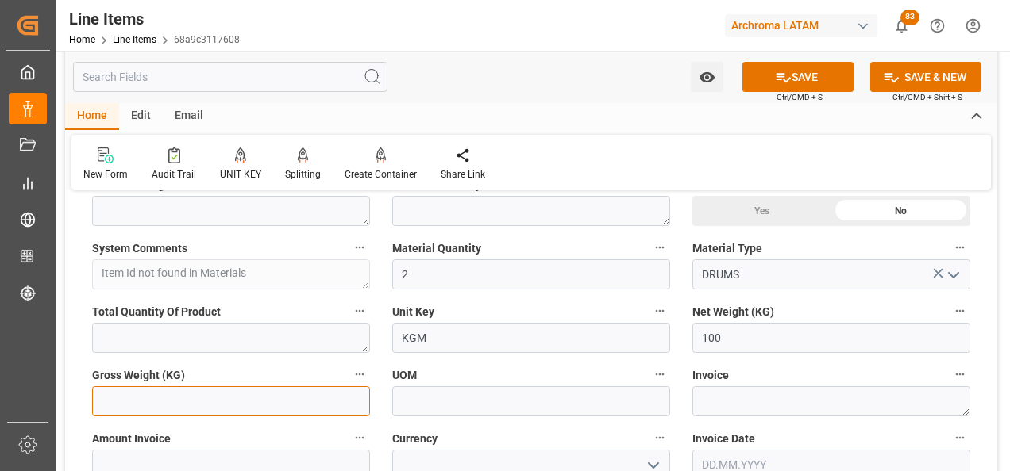
click at [217, 397] on input "text" at bounding box center [231, 401] width 278 height 30
type input "106.74"
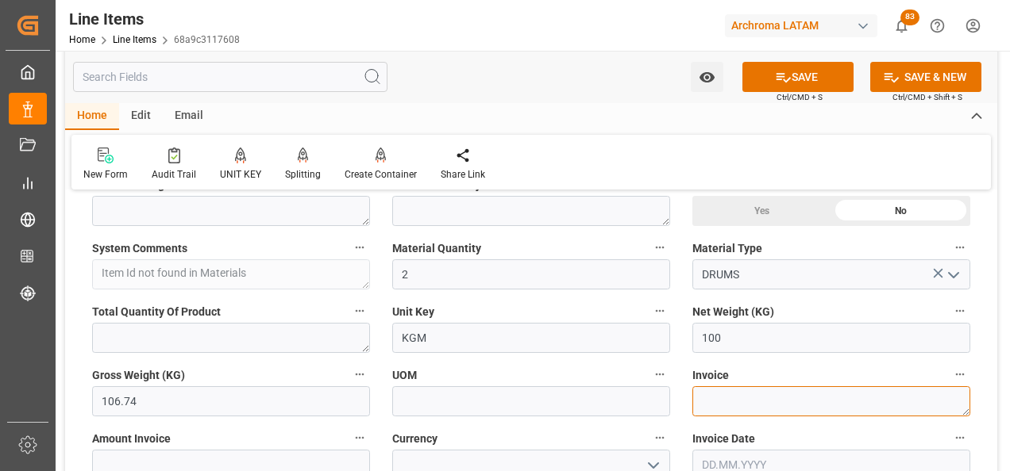
click at [710, 394] on textarea at bounding box center [831, 401] width 278 height 30
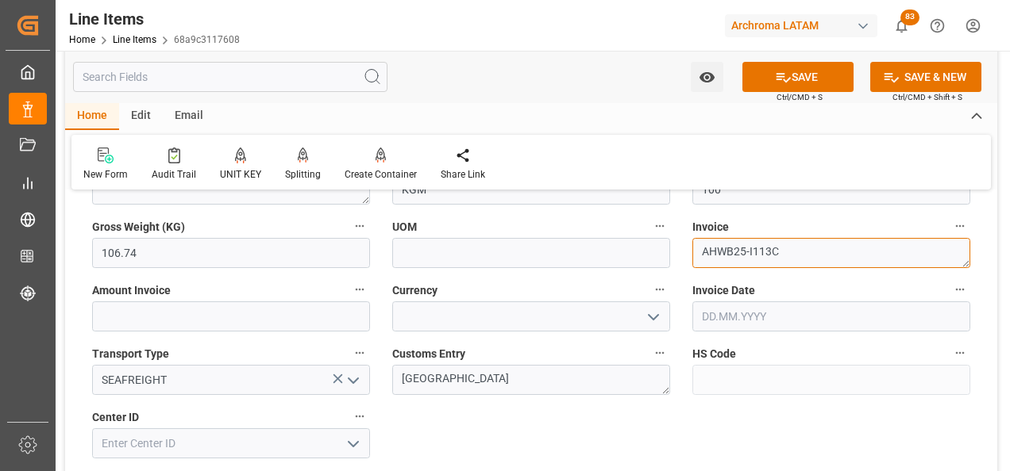
scroll to position [714, 0]
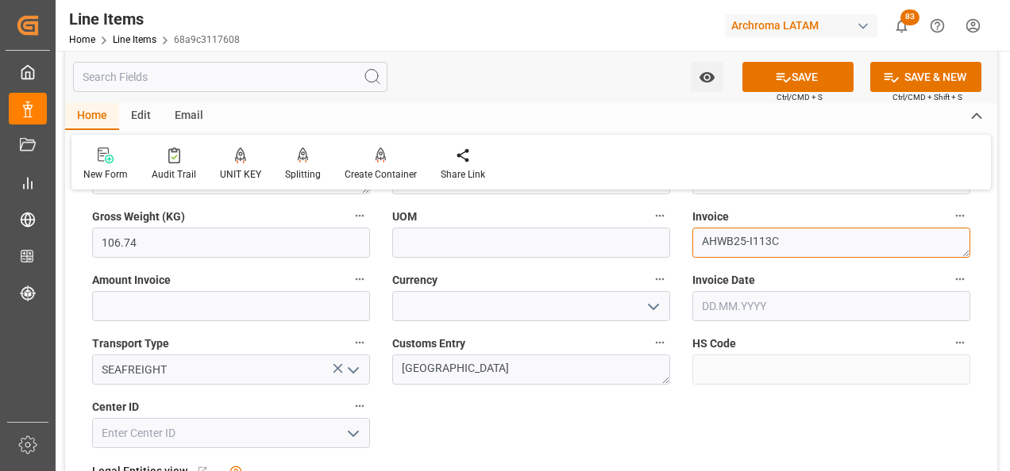
type textarea "AHWB25-I113C"
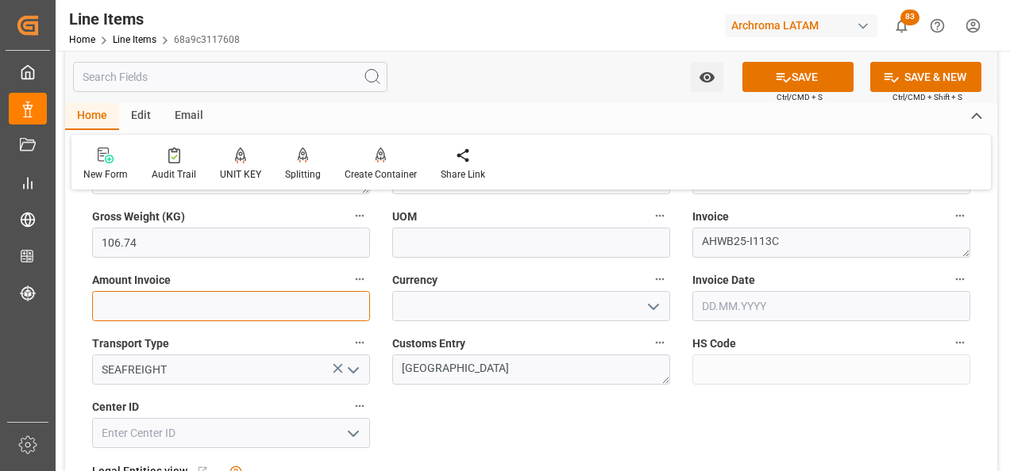
drag, startPoint x: 204, startPoint y: 310, endPoint x: 181, endPoint y: 310, distance: 23.0
click at [204, 310] on input "text" at bounding box center [231, 306] width 278 height 30
type input "3950"
click at [647, 313] on icon "open menu" at bounding box center [653, 307] width 19 height 19
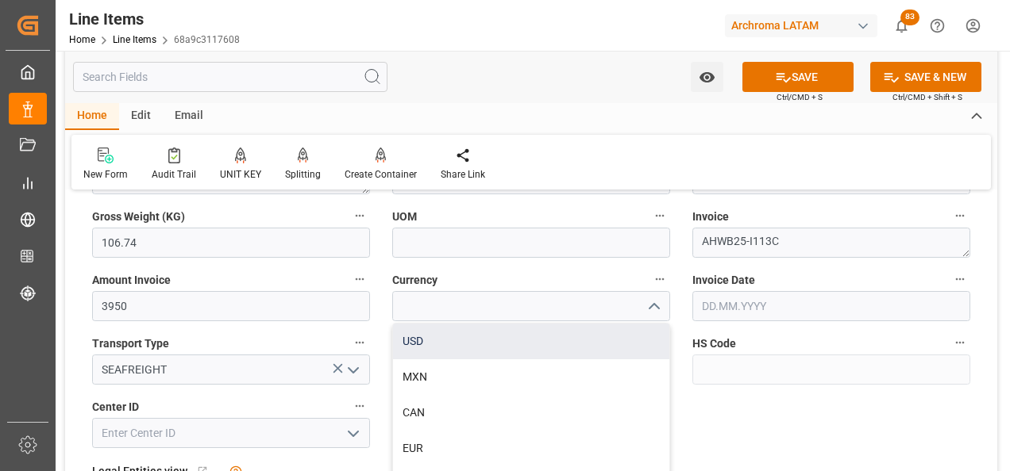
click at [556, 346] on div "USD" at bounding box center [531, 342] width 276 height 36
type input "USD"
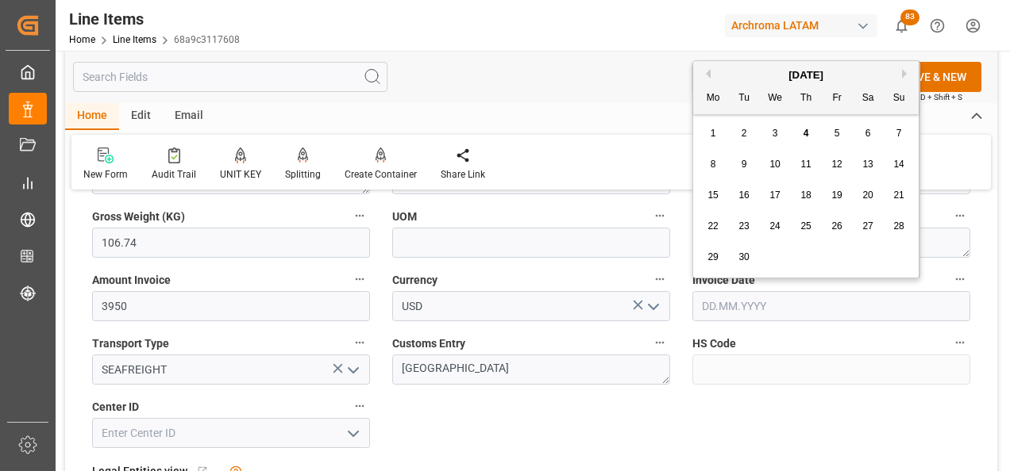
click at [721, 305] on input "text" at bounding box center [831, 306] width 278 height 30
click at [706, 79] on div "[DATE]" at bounding box center [805, 75] width 225 height 16
click at [706, 75] on button "Previous Month" at bounding box center [706, 74] width 10 height 10
click at [836, 188] on div "15" at bounding box center [837, 196] width 20 height 19
type input "15.08.2025"
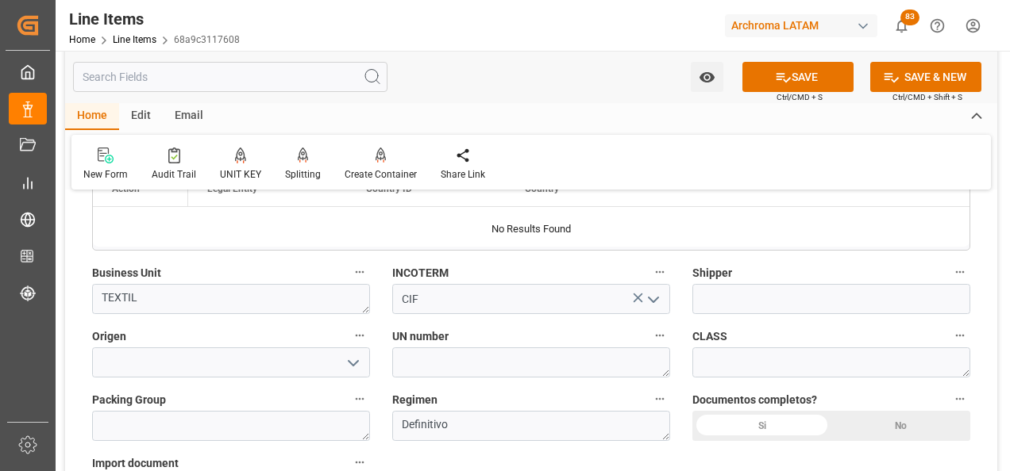
scroll to position [1111, 0]
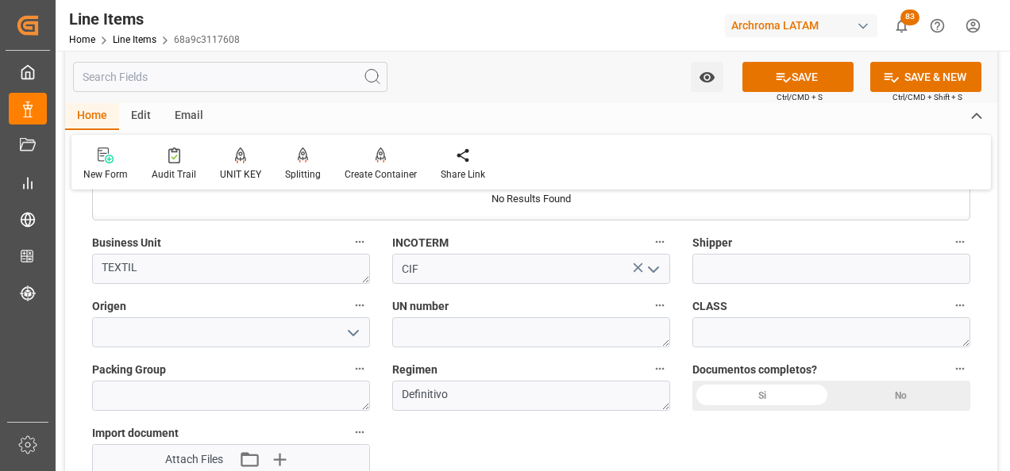
click at [737, 386] on div "Si" at bounding box center [761, 396] width 139 height 30
click at [216, 331] on input at bounding box center [231, 332] width 278 height 30
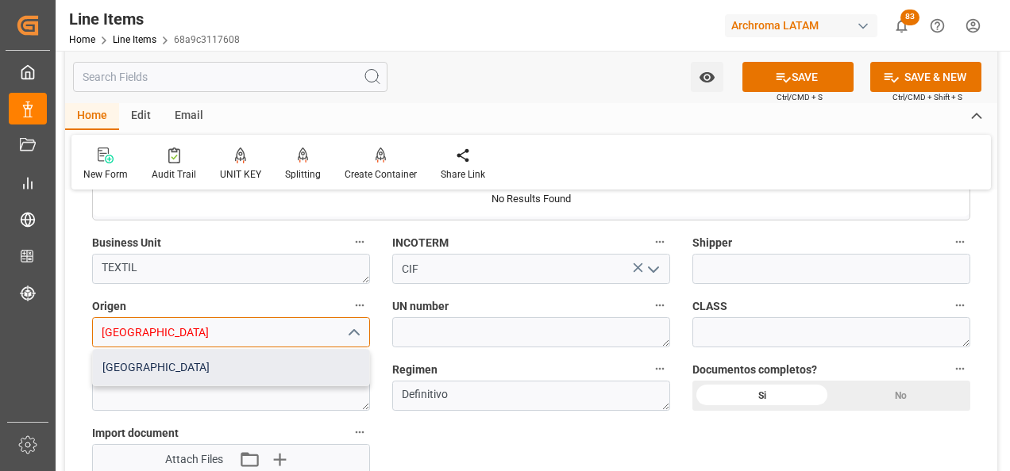
click at [194, 363] on div "CHINA" at bounding box center [231, 368] width 276 height 36
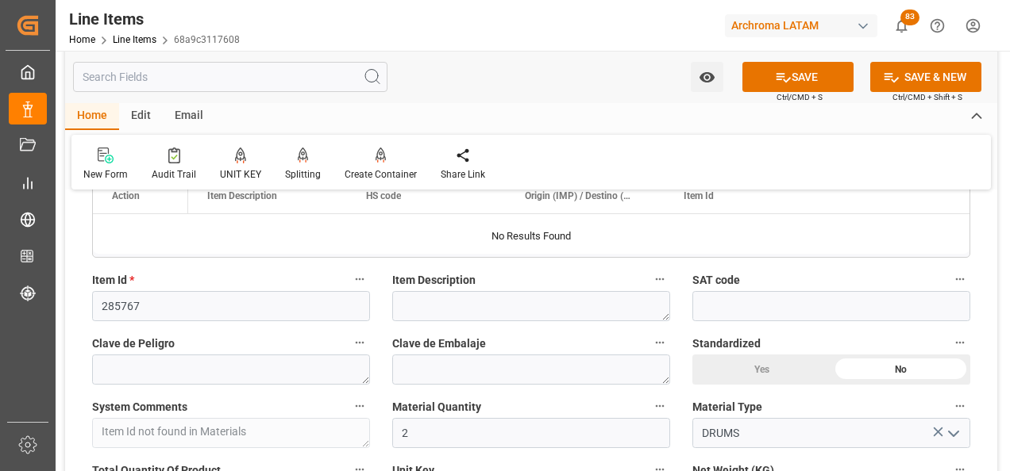
scroll to position [79, 0]
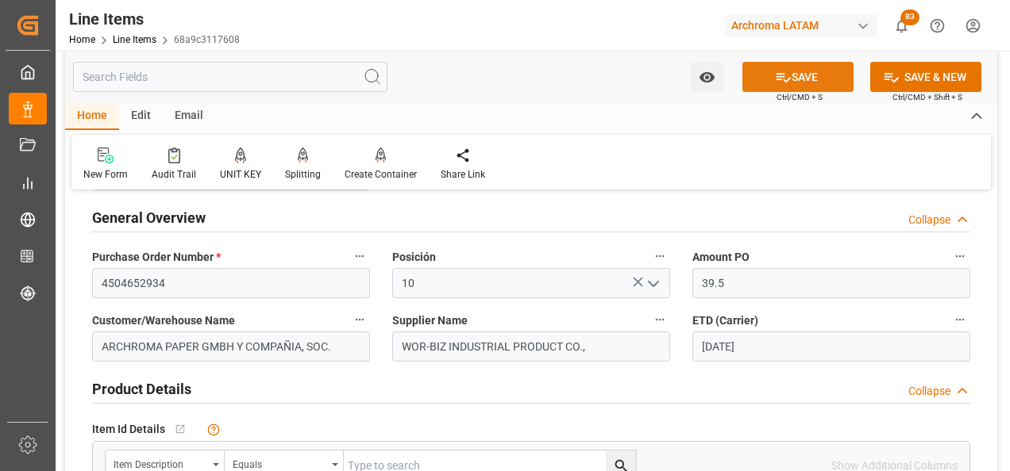
type input "CHINA"
click at [794, 73] on button "SAVE" at bounding box center [797, 77] width 111 height 30
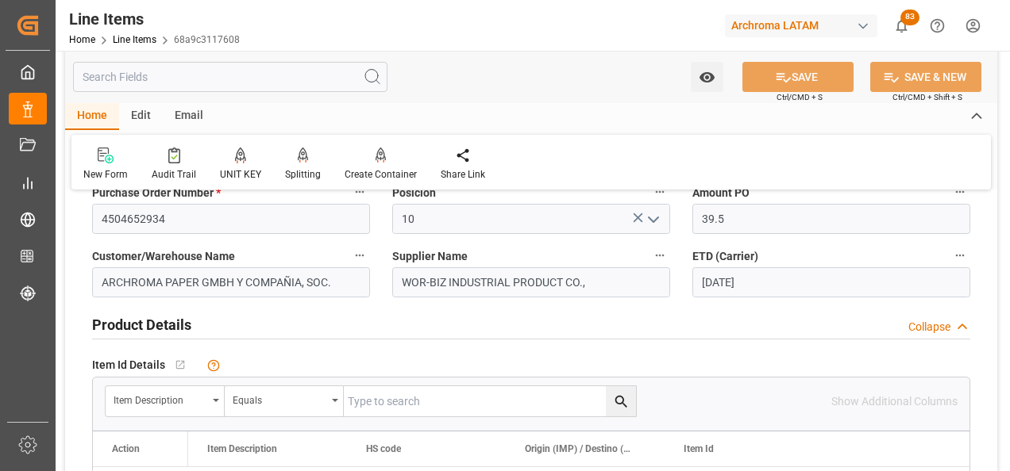
scroll to position [238, 0]
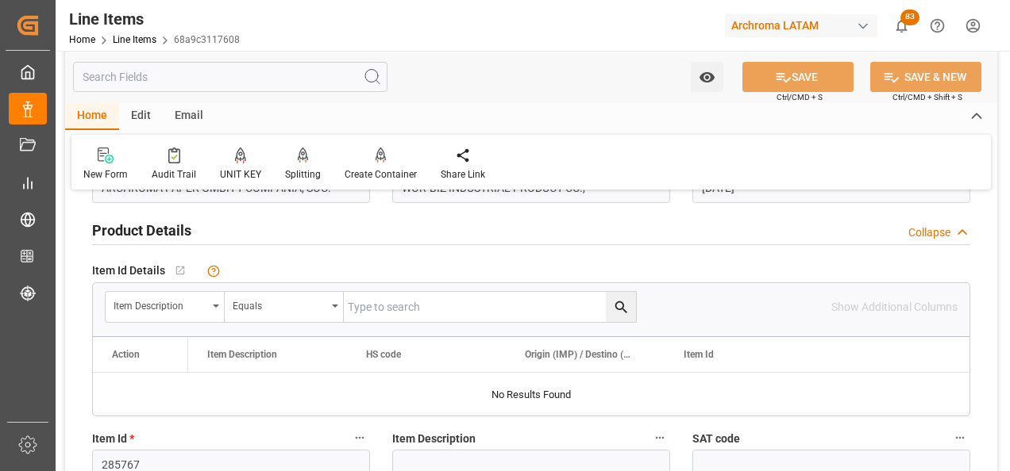
type textarea "2 DRUMS"
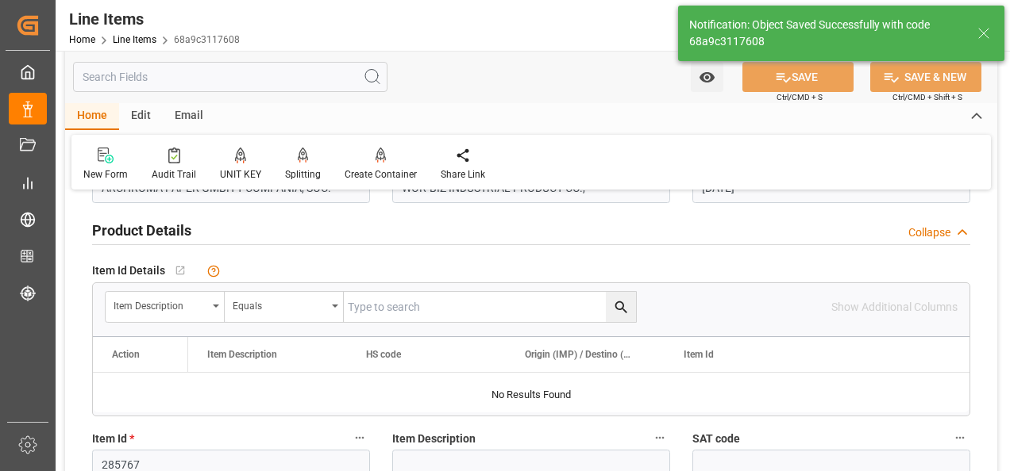
type input "04.09.2025 22:02"
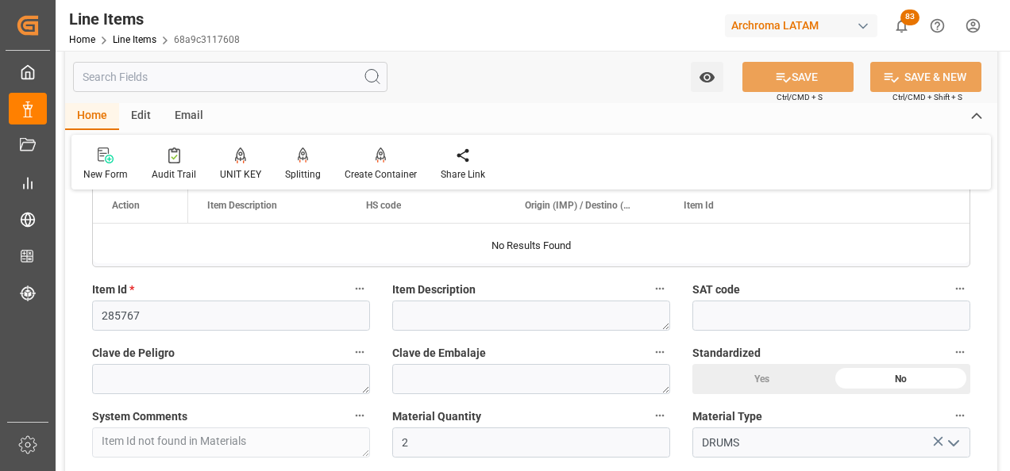
scroll to position [397, 0]
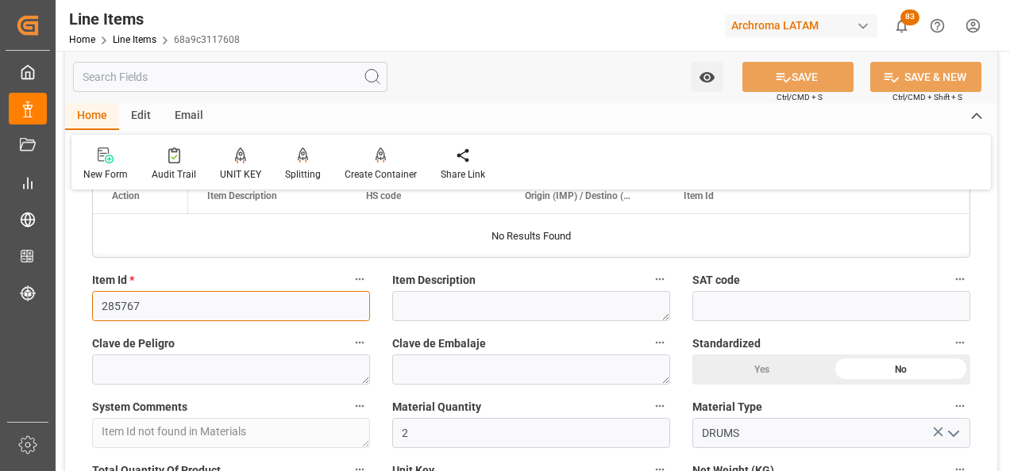
click at [132, 302] on input "285767" at bounding box center [231, 306] width 278 height 30
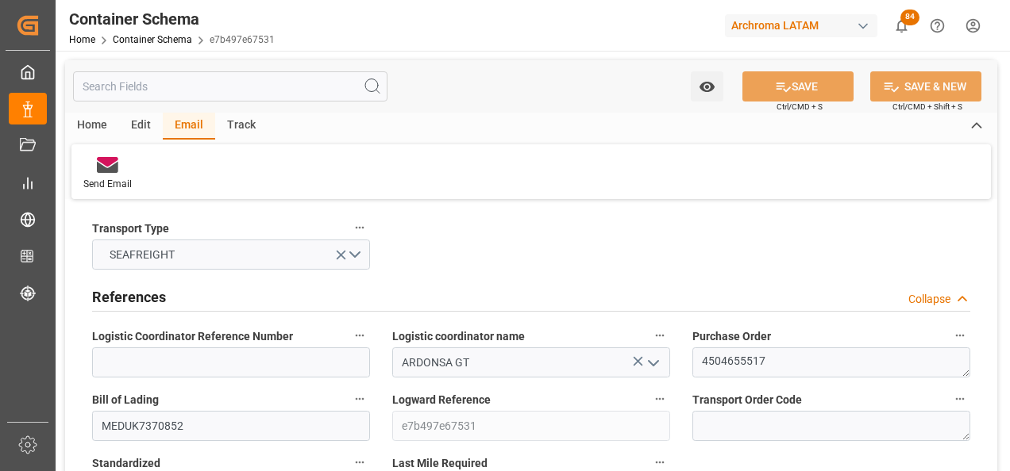
scroll to position [2381, 0]
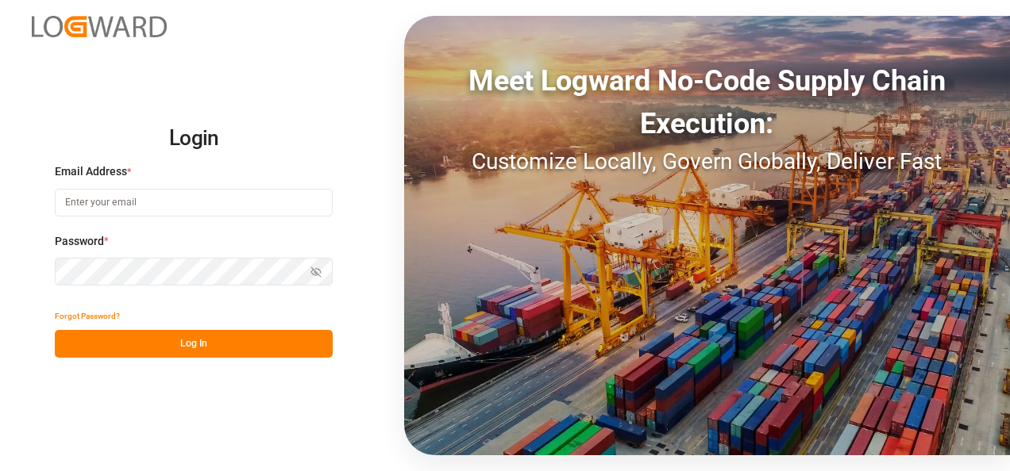
type input "valeria.hurtado@leschaco.com"
click at [173, 335] on button "Log In" at bounding box center [194, 344] width 278 height 28
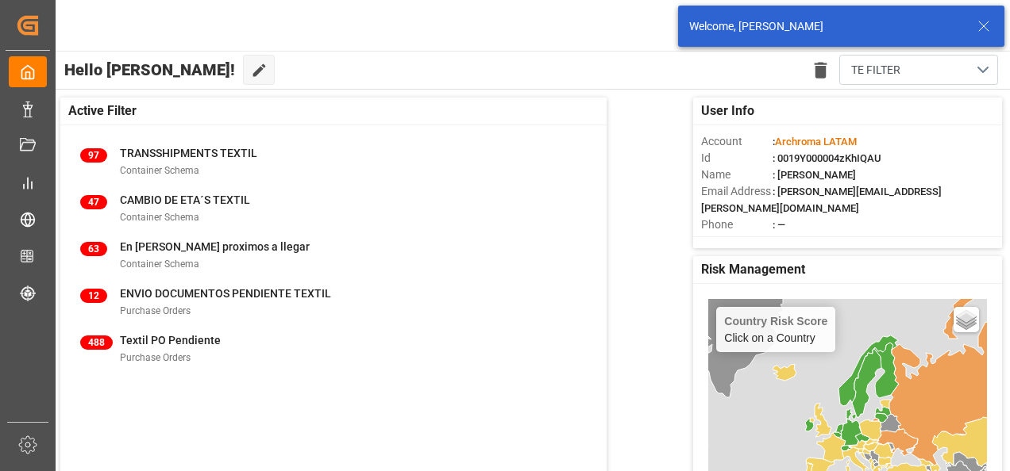
click at [0, 123] on html "Created by potrace 1.15, written by Peter Selinger 2001-2017 Created by potrace…" at bounding box center [505, 235] width 1010 height 471
drag, startPoint x: -1, startPoint y: 123, endPoint x: 33, endPoint y: 120, distance: 33.5
click at [33, 120] on div "Data Management Data Management" at bounding box center [28, 108] width 38 height 31
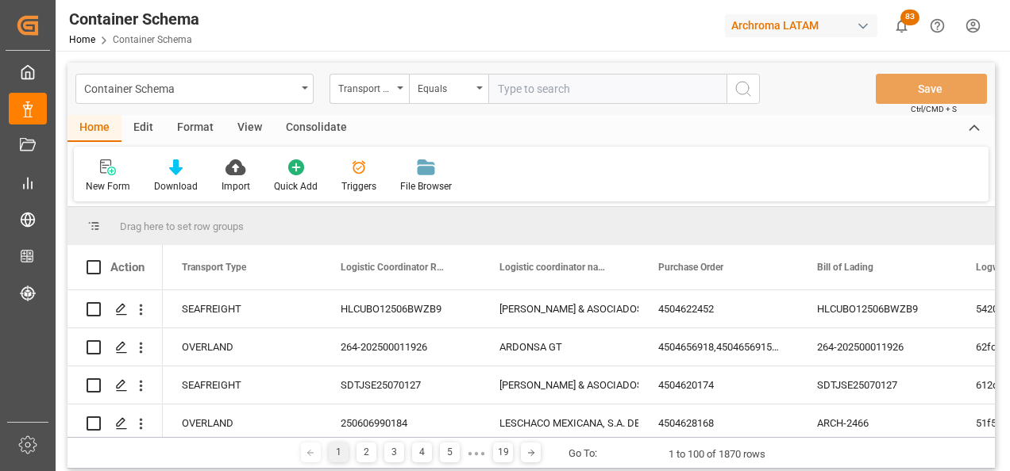
click at [302, 92] on div "Container Schema" at bounding box center [194, 89] width 238 height 30
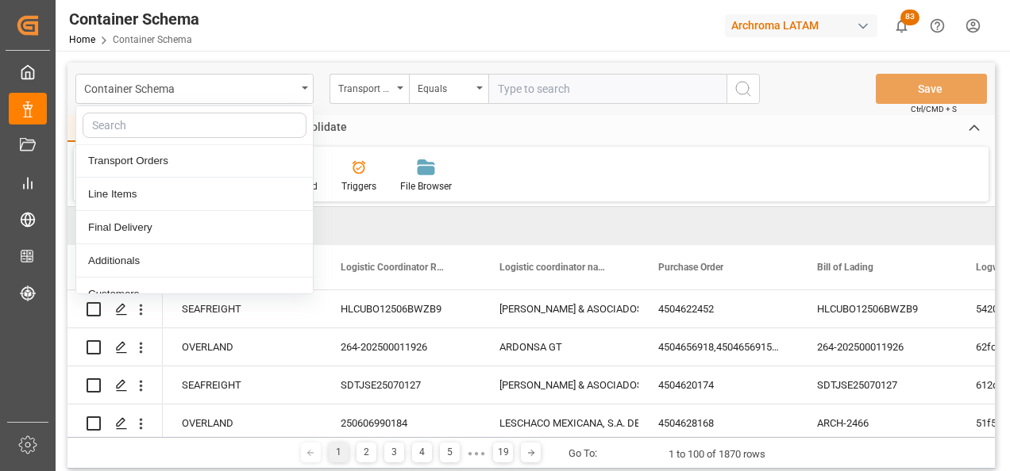
scroll to position [159, 0]
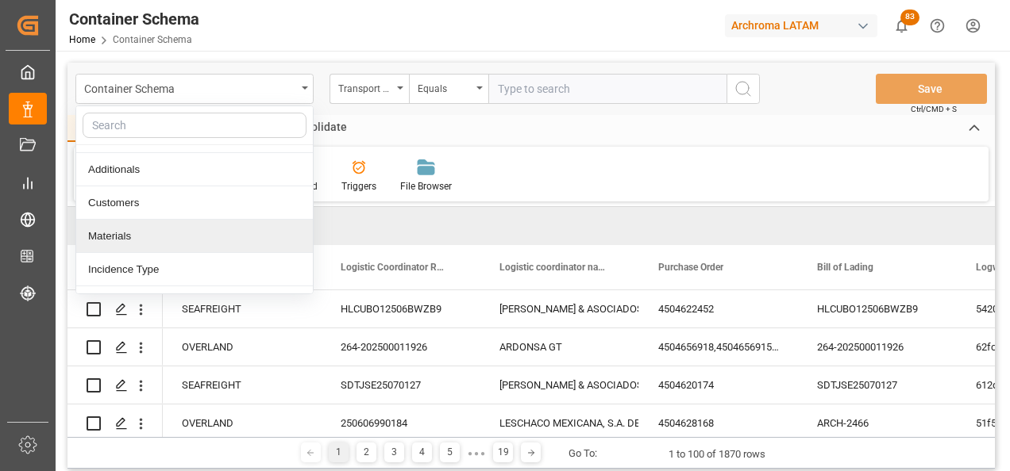
click at [156, 229] on div "Materials" at bounding box center [194, 236] width 237 height 33
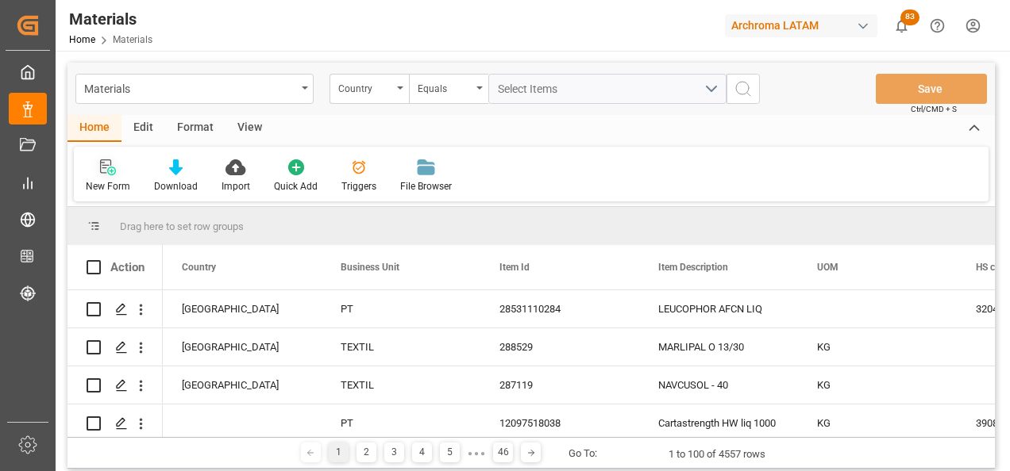
click at [112, 180] on div "New Form" at bounding box center [108, 186] width 44 height 14
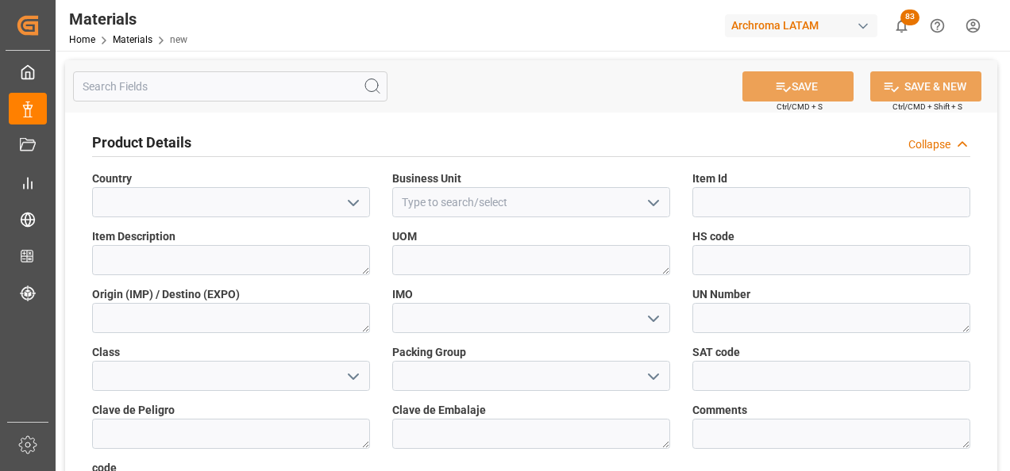
click at [355, 203] on polyline "open menu" at bounding box center [353, 203] width 10 height 5
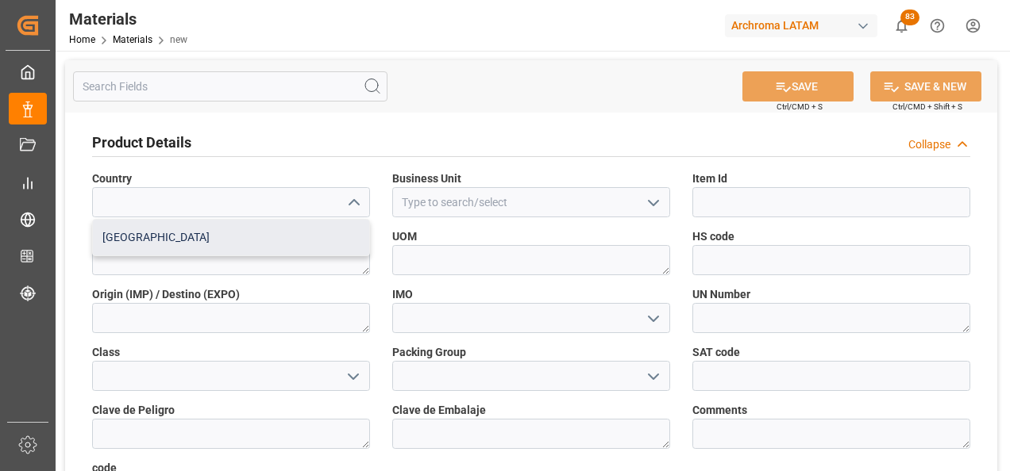
click at [331, 229] on div "Mexico" at bounding box center [231, 238] width 276 height 36
type input "Mexico"
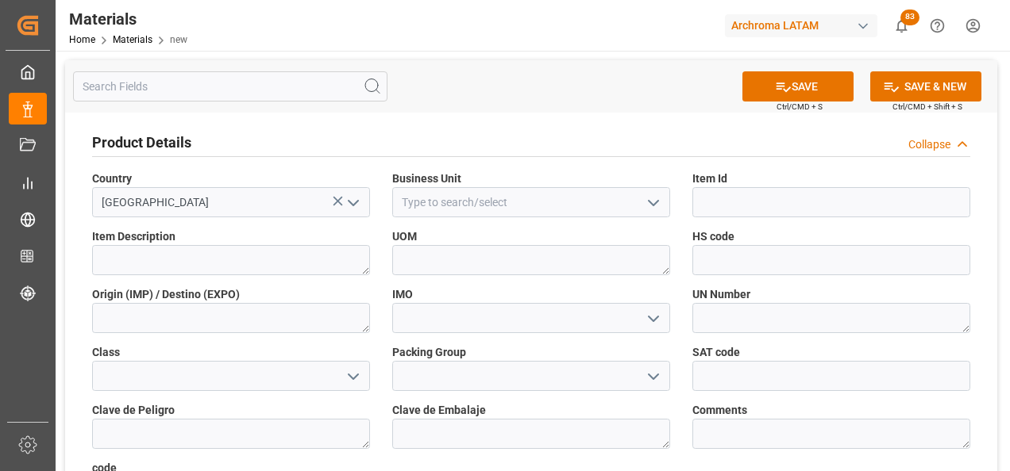
click at [644, 202] on icon "open menu" at bounding box center [653, 203] width 19 height 19
click at [615, 229] on div "TEXTIL" at bounding box center [531, 238] width 276 height 36
type input "TEXTIL"
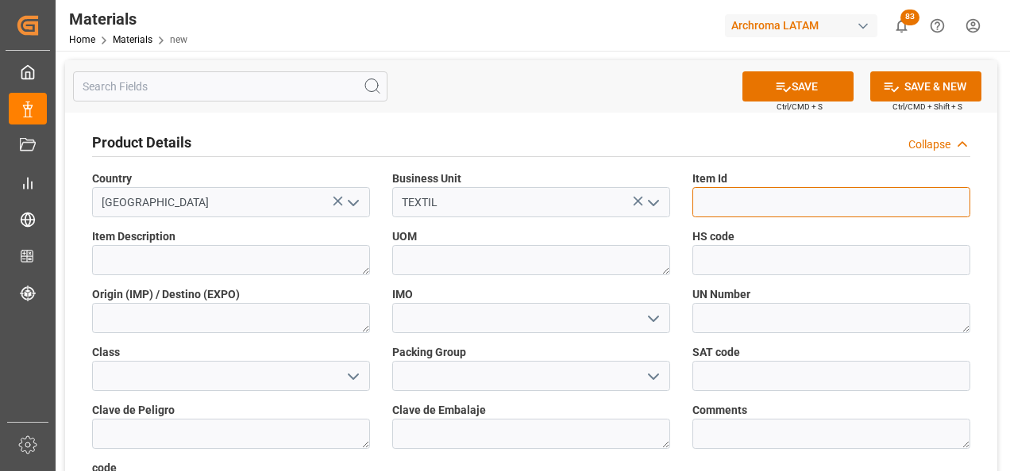
click at [719, 206] on input at bounding box center [831, 202] width 278 height 30
paste input "285767"
type input "285767"
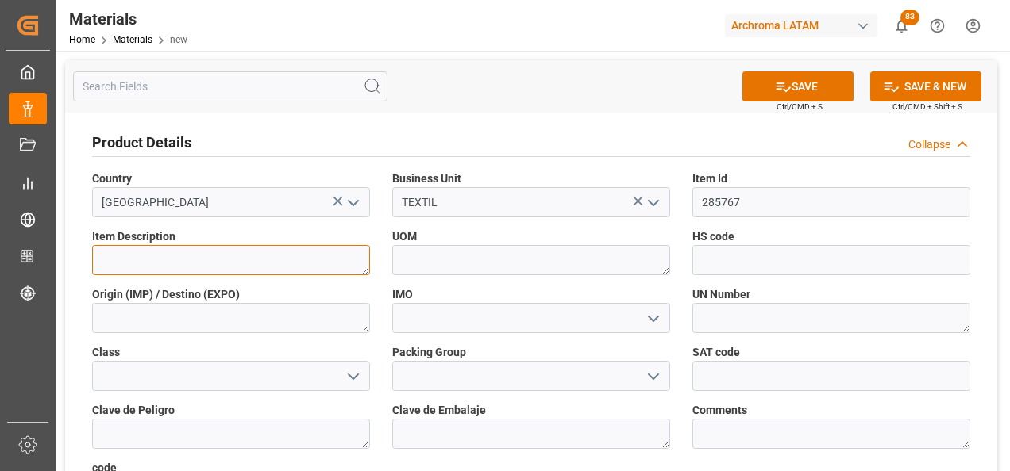
click at [267, 270] on textarea at bounding box center [231, 260] width 278 height 30
type textarea "TEGO ANTIFOAM 793"
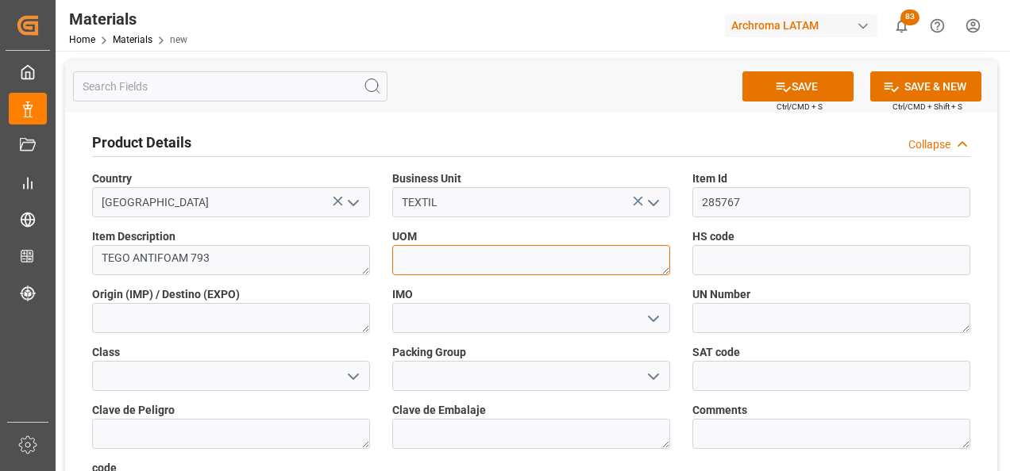
click at [494, 254] on textarea at bounding box center [531, 260] width 278 height 30
type textarea "KG"
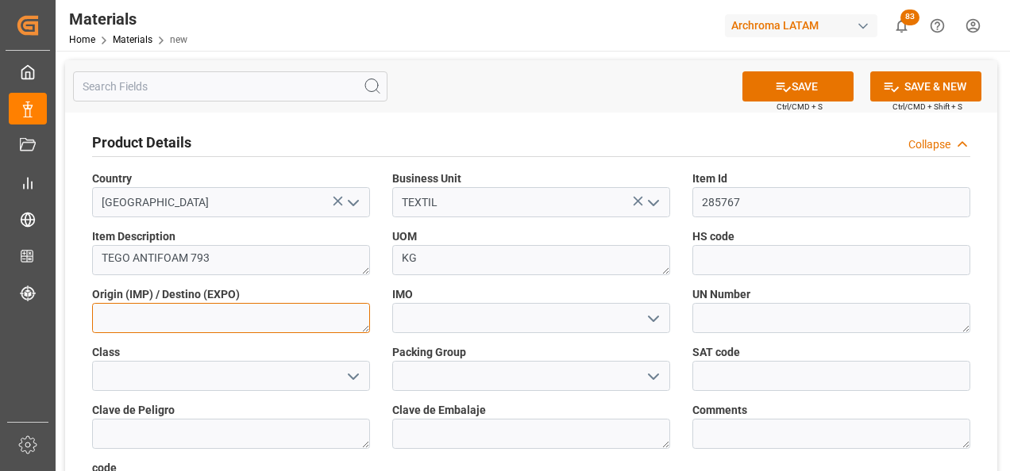
click at [317, 321] on textarea at bounding box center [231, 318] width 278 height 30
type textarea "CHINA"
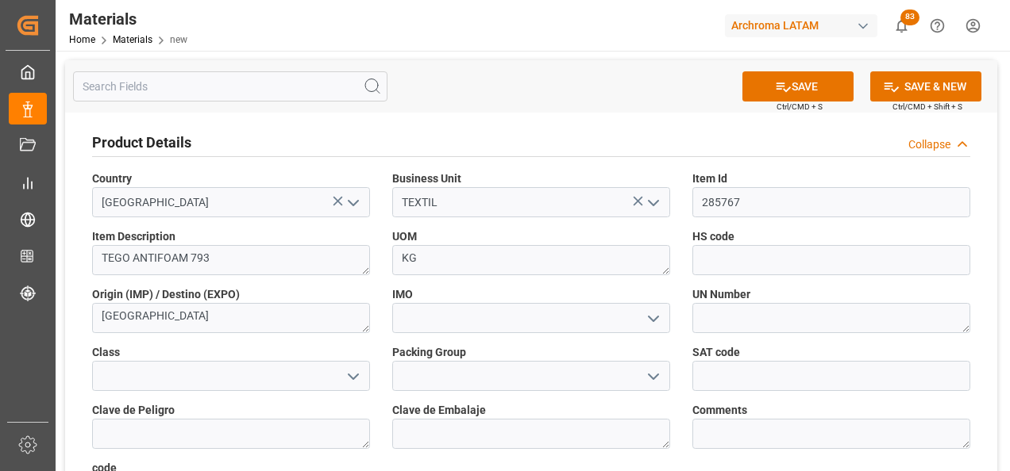
click at [656, 310] on icon "open menu" at bounding box center [653, 319] width 19 height 19
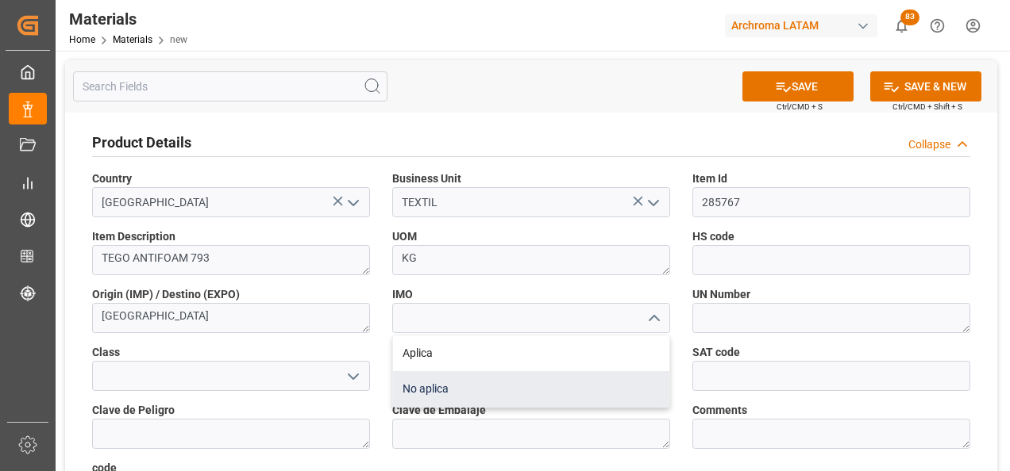
click at [575, 378] on div "No aplica" at bounding box center [531, 389] width 276 height 36
type input "No aplica"
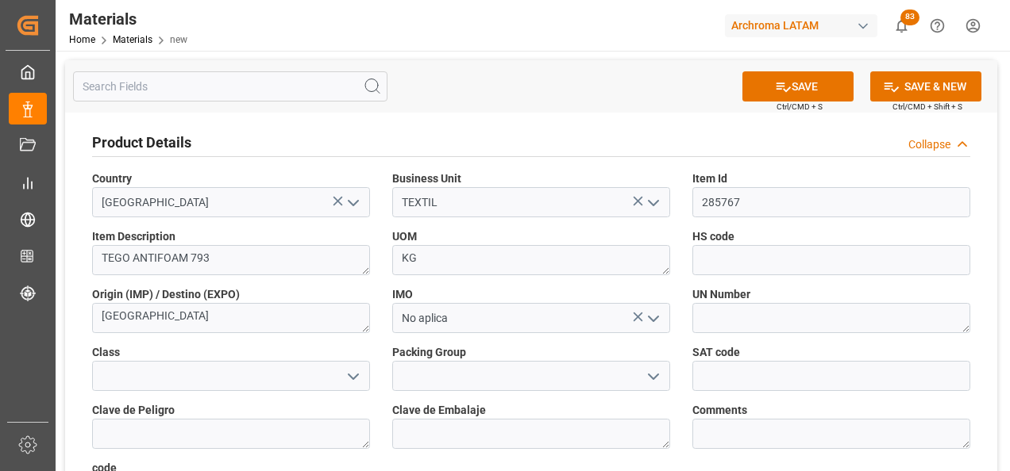
click at [809, 103] on span "Ctrl/CMD + S" at bounding box center [799, 107] width 46 height 12
click at [809, 83] on button "SAVE" at bounding box center [797, 86] width 111 height 30
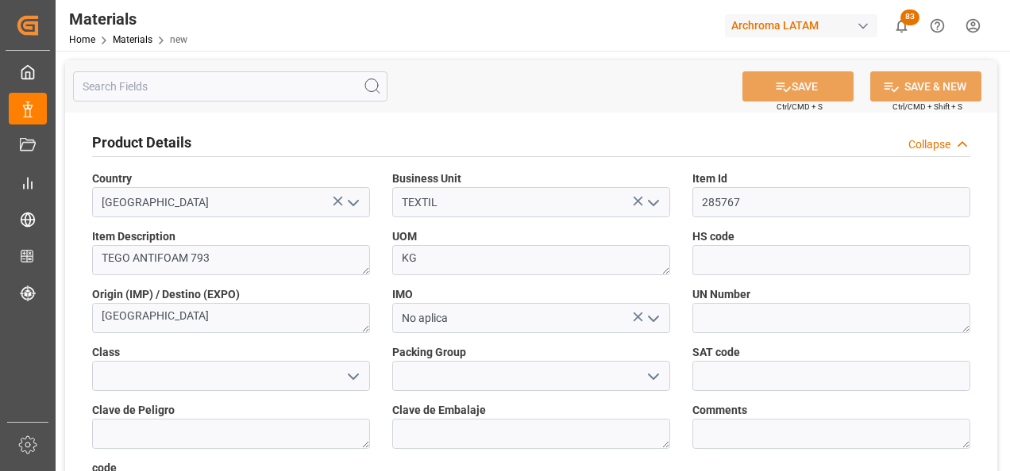
type textarea "a8655f2e58a4"
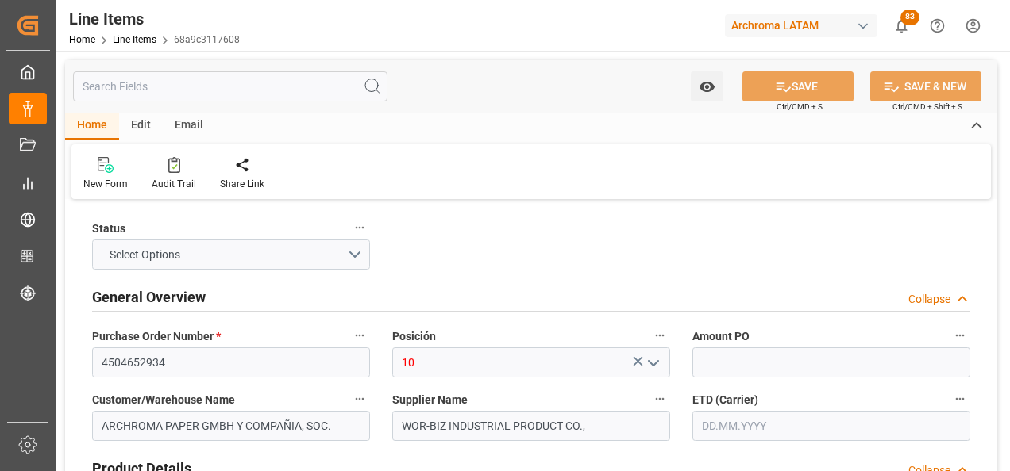
type input "39.5"
type input "2"
type input "100"
type input "106.74"
type input "3950"
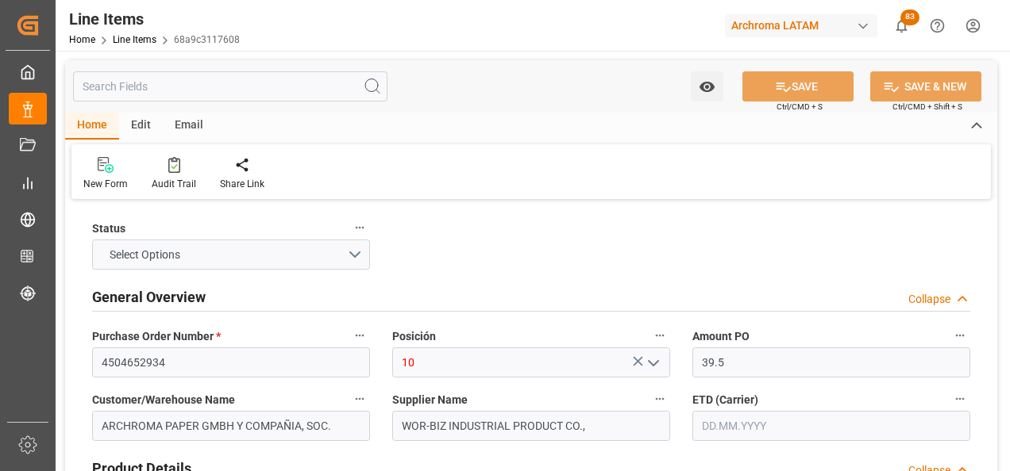
type input "[DATE]"
type input "[DATE] 22:03"
type input "11.08.2025 17:20"
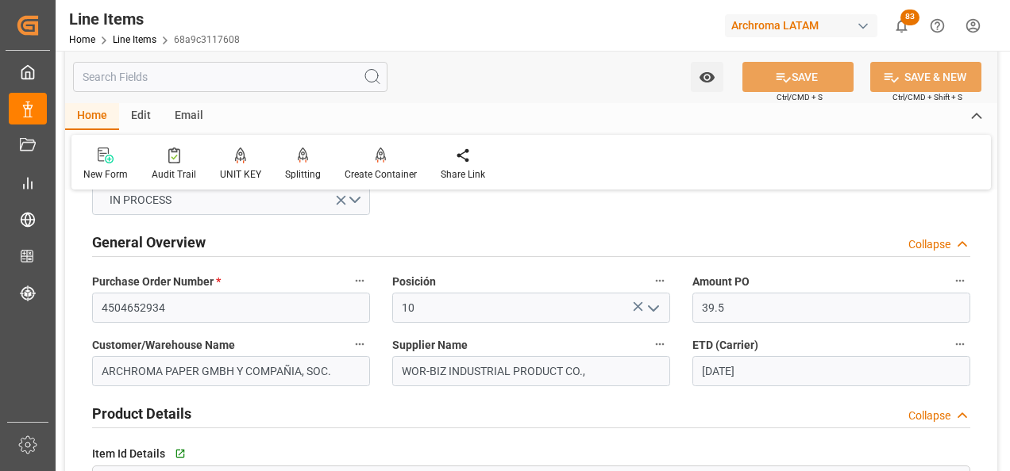
scroll to position [317, 0]
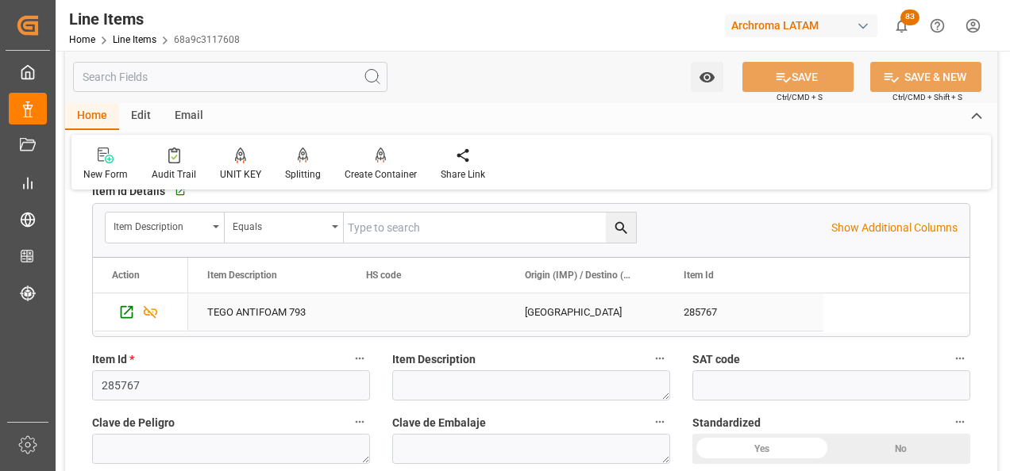
click at [260, 321] on div "TEGO ANTIFOAM 793" at bounding box center [267, 312] width 159 height 37
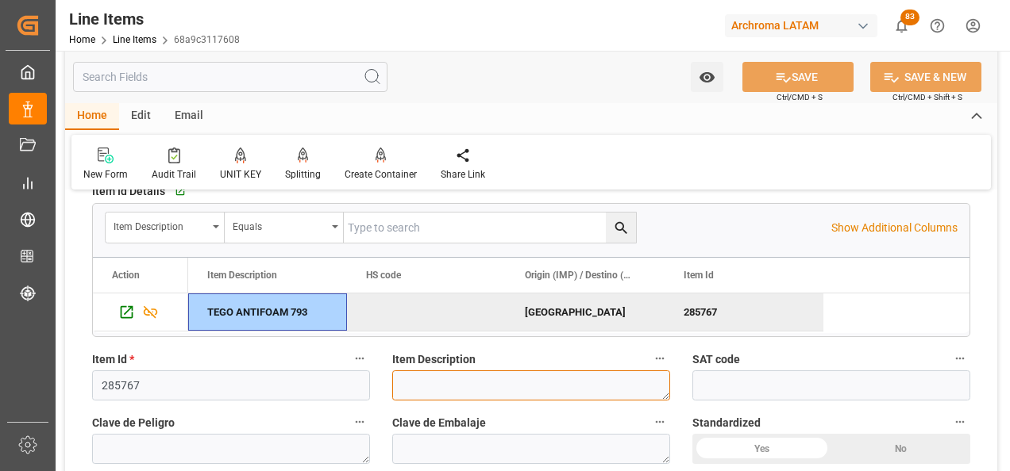
click at [475, 378] on textarea at bounding box center [531, 386] width 278 height 30
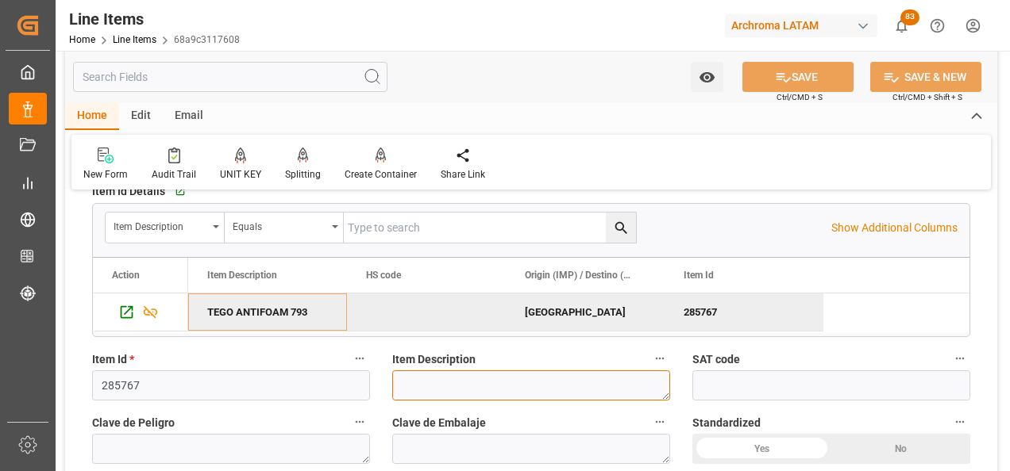
paste textarea "TEGO ANTIFOAM 793"
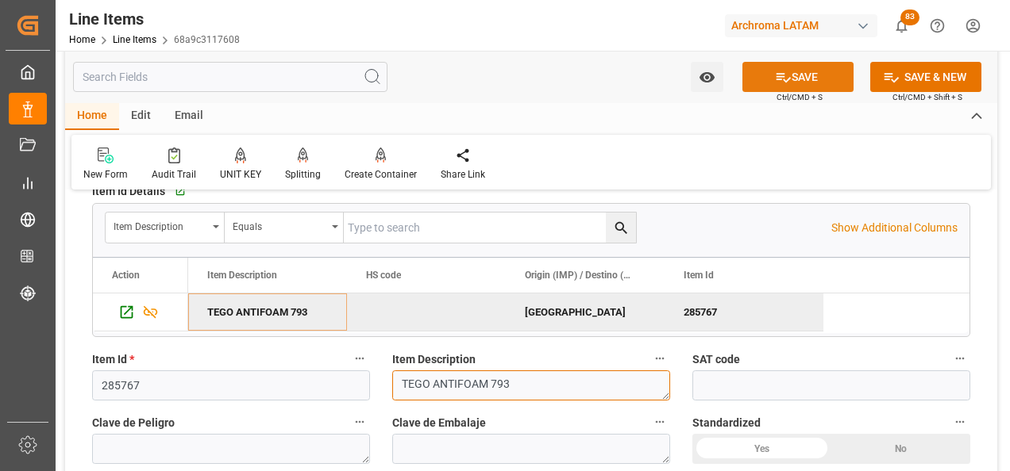
type textarea "TEGO ANTIFOAM 793"
click at [775, 80] on icon at bounding box center [783, 77] width 17 height 17
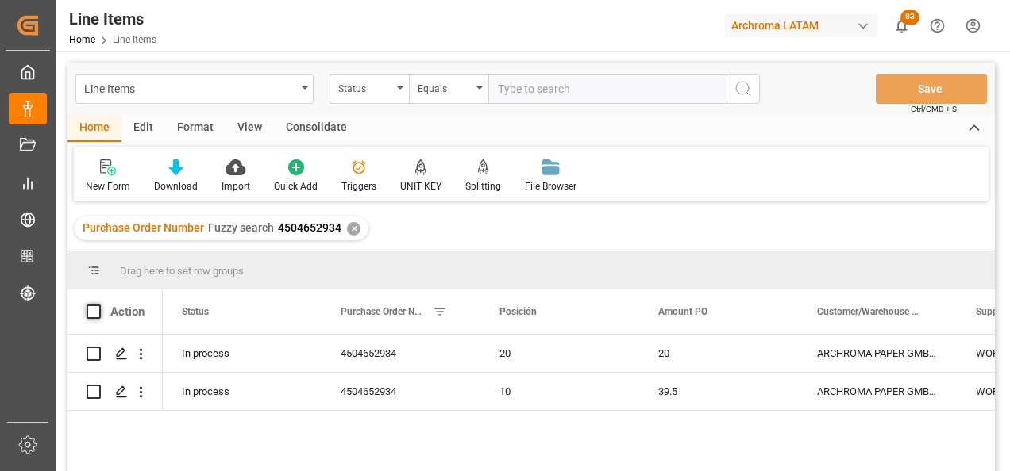
click at [94, 308] on span at bounding box center [94, 312] width 14 height 14
click at [98, 305] on input "checkbox" at bounding box center [98, 305] width 0 height 0
checkbox input "true"
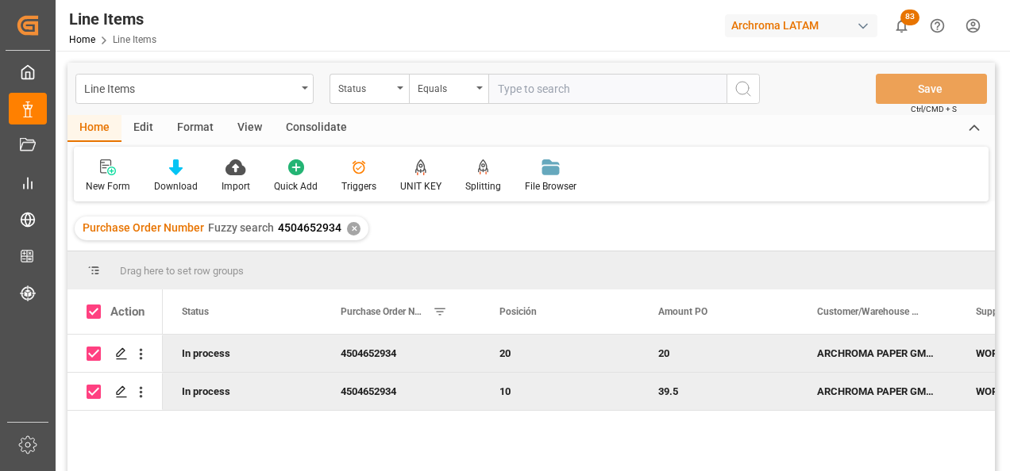
click at [326, 117] on div "Consolidate" at bounding box center [316, 128] width 85 height 27
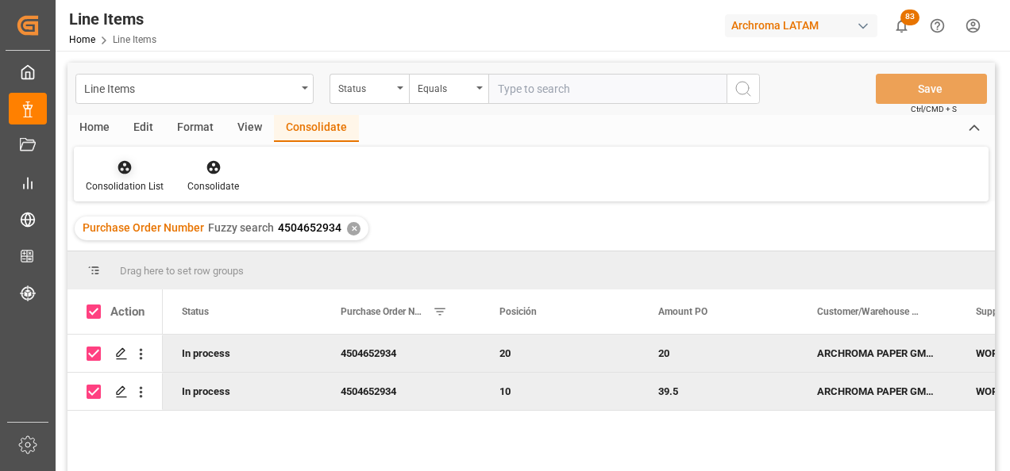
click at [135, 163] on div at bounding box center [125, 167] width 78 height 17
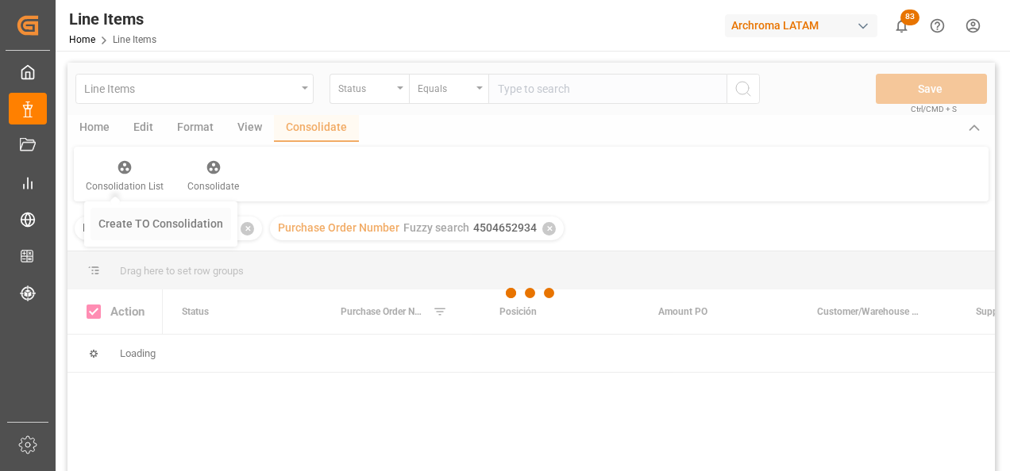
click at [143, 221] on div "Line Items Status Equals Save Ctrl/CMD + S Home Edit Format View Consolidate Co…" at bounding box center [530, 288] width 927 height 451
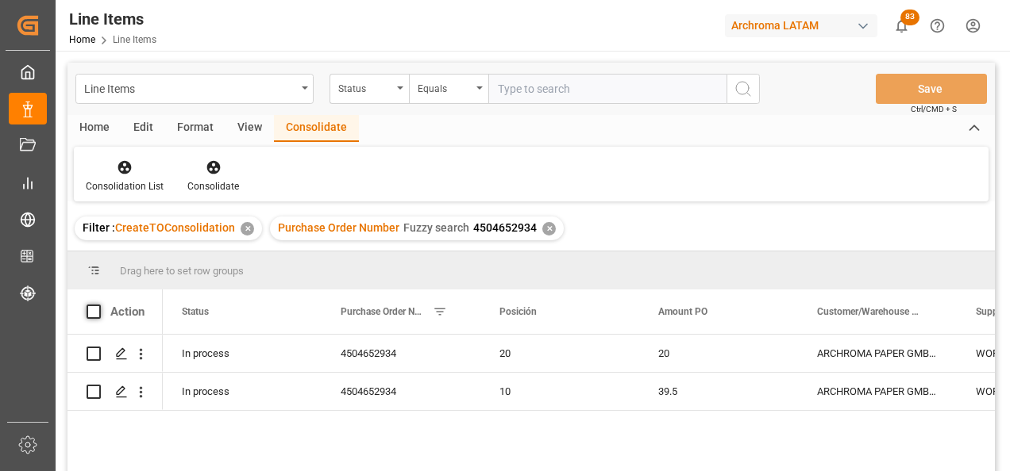
click at [97, 313] on span at bounding box center [94, 312] width 14 height 14
click at [98, 305] on input "checkbox" at bounding box center [98, 305] width 0 height 0
checkbox input "true"
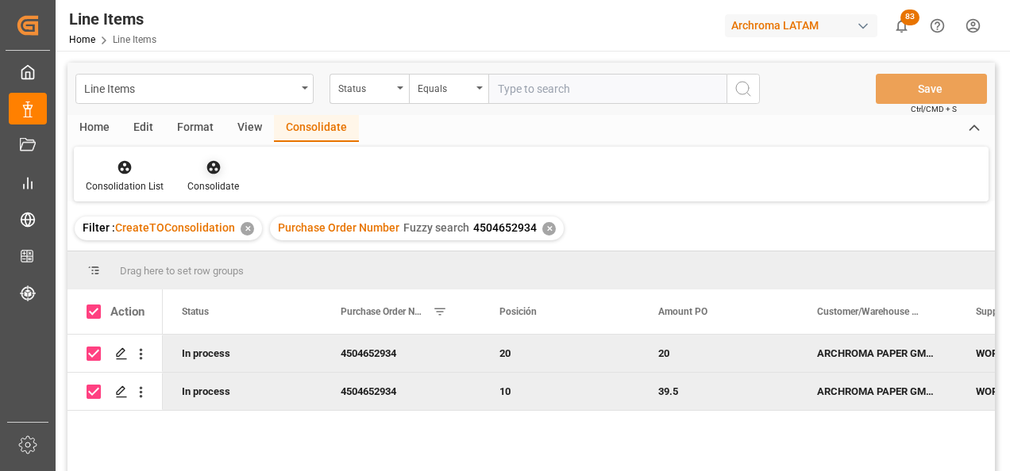
click at [208, 185] on div "Consolidate" at bounding box center [213, 186] width 52 height 14
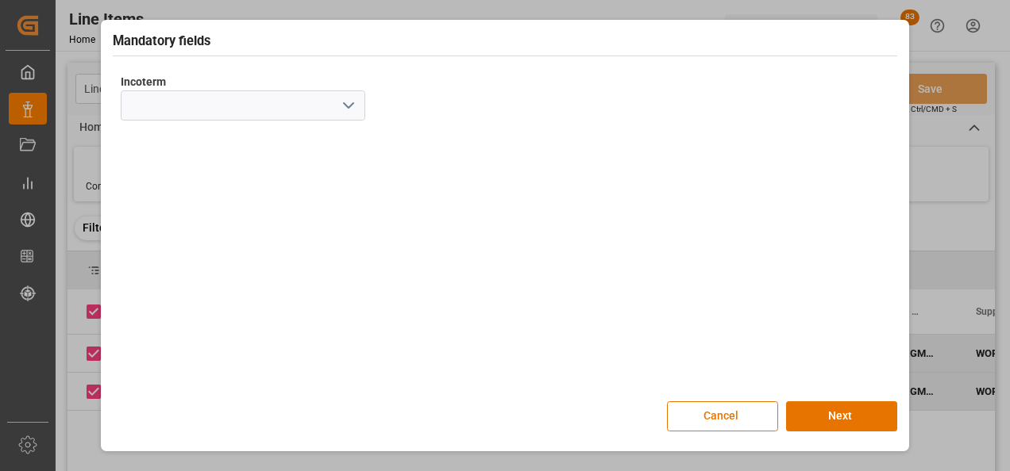
click at [345, 111] on icon "open menu" at bounding box center [348, 105] width 19 height 19
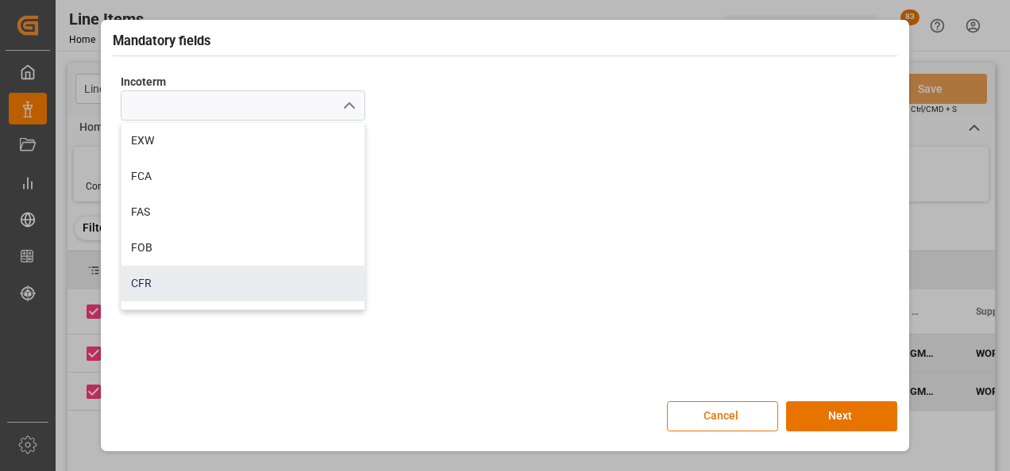
scroll to position [79, 0]
click at [203, 245] on div "CIF" at bounding box center [242, 240] width 243 height 36
type input "CIF"
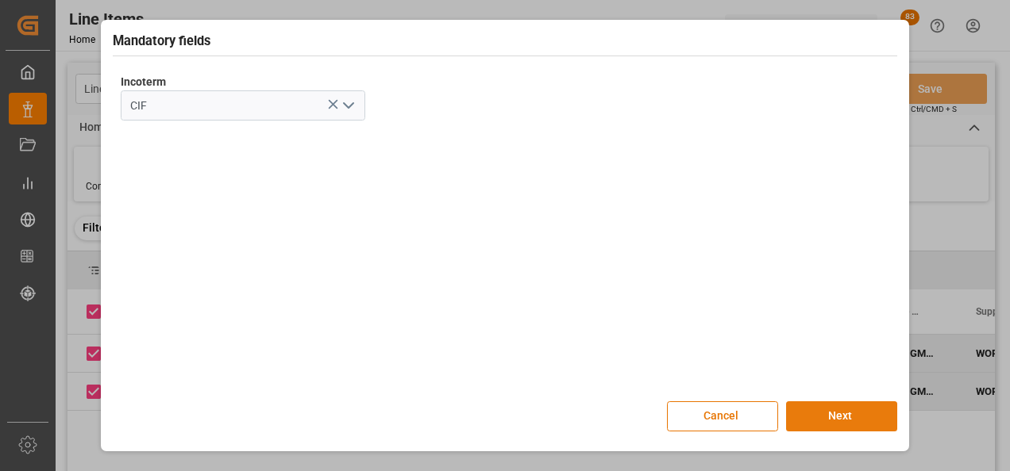
click at [832, 410] on button "Next" at bounding box center [841, 417] width 111 height 30
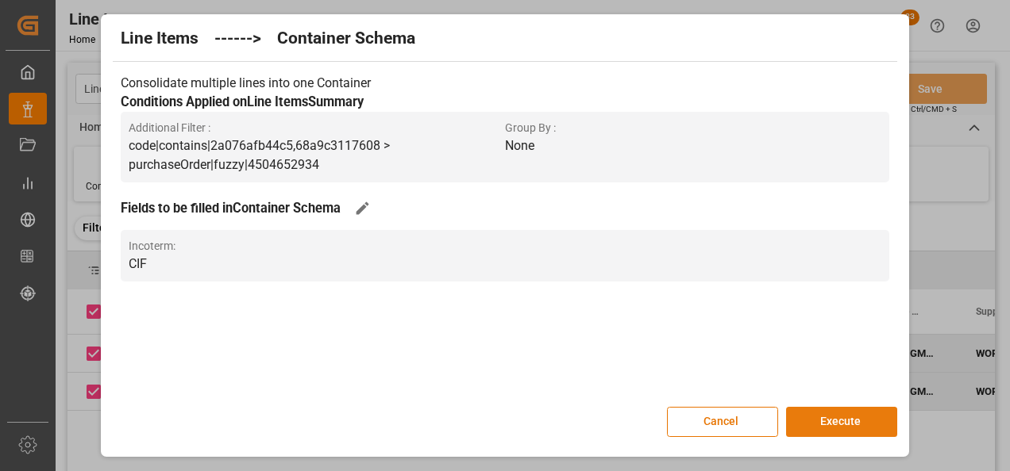
click at [832, 415] on button "Execute" at bounding box center [841, 422] width 111 height 30
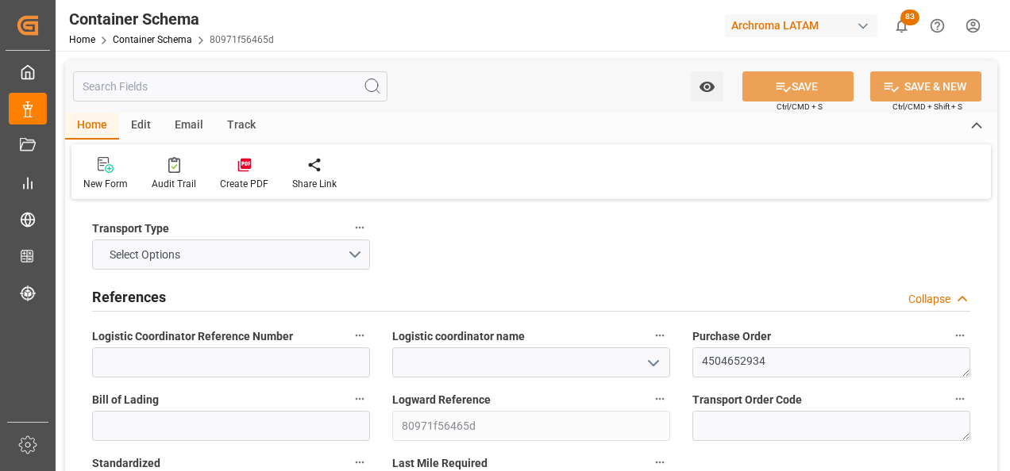
type input "0"
type input "2"
type input "7"
type input "1100"
type input "1181.74"
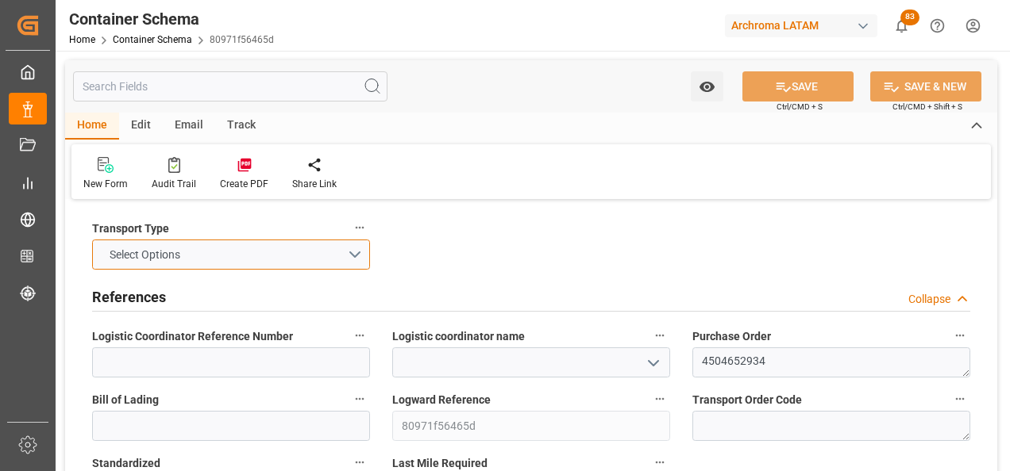
click at [352, 259] on button "Select Options" at bounding box center [231, 255] width 278 height 30
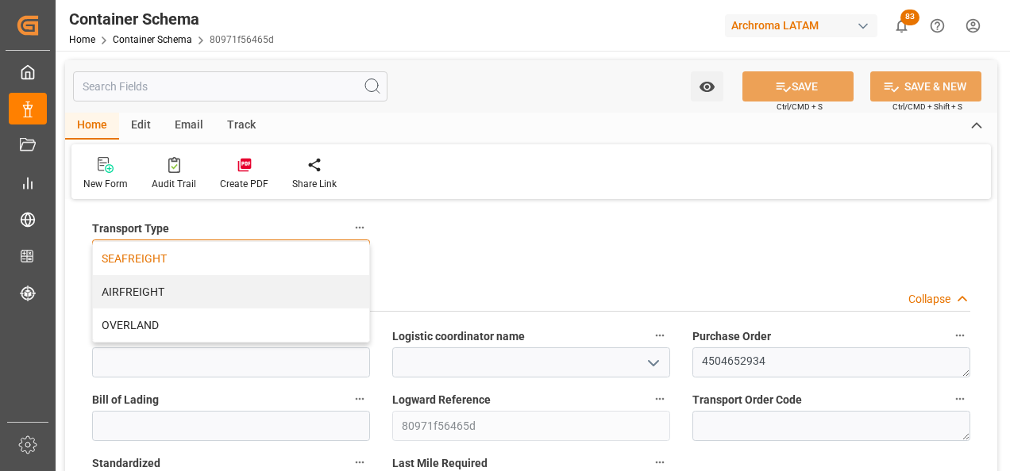
click at [268, 270] on div "SEAFREIGHT" at bounding box center [231, 258] width 276 height 33
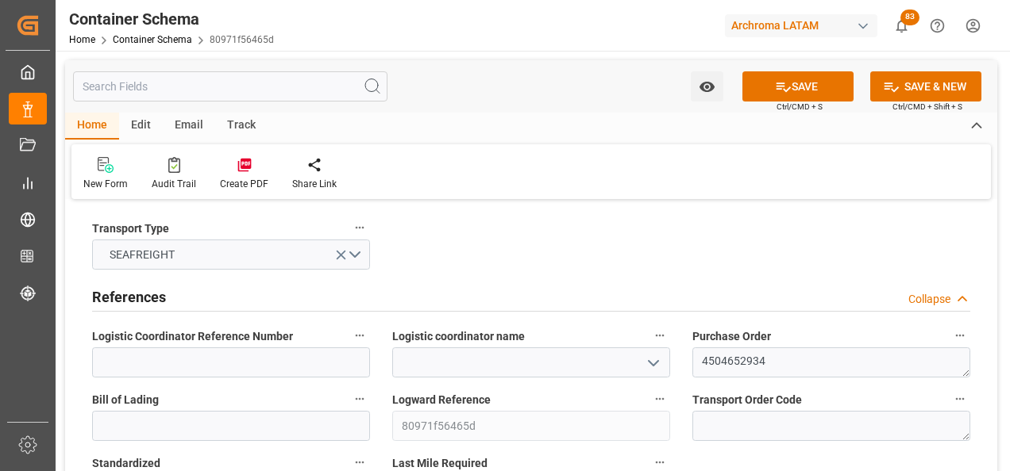
click at [660, 371] on icon "open menu" at bounding box center [653, 363] width 19 height 19
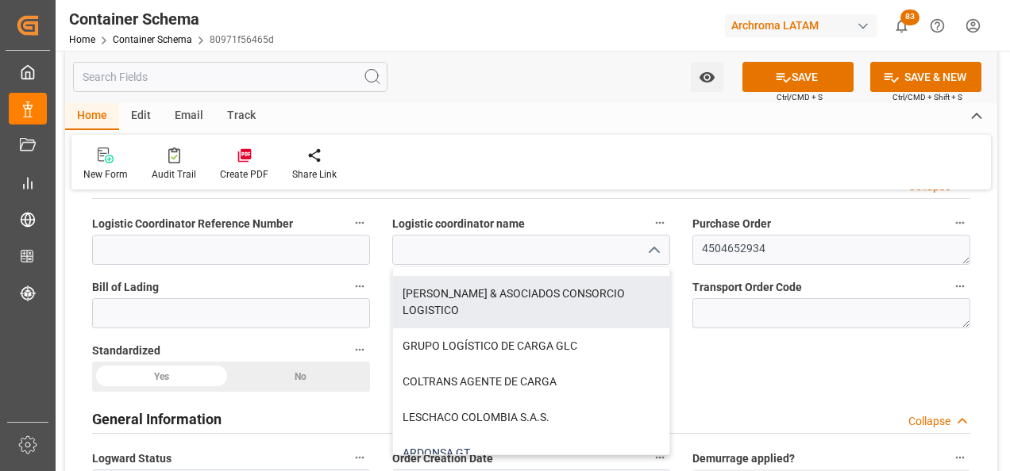
scroll to position [159, 0]
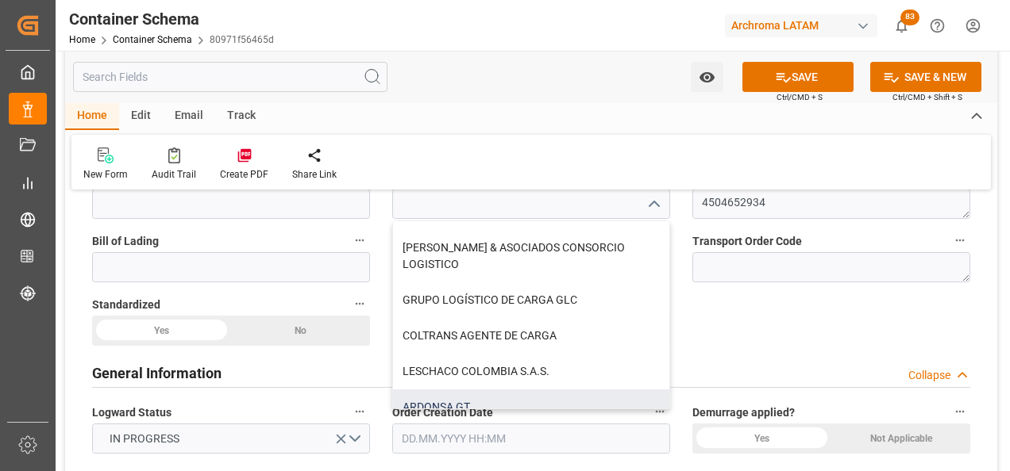
click at [514, 400] on div "ARDONSA GT" at bounding box center [531, 408] width 276 height 36
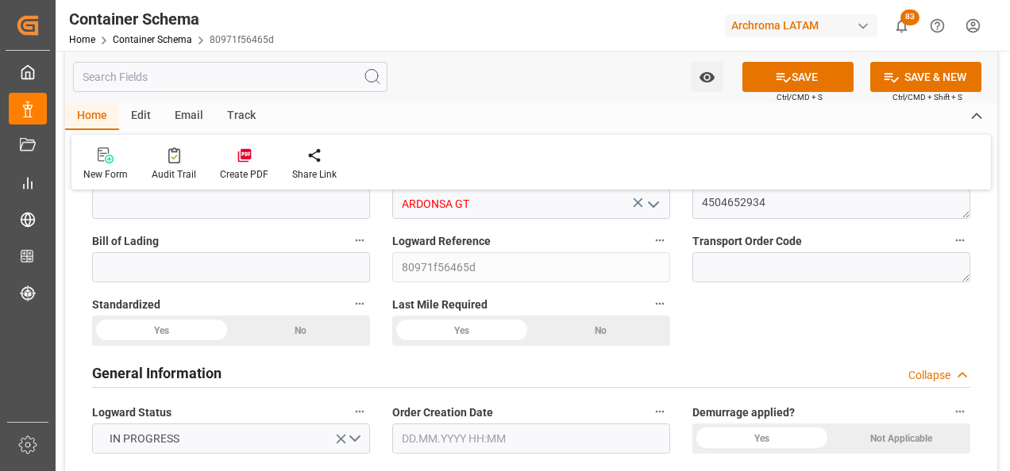
type input "ARDONSA GT"
click at [300, 272] on input at bounding box center [231, 267] width 278 height 30
click at [227, 271] on input at bounding box center [231, 267] width 278 height 30
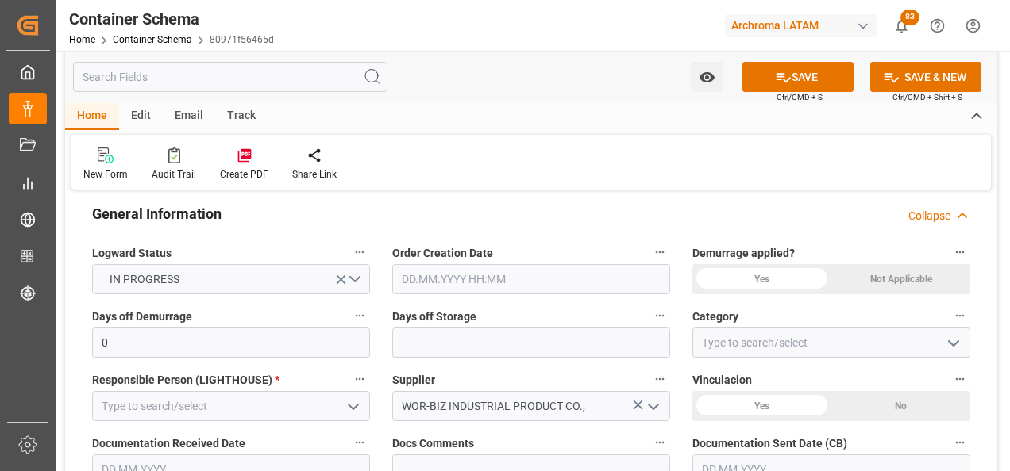
scroll to position [317, 0]
type input "GXDRN25080683"
click at [419, 279] on input "text" at bounding box center [531, 280] width 278 height 30
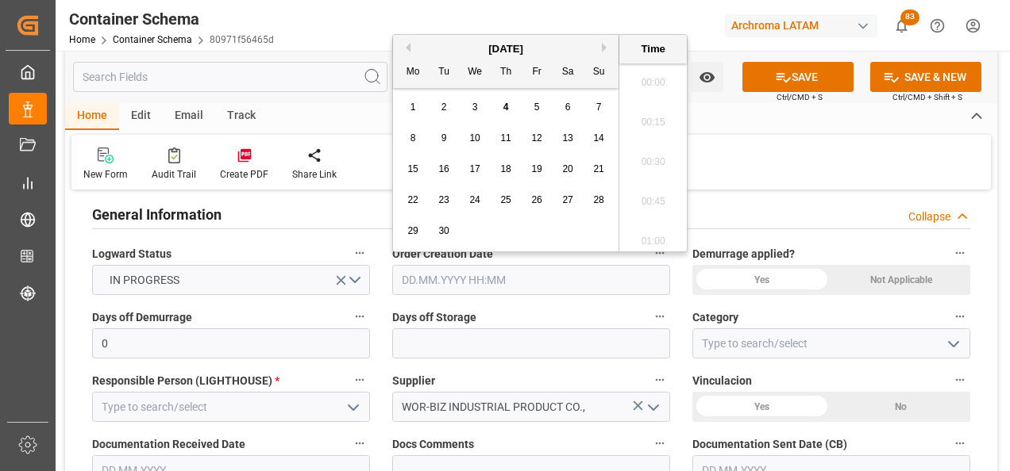
scroll to position [2625, 0]
click at [399, 118] on div "1 2 3 4 5 6 7" at bounding box center [506, 107] width 217 height 31
click at [508, 106] on span "4" at bounding box center [506, 107] width 6 height 11
click at [659, 150] on li "17:00" at bounding box center [652, 157] width 67 height 40
type input "[DATE] 17:00"
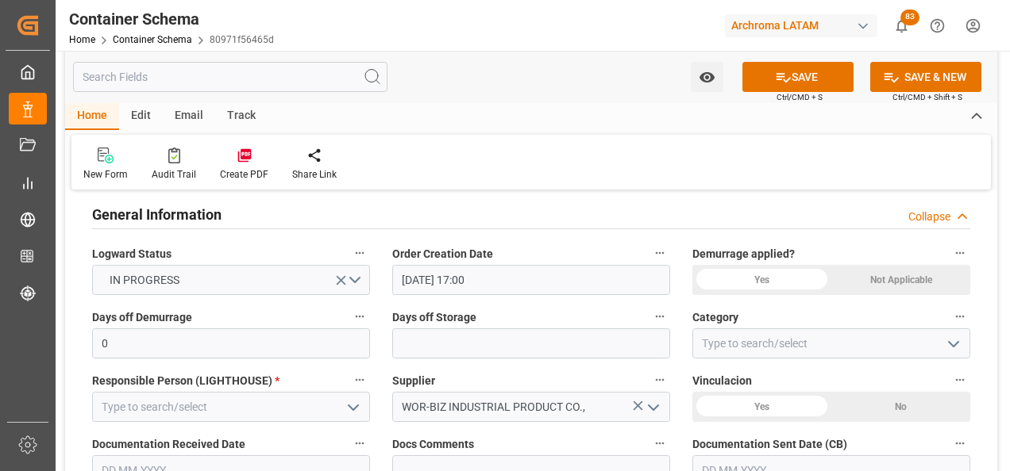
click at [951, 344] on polyline "open menu" at bounding box center [953, 344] width 10 height 5
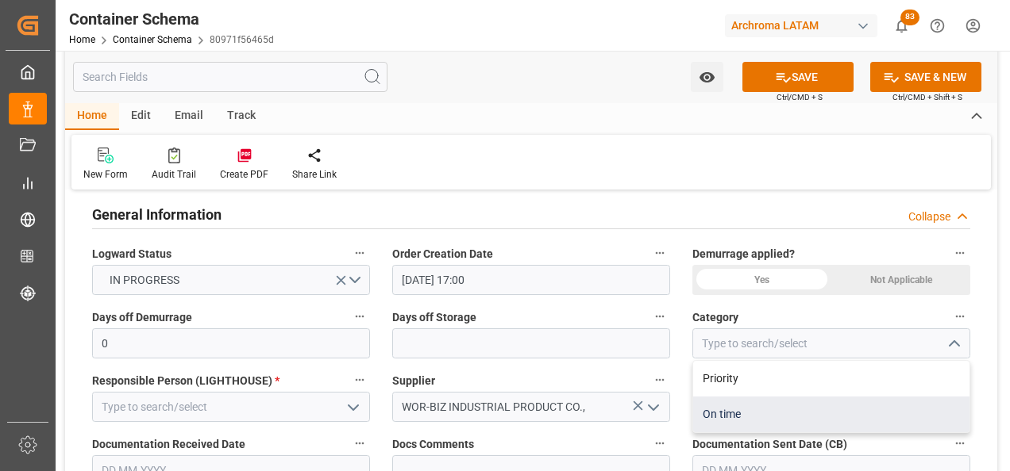
click at [806, 410] on div "On time" at bounding box center [831, 415] width 276 height 36
type input "On time"
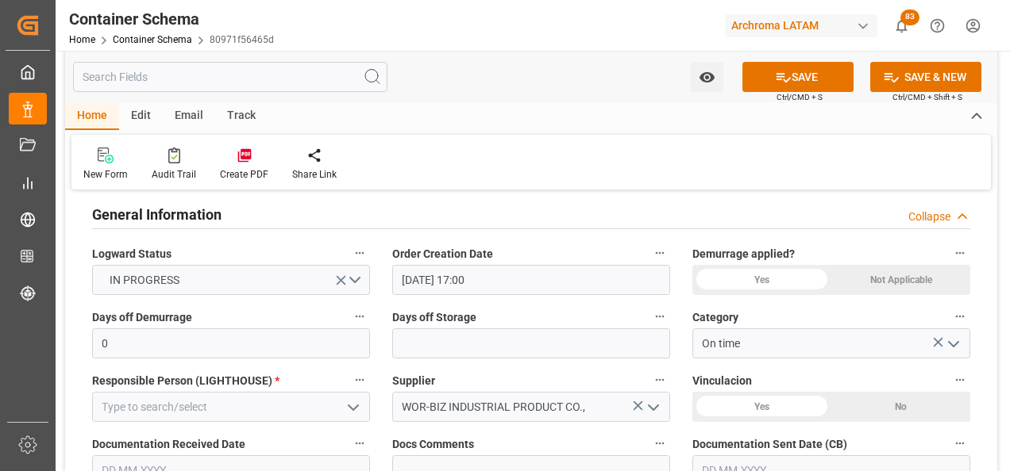
click at [352, 408] on icon "open menu" at bounding box center [353, 407] width 19 height 19
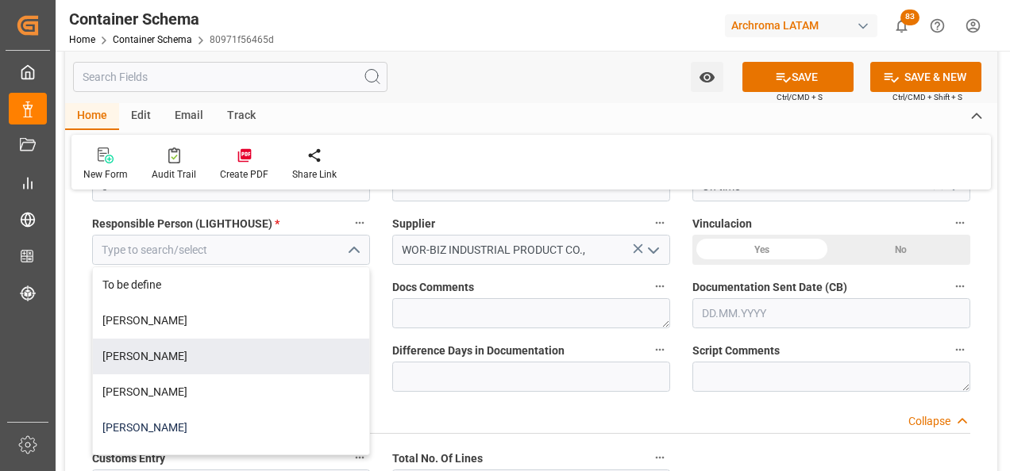
scroll to position [476, 0]
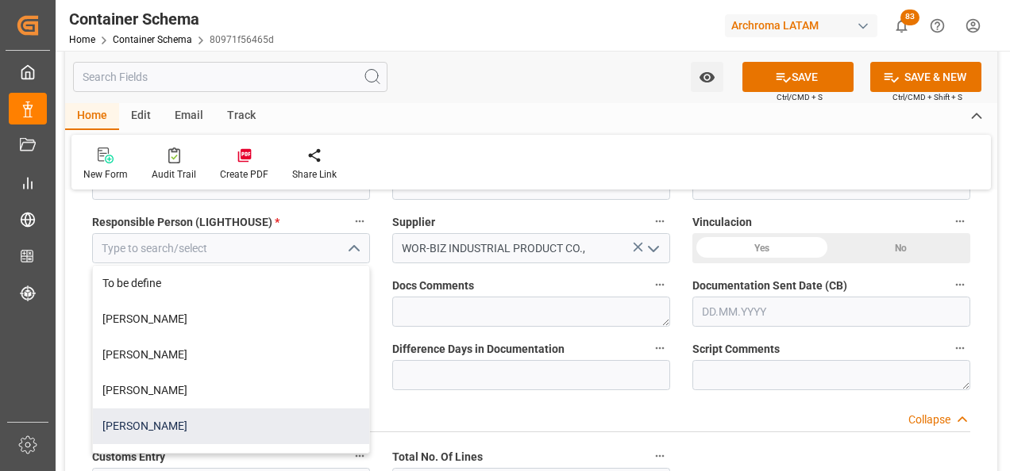
click at [317, 434] on div "[PERSON_NAME]" at bounding box center [231, 427] width 276 height 36
type input "[PERSON_NAME]"
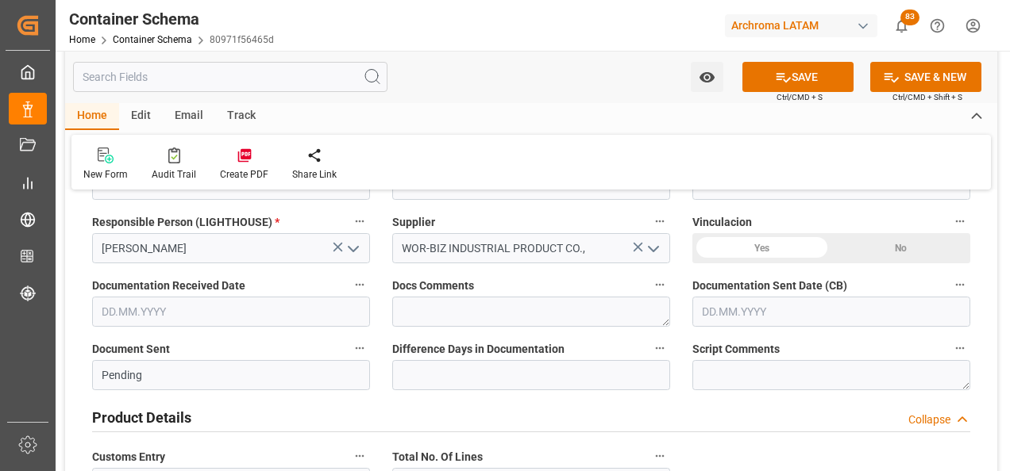
click at [313, 329] on div "Documentation Received Date" at bounding box center [231, 300] width 300 height 63
click at [307, 317] on input "text" at bounding box center [231, 312] width 278 height 30
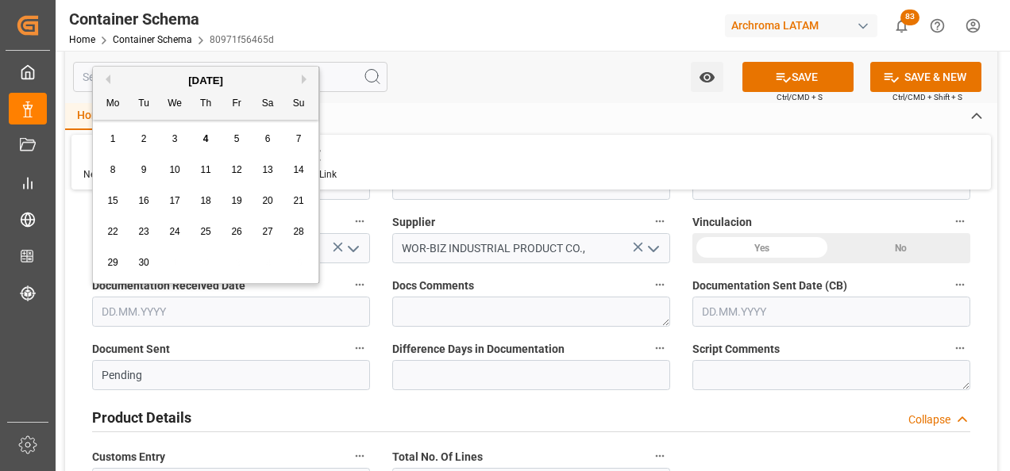
click at [98, 140] on div "1 2 3 4 5 6 7" at bounding box center [206, 139] width 217 height 31
click at [203, 146] on div "4" at bounding box center [206, 139] width 20 height 19
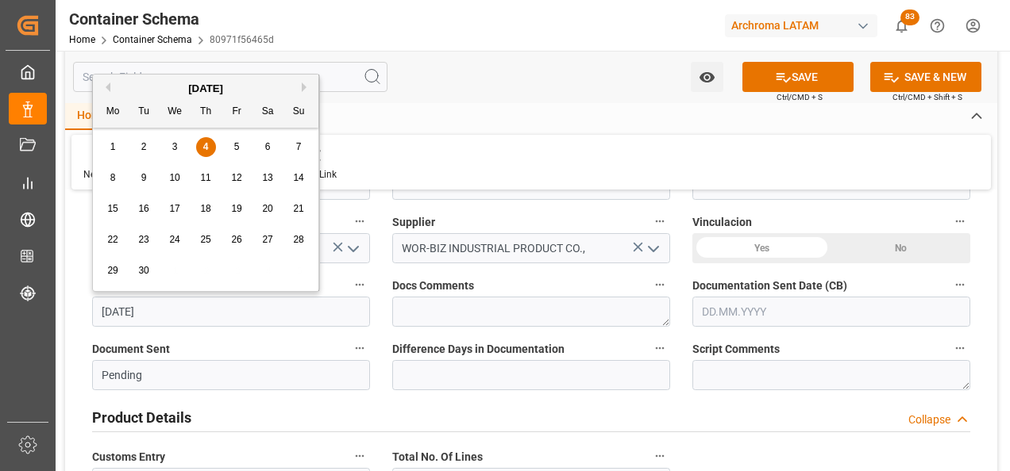
click at [179, 318] on input "[DATE]" at bounding box center [231, 312] width 278 height 30
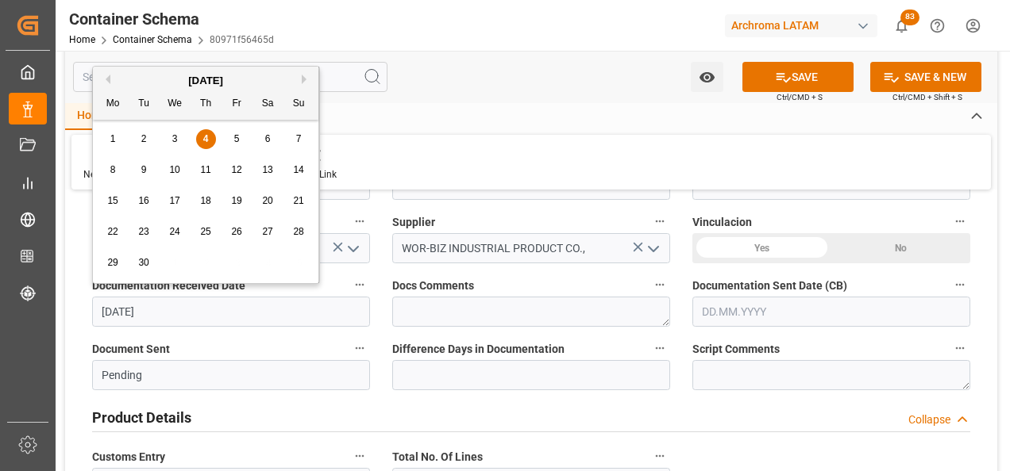
click at [172, 139] on span "3" at bounding box center [175, 138] width 6 height 11
type input "[DATE]"
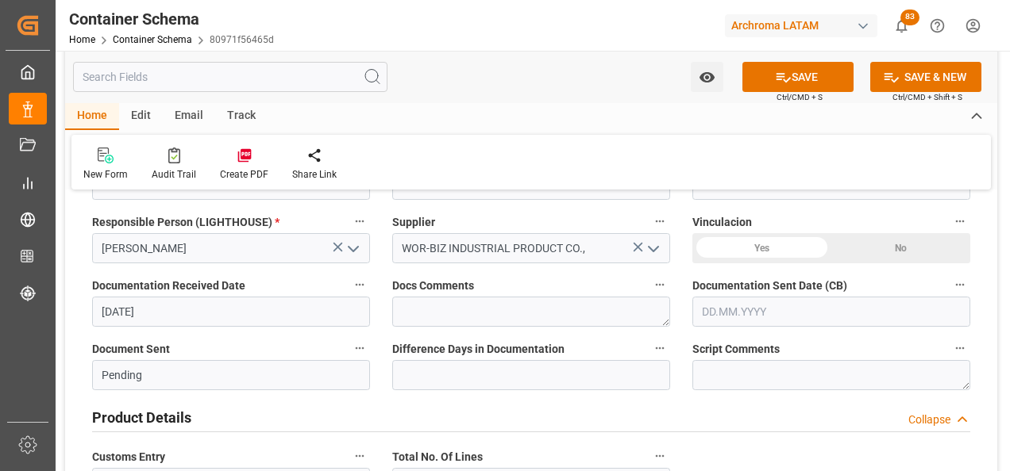
click at [768, 306] on input "text" at bounding box center [831, 312] width 278 height 30
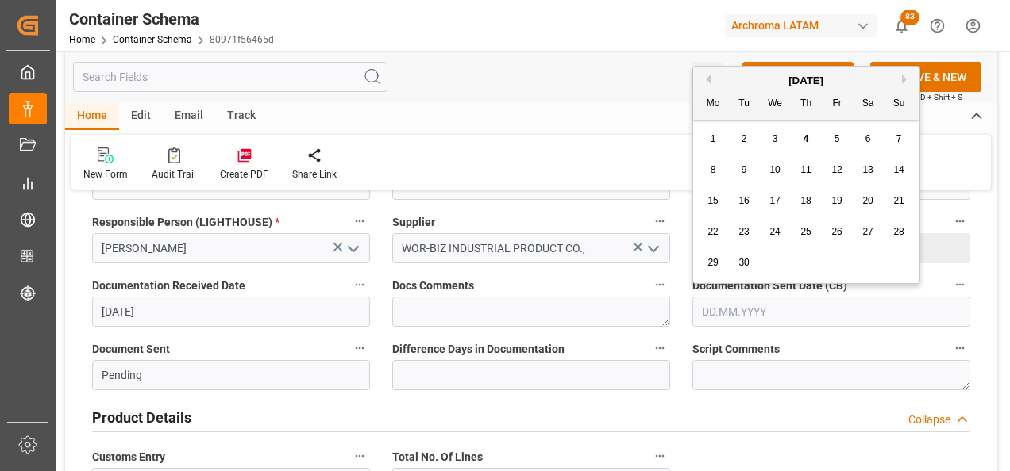
click at [693, 133] on div "[DATE] Mo Tu We Th Fr Sa Su 1 2 3 4 5 6 7 8 9 10 11 12 13 14 15 16 17 18 19 20 …" at bounding box center [806, 175] width 226 height 217
click at [806, 144] on span "4" at bounding box center [806, 138] width 6 height 11
type input "[DATE]"
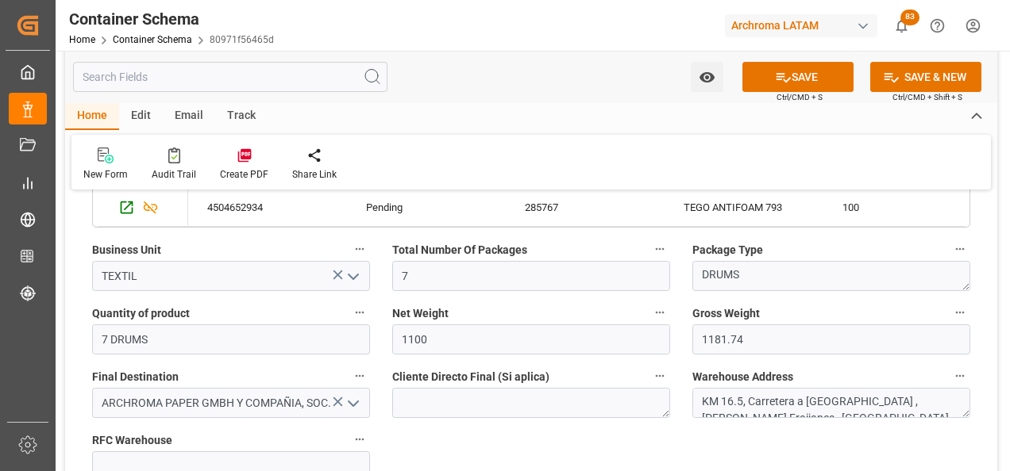
scroll to position [952, 0]
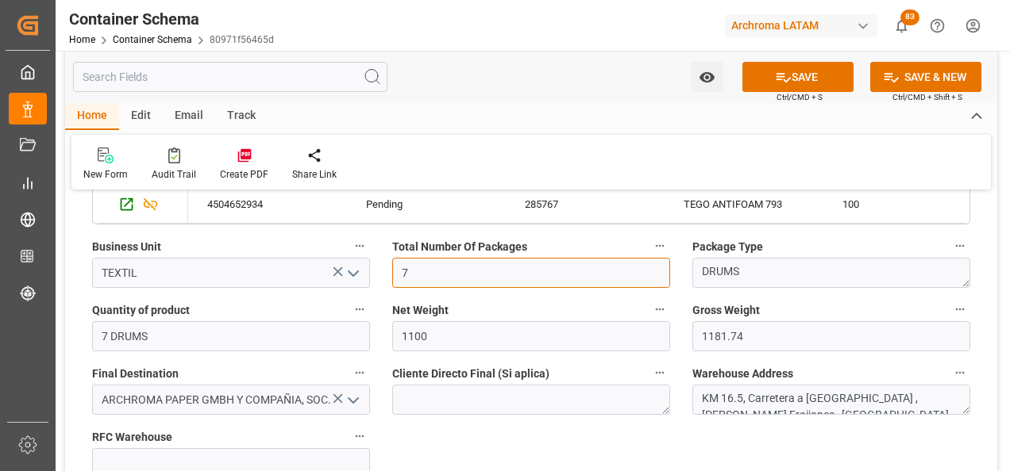
drag, startPoint x: 444, startPoint y: 273, endPoint x: 365, endPoint y: 276, distance: 79.4
type input "3"
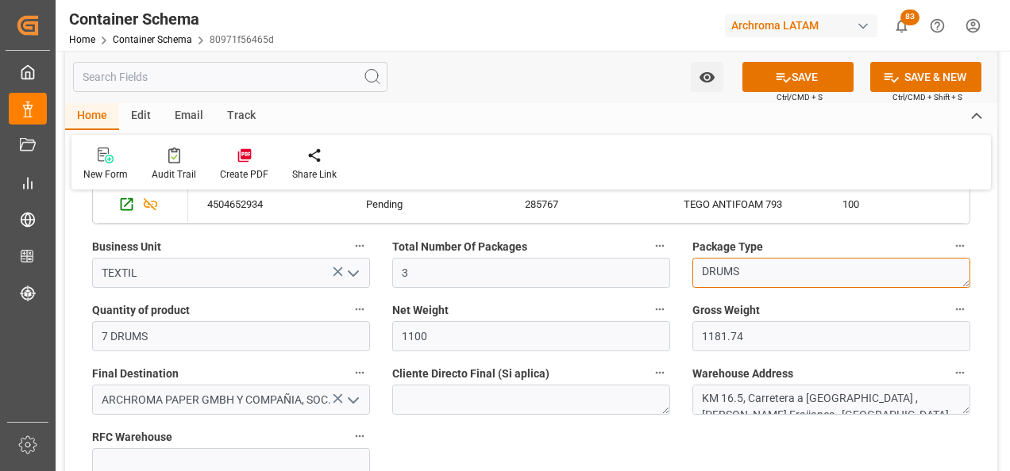
drag, startPoint x: 771, startPoint y: 263, endPoint x: 602, endPoint y: 294, distance: 171.9
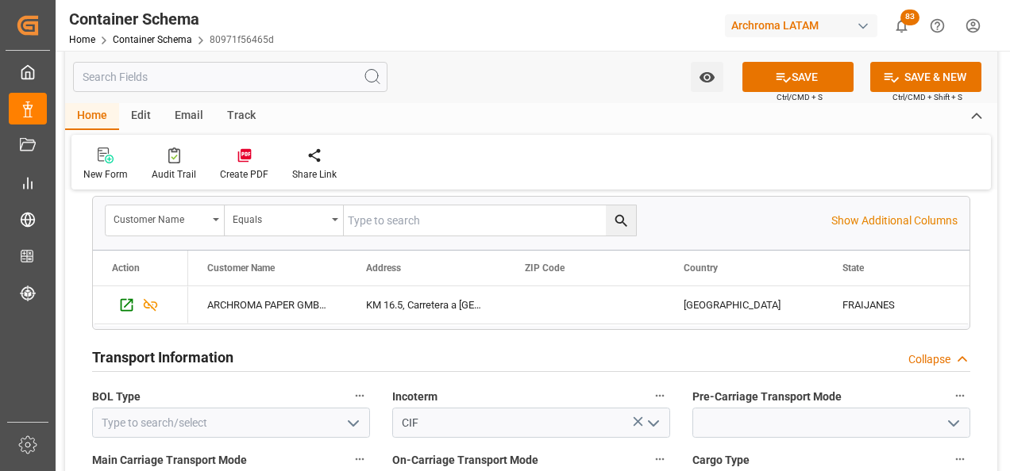
scroll to position [1429, 0]
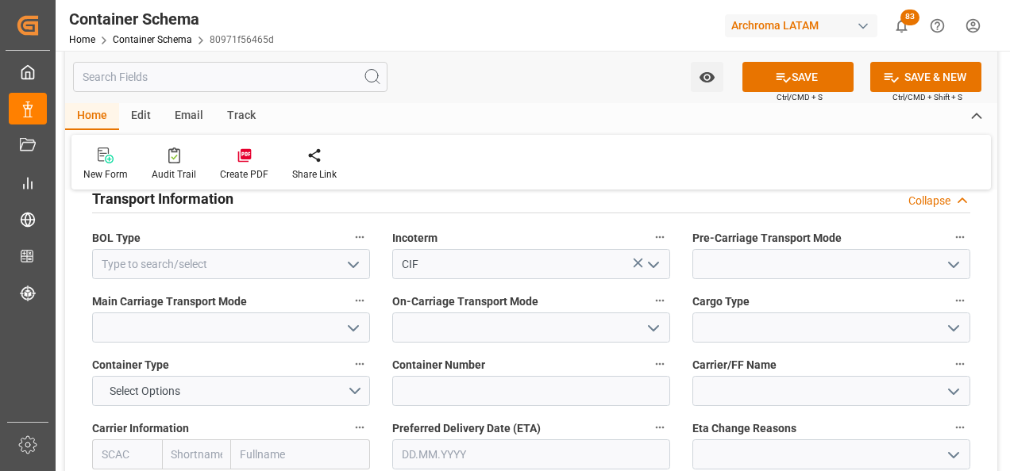
type textarea "PALLET"
click at [359, 262] on icon "open menu" at bounding box center [353, 265] width 19 height 19
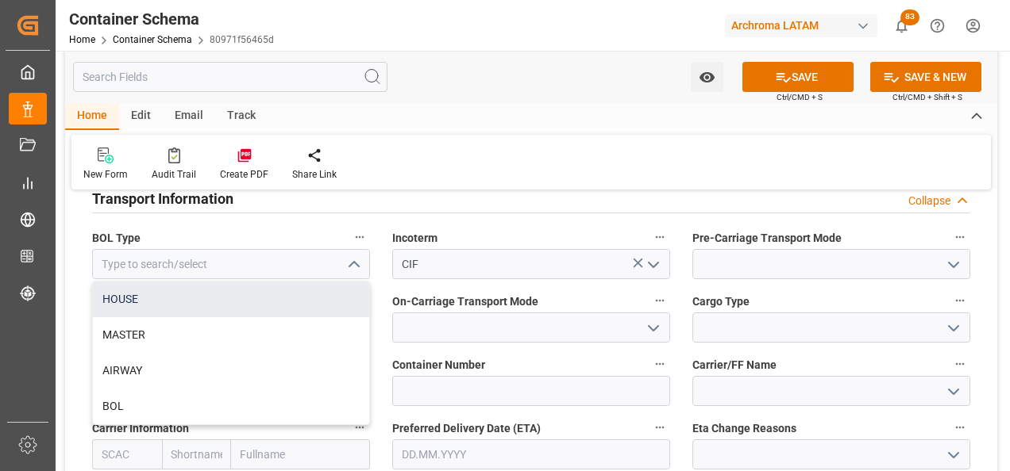
click at [302, 286] on div "HOUSE" at bounding box center [231, 300] width 276 height 36
type input "HOUSE"
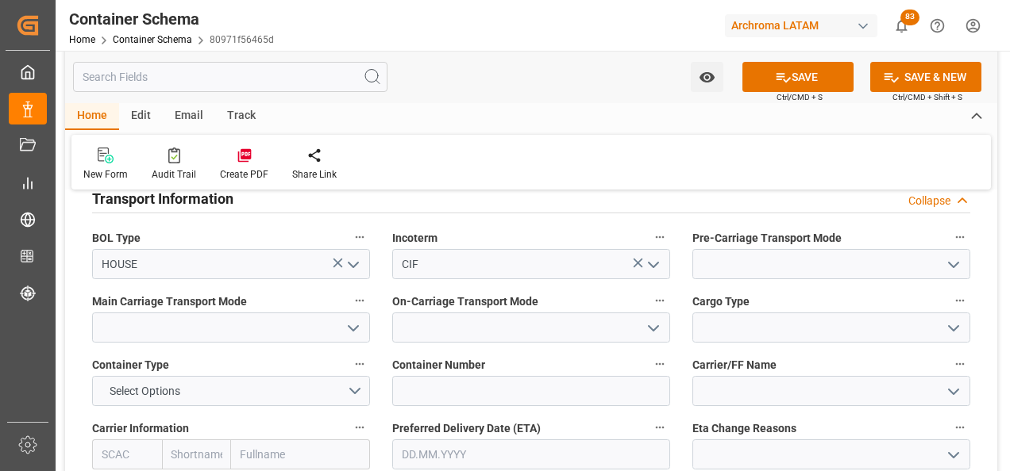
click at [944, 269] on icon "open menu" at bounding box center [953, 265] width 19 height 19
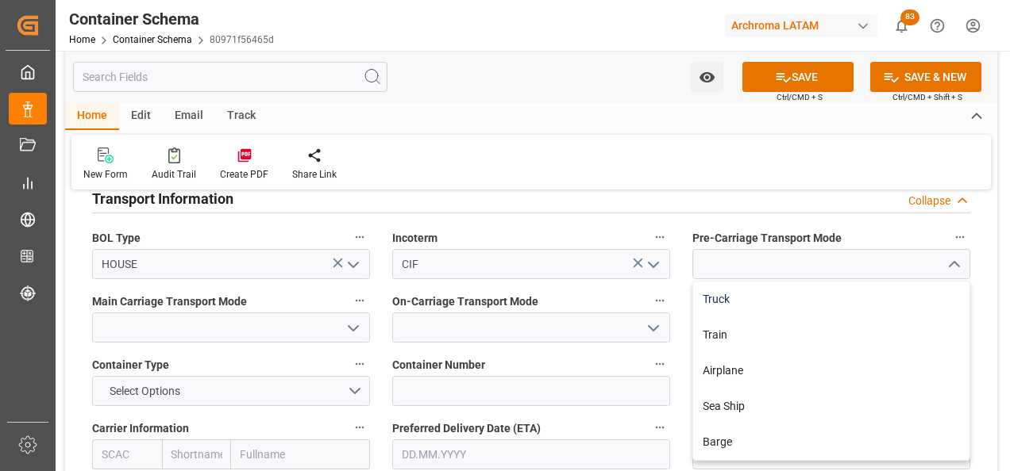
click at [907, 289] on div "Truck" at bounding box center [831, 300] width 276 height 36
type input "Truck"
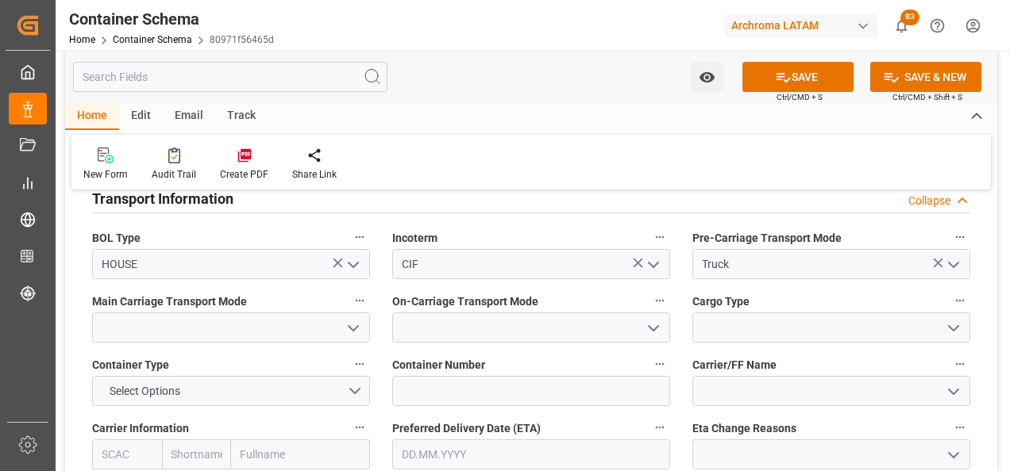
click at [347, 340] on button "open menu" at bounding box center [352, 328] width 24 height 25
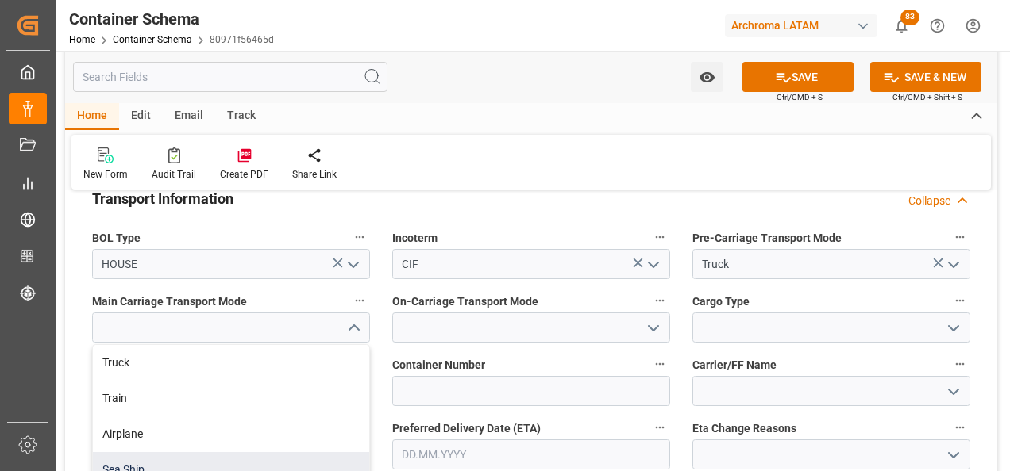
click at [275, 457] on div "Sea Ship" at bounding box center [231, 470] width 276 height 36
type input "Sea Ship"
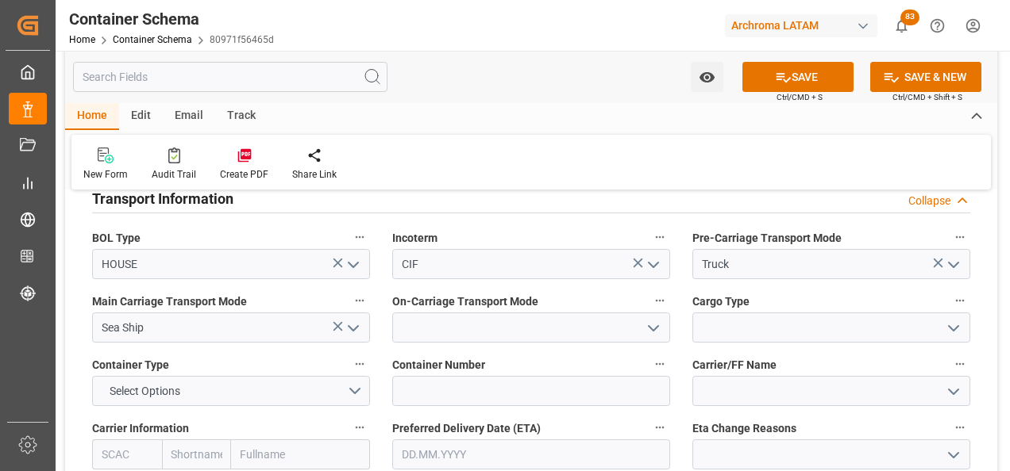
click at [654, 325] on icon "open menu" at bounding box center [653, 328] width 19 height 19
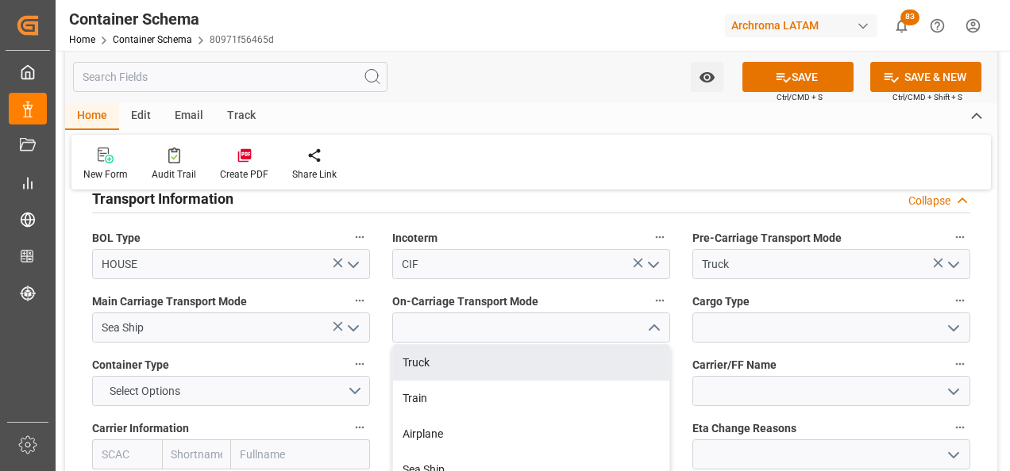
click at [631, 356] on div "Truck" at bounding box center [531, 363] width 276 height 36
type input "Truck"
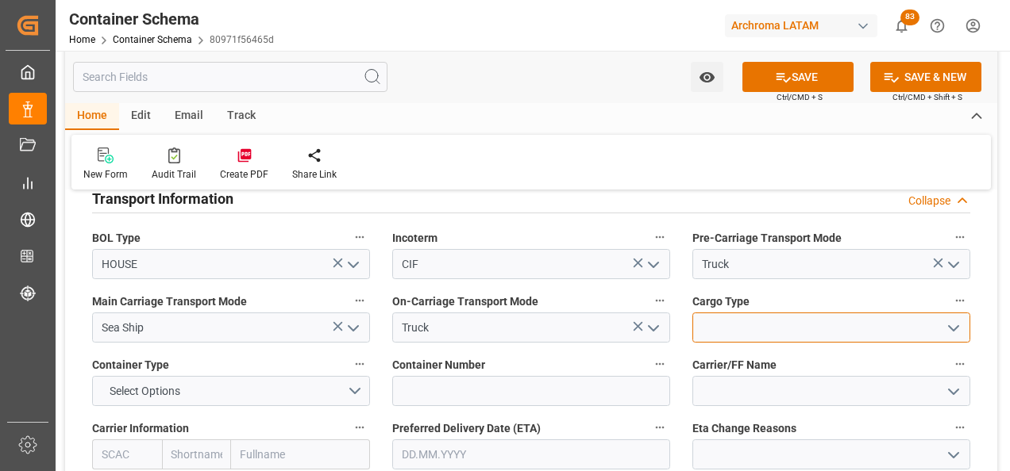
click at [714, 327] on input at bounding box center [831, 328] width 278 height 30
click at [783, 341] on input "LC" at bounding box center [831, 328] width 278 height 30
click at [784, 355] on div "LCL" at bounding box center [831, 363] width 276 height 36
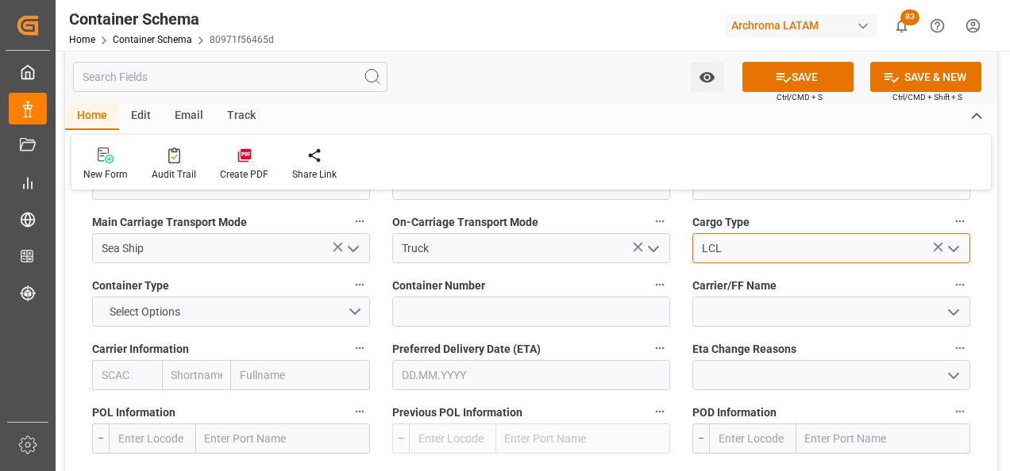
type input "LCL"
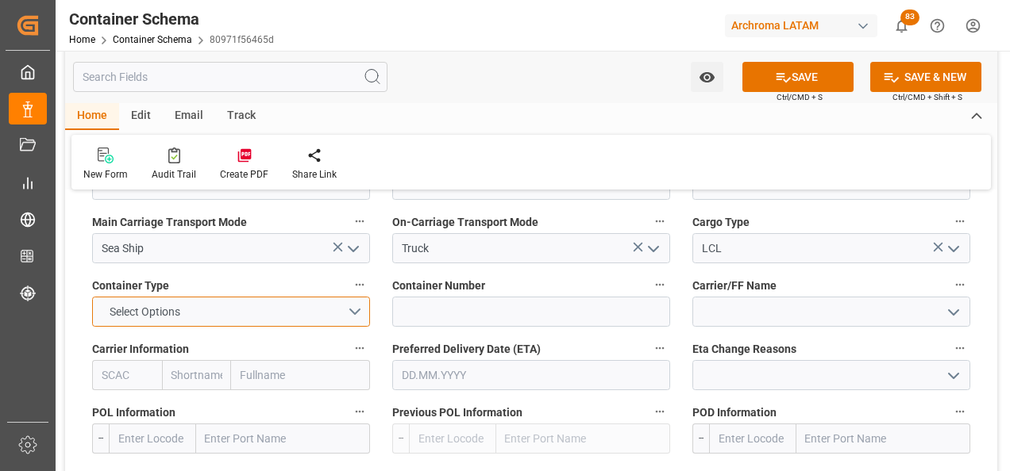
click at [340, 313] on button "Select Options" at bounding box center [231, 312] width 278 height 30
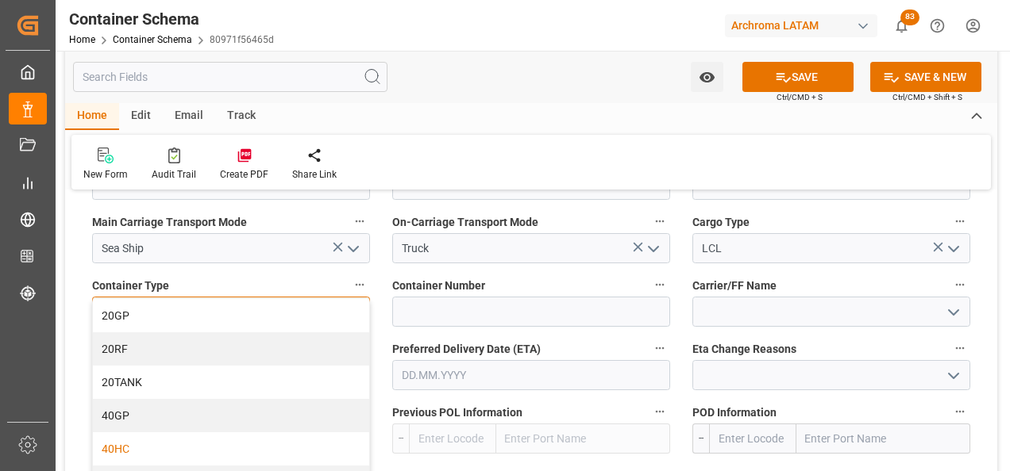
click at [206, 448] on div "40HC" at bounding box center [231, 449] width 276 height 33
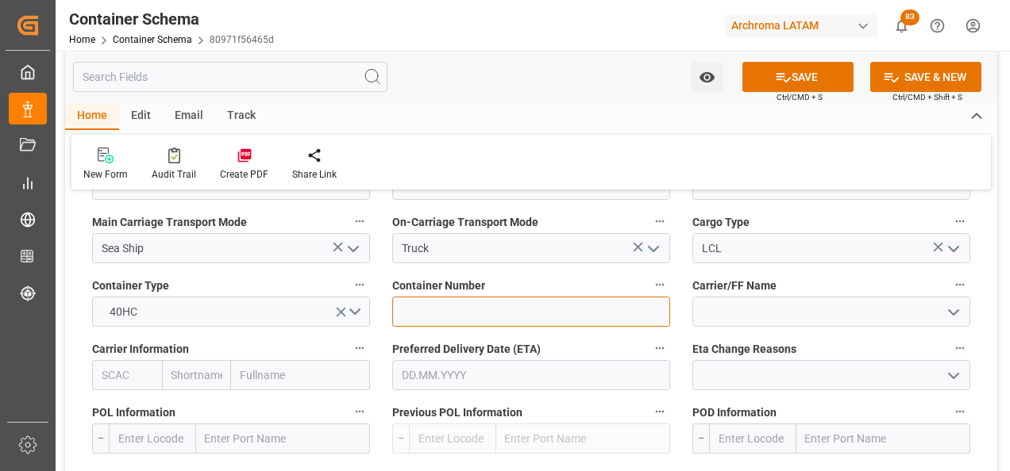
click at [429, 321] on input at bounding box center [531, 312] width 278 height 30
click at [422, 317] on input at bounding box center [531, 312] width 278 height 30
paste input "YMLU8987065"
type input "YMLU8987065"
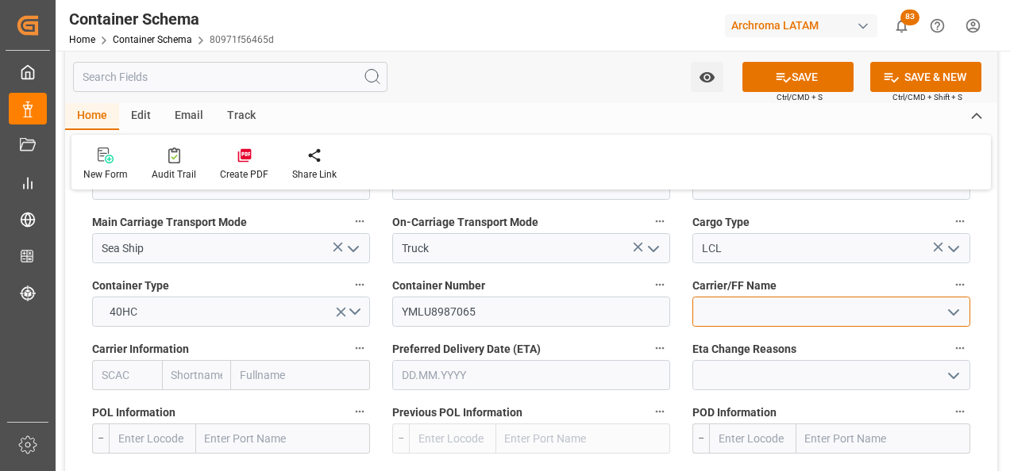
click at [715, 317] on input at bounding box center [831, 312] width 278 height 30
click at [314, 371] on input "text" at bounding box center [300, 375] width 139 height 30
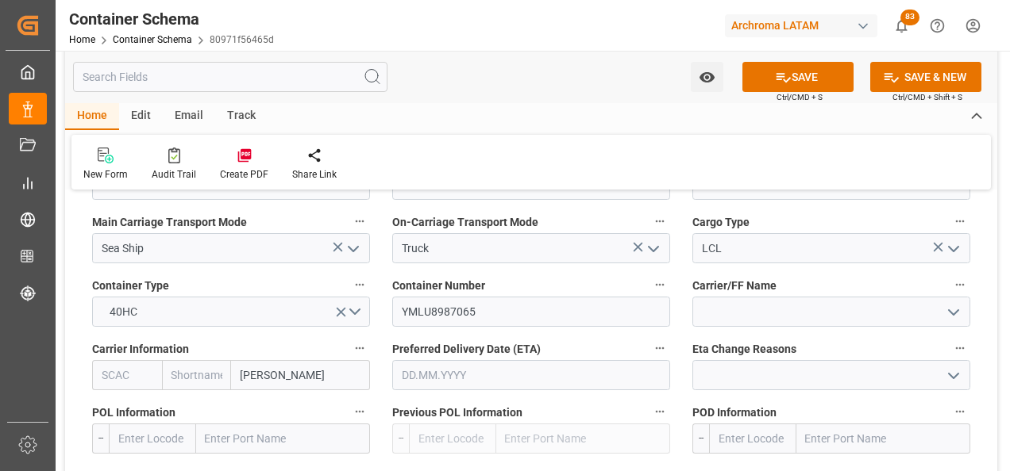
type input "YANG"
click at [306, 414] on b "[PERSON_NAME] Marine Transport Corp." at bounding box center [299, 418] width 117 height 29
type input "YMLU"
type input "[PERSON_NAME]"
type input "[PERSON_NAME] Marine Transport Corp."
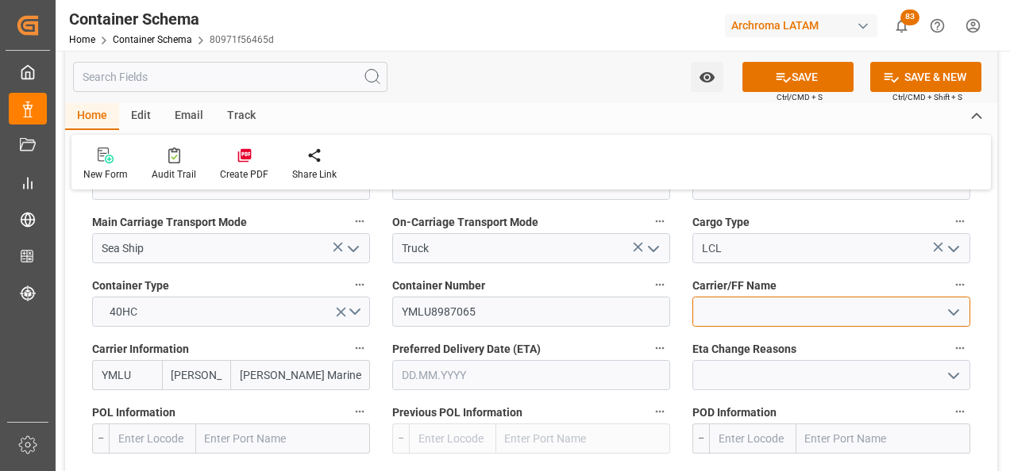
click at [744, 321] on input at bounding box center [831, 312] width 278 height 30
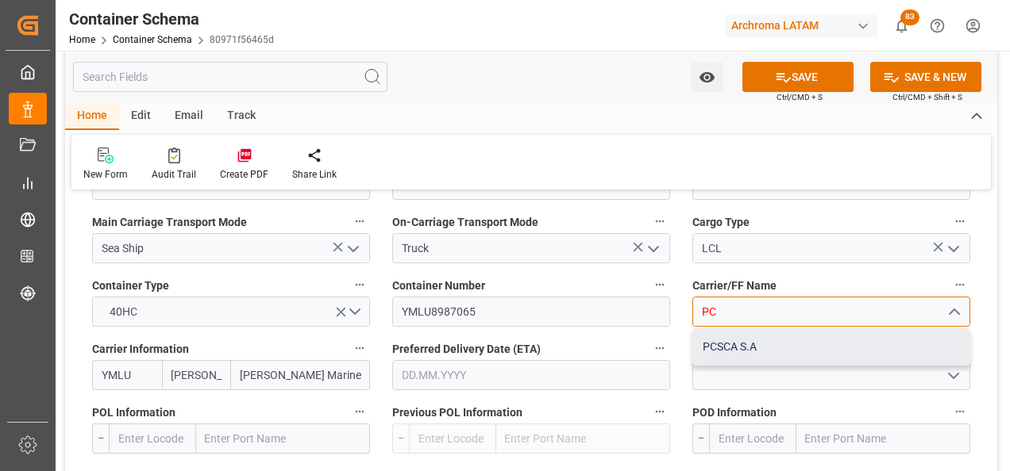
click at [759, 340] on div "PCSCA S.A" at bounding box center [831, 347] width 276 height 36
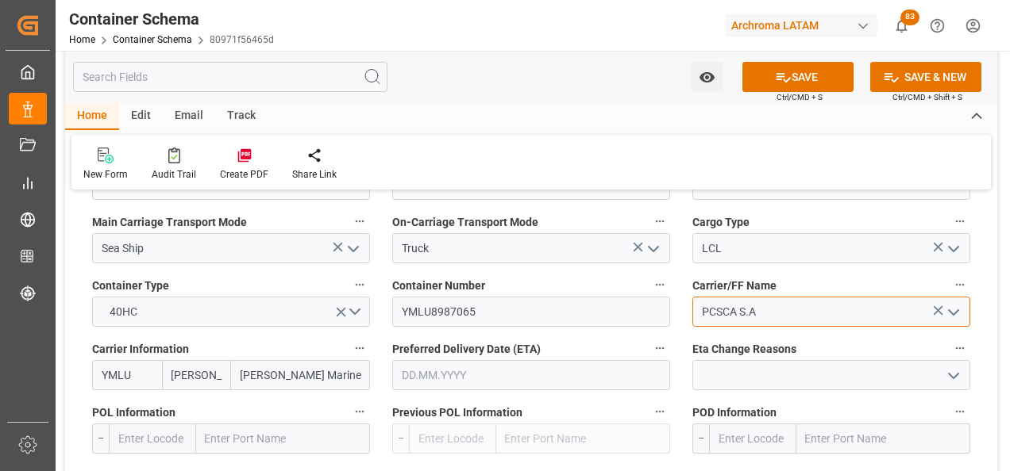
type input "PCSCA S.A"
click at [506, 379] on input "text" at bounding box center [531, 375] width 278 height 30
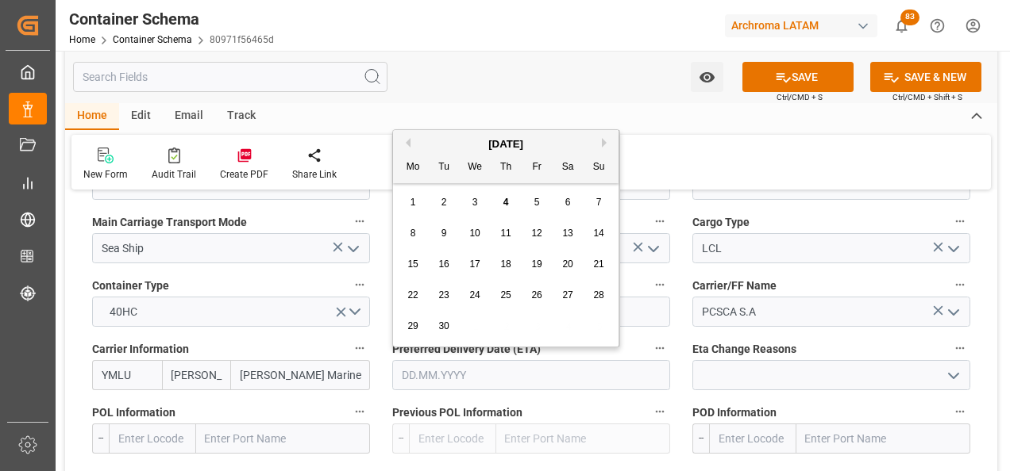
click at [564, 290] on span "27" at bounding box center [567, 295] width 10 height 11
type input "[DATE]"
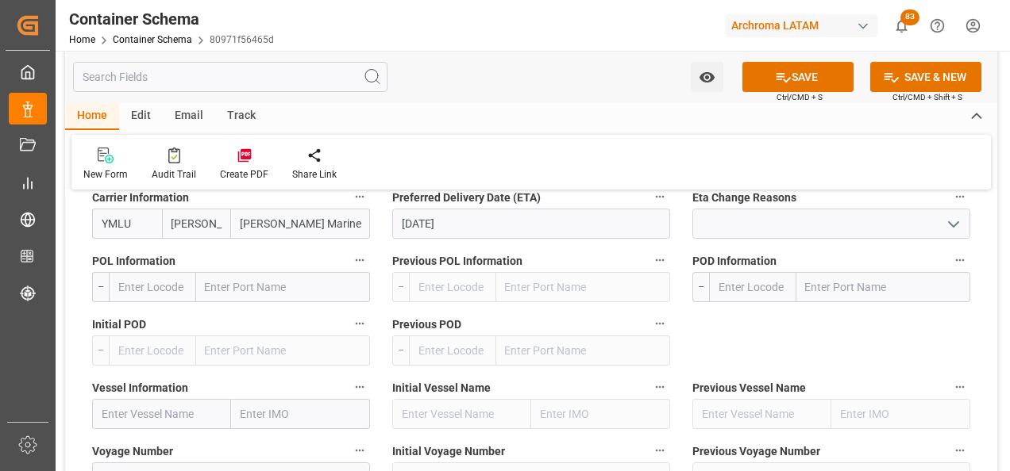
scroll to position [1667, 0]
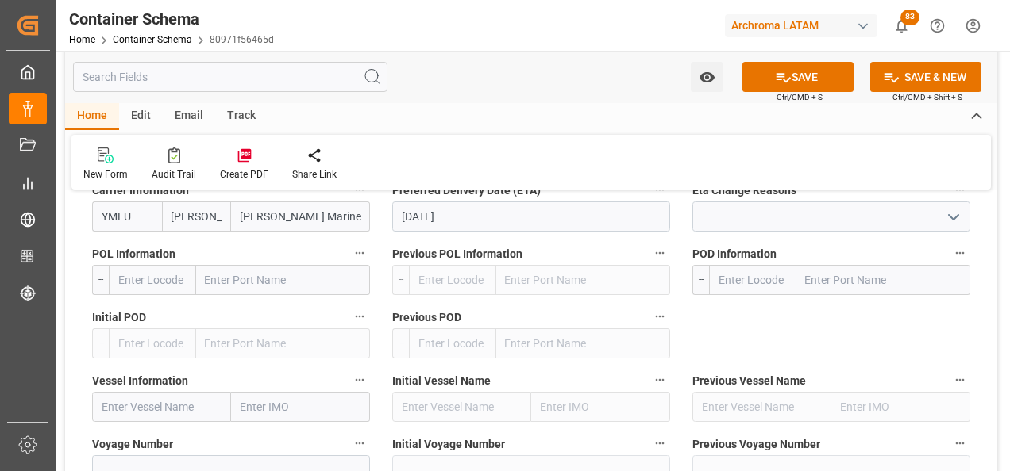
click at [270, 283] on input "text" at bounding box center [283, 280] width 174 height 30
click at [246, 283] on input "text" at bounding box center [283, 280] width 174 height 30
type input "G"
type input "SHANGH"
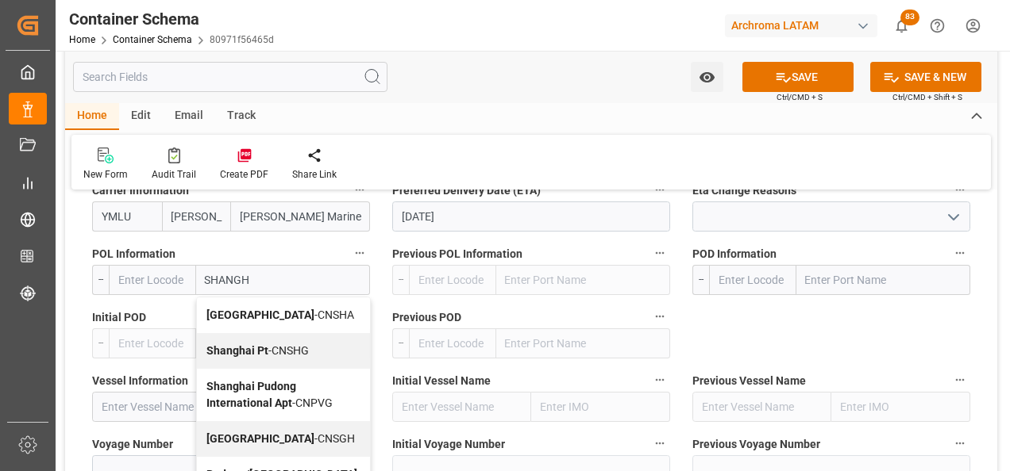
click at [261, 306] on div "[GEOGRAPHIC_DATA] - CNSHA" at bounding box center [283, 316] width 173 height 36
type input "CNSHA"
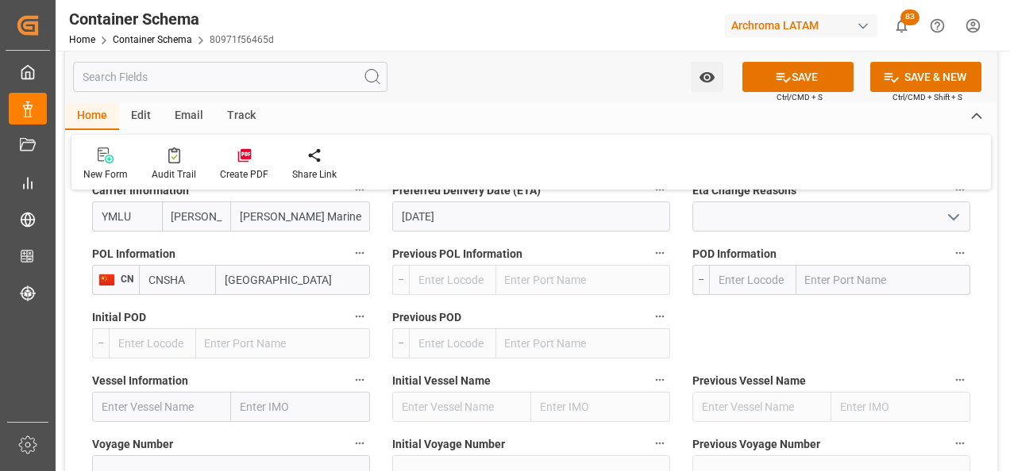
type input "[GEOGRAPHIC_DATA]"
click at [864, 271] on input "text" at bounding box center [883, 280] width 174 height 30
type input "G"
type input "PUERTO QUETZ"
click at [883, 317] on span "Puerto Quetzal - GTPRQ" at bounding box center [864, 315] width 116 height 13
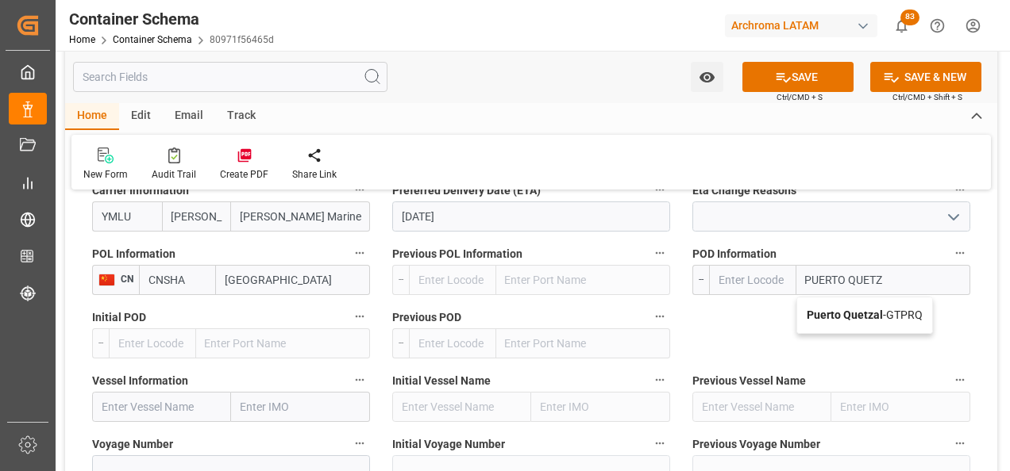
type input "GTPRQ"
type input "Puerto Quetzal"
click at [179, 403] on input "text" at bounding box center [161, 407] width 139 height 30
click at [145, 403] on input "text" at bounding box center [161, 407] width 139 height 30
paste input "WAN HAI A20"
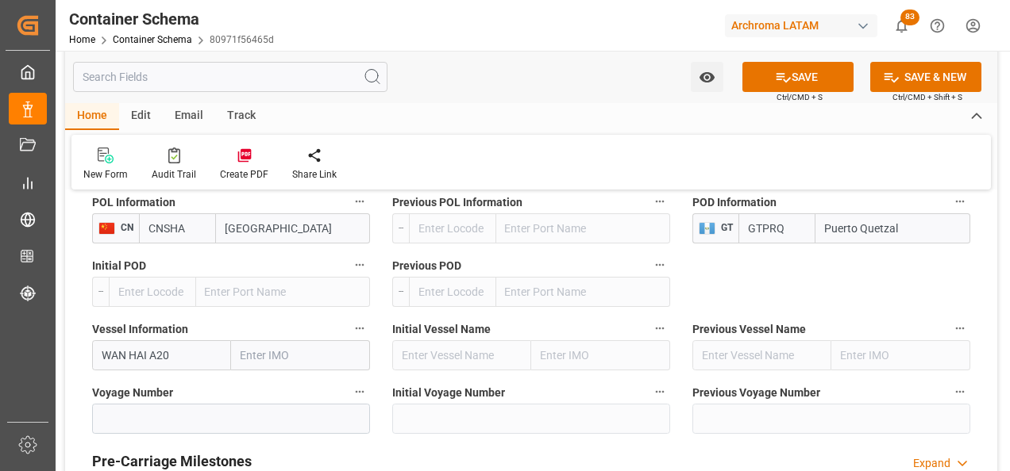
scroll to position [1746, 0]
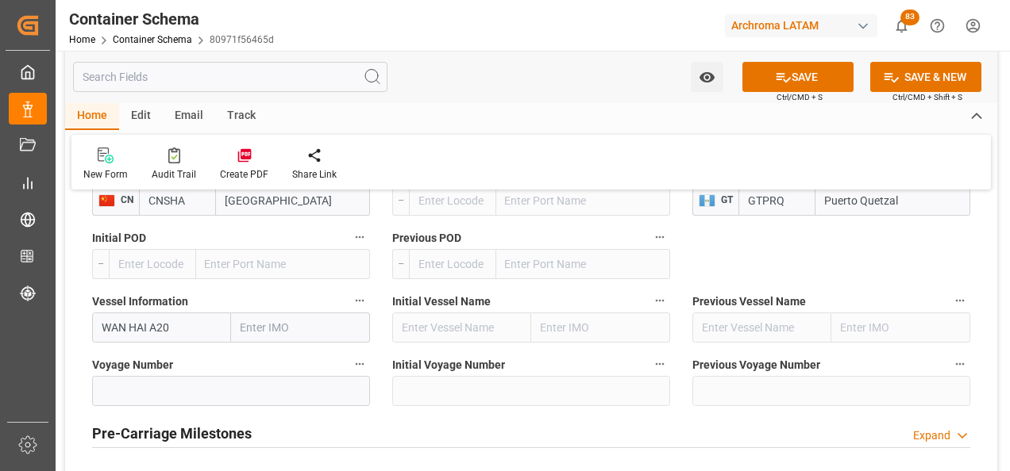
type input "WAN HAI A20"
click at [192, 382] on input at bounding box center [231, 391] width 278 height 30
click at [241, 387] on input at bounding box center [231, 391] width 278 height 30
paste input "E001"
type input "E001"
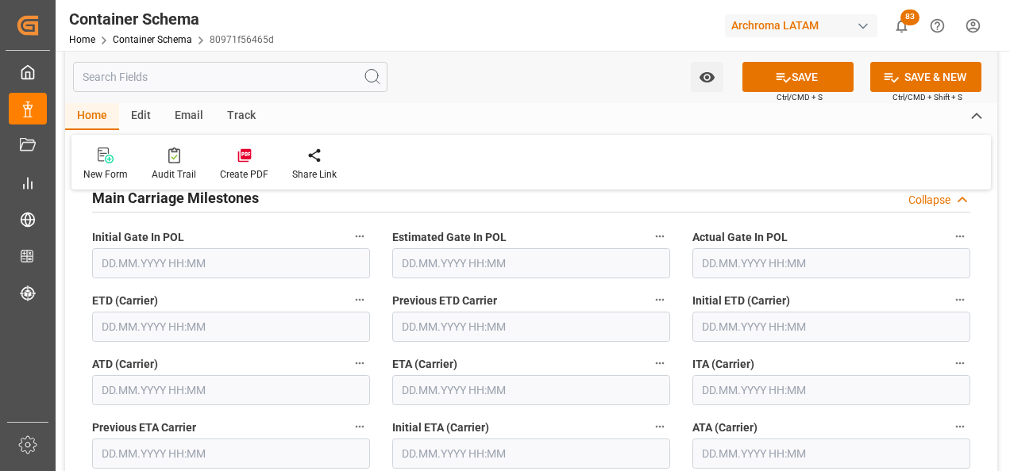
scroll to position [2063, 0]
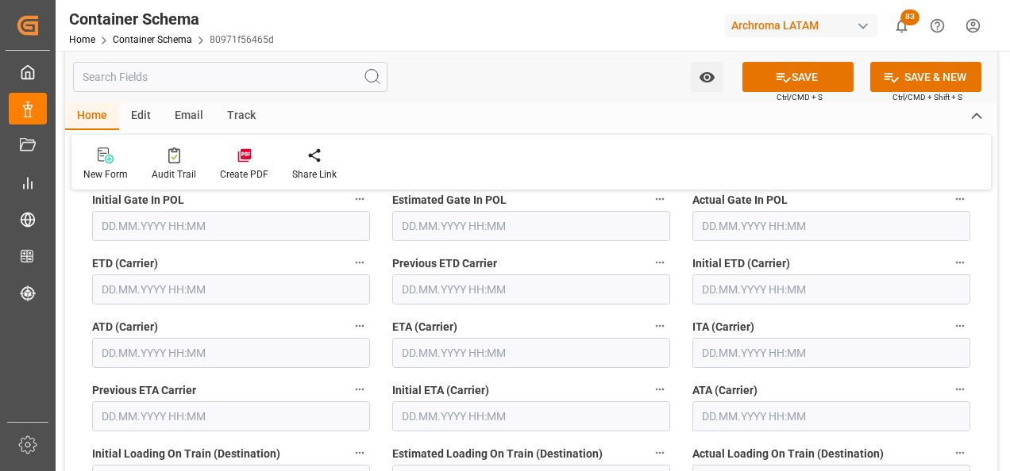
click at [177, 290] on input "text" at bounding box center [231, 290] width 278 height 30
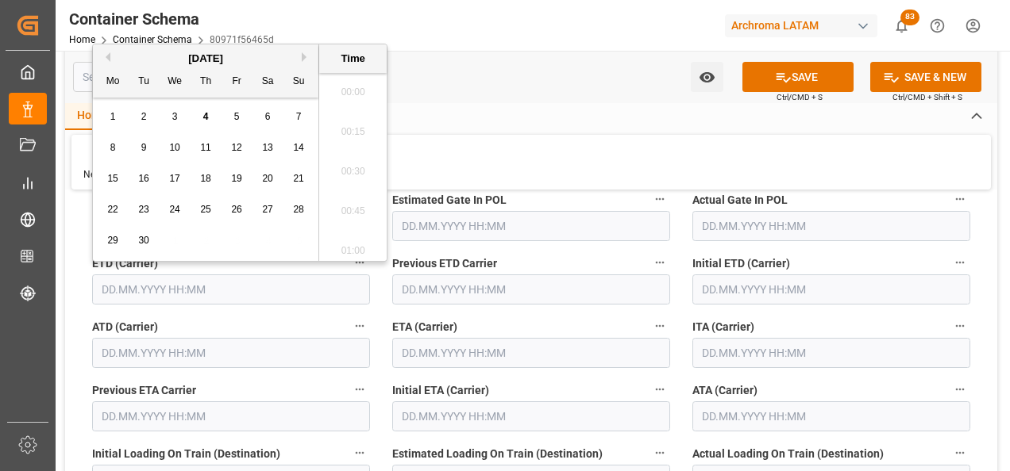
scroll to position [2625, 0]
click at [141, 112] on span "2" at bounding box center [144, 116] width 6 height 11
click at [349, 90] on li "16:30" at bounding box center [352, 87] width 67 height 40
type input "[DATE] 16:30"
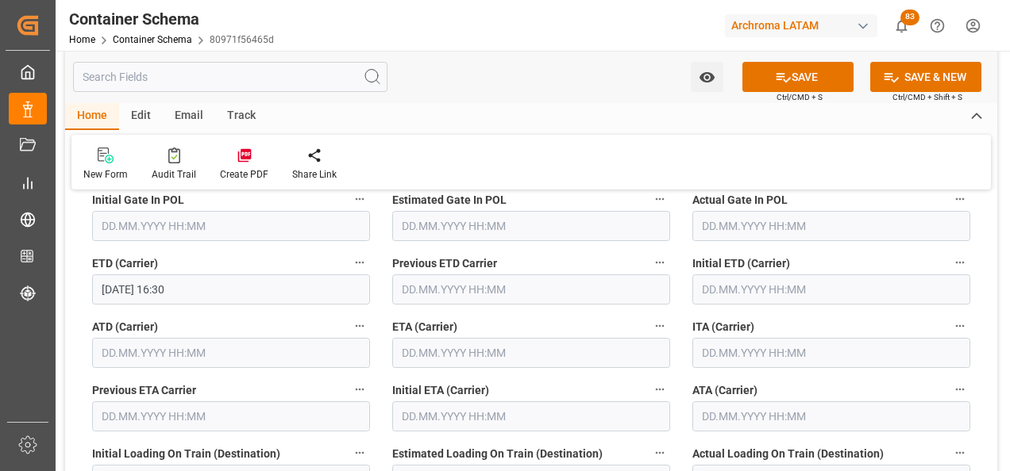
click at [420, 344] on input "text" at bounding box center [531, 353] width 278 height 30
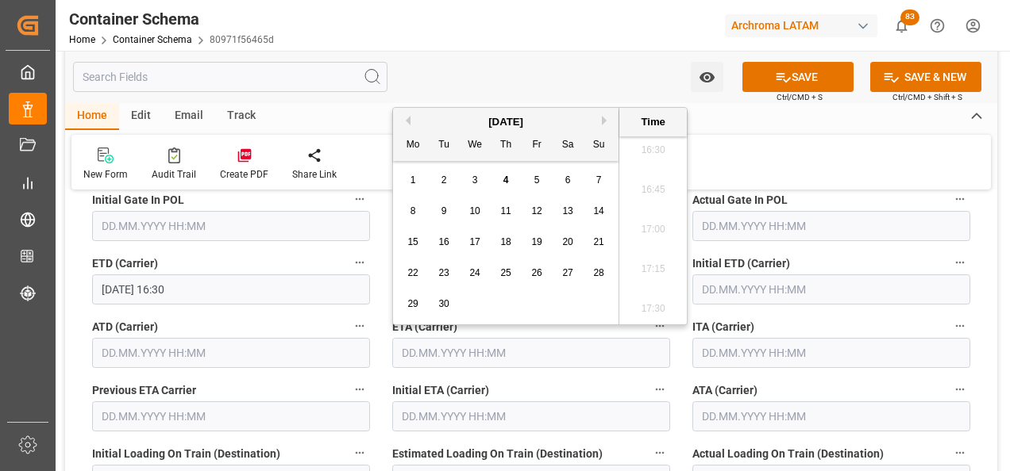
click at [566, 275] on span "27" at bounding box center [567, 272] width 10 height 11
click at [653, 237] on li "10:00" at bounding box center [652, 230] width 67 height 40
type input "[DATE] 10:00"
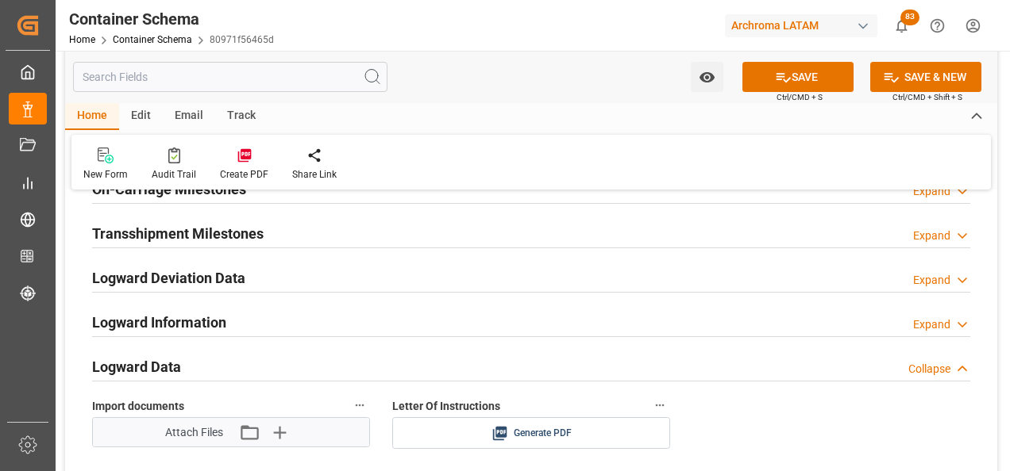
scroll to position [2540, 0]
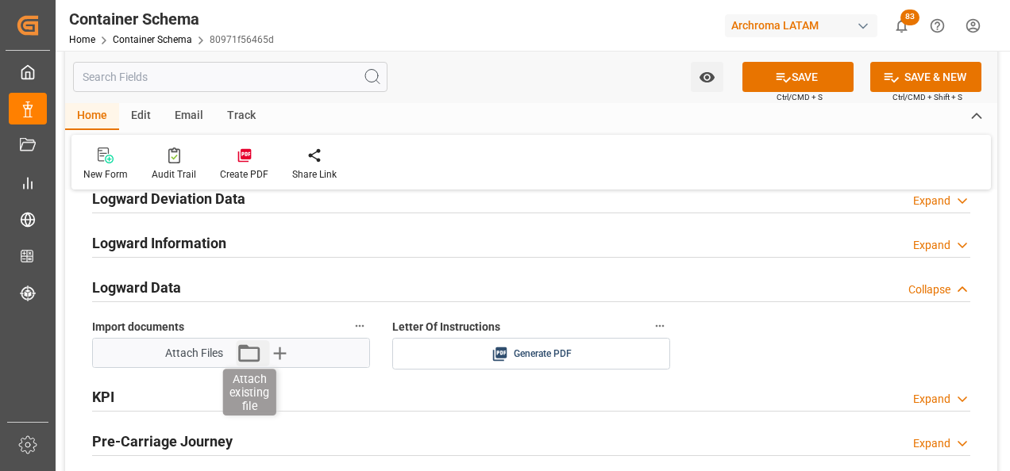
click at [246, 354] on icon "button" at bounding box center [249, 352] width 25 height 25
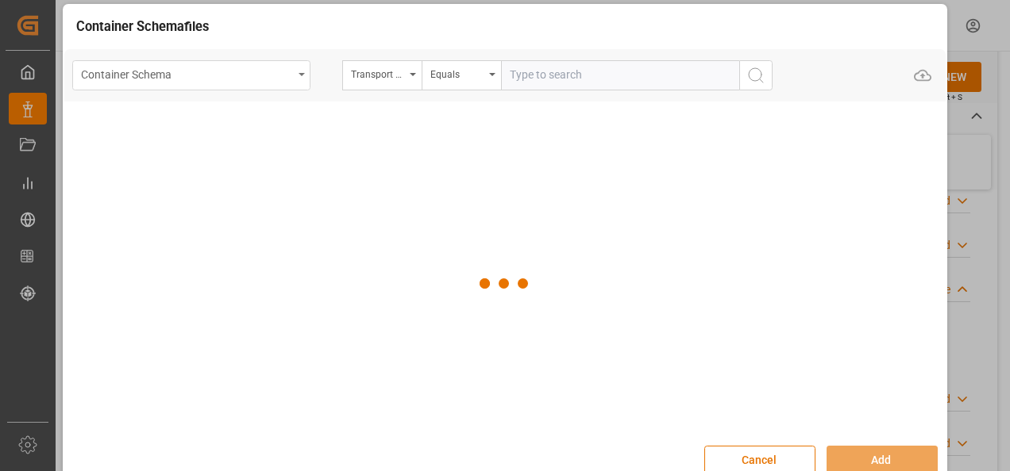
click at [298, 81] on div "Container Schema" at bounding box center [191, 75] width 238 height 30
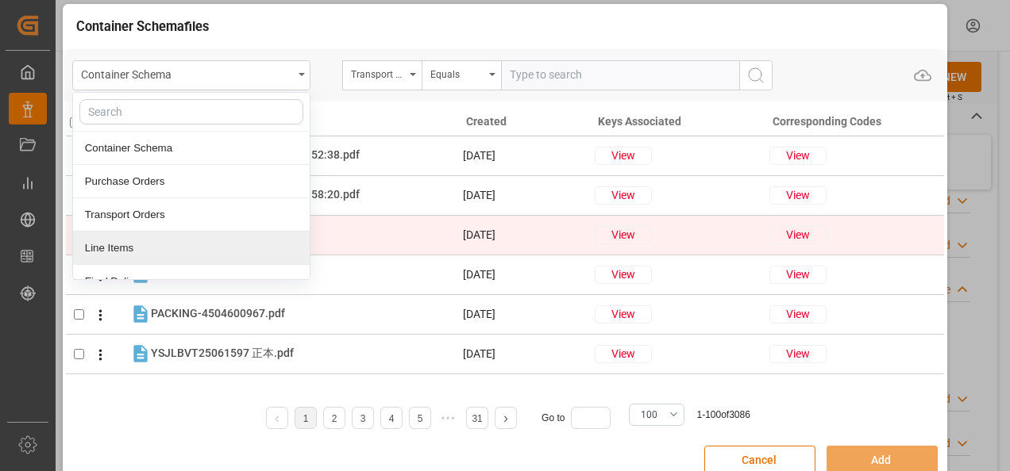
click at [136, 240] on div "Line Items" at bounding box center [191, 248] width 237 height 33
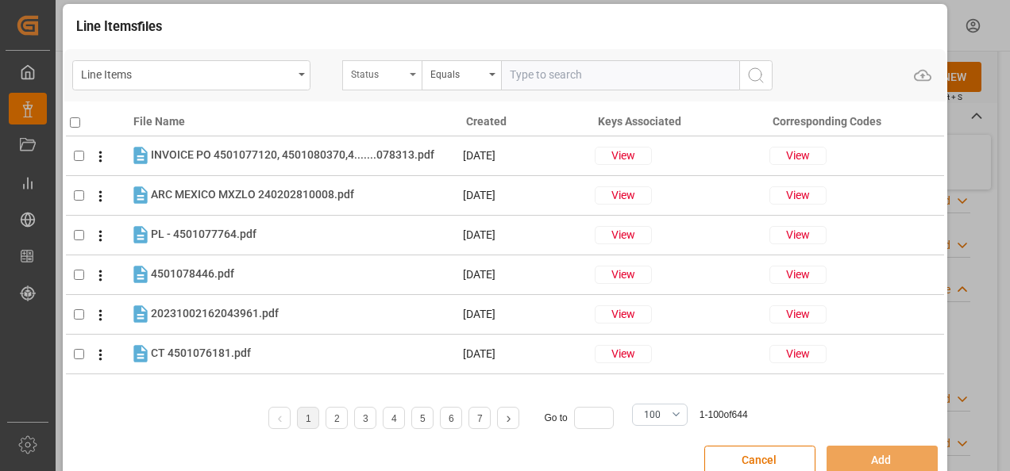
click at [410, 80] on div "Status" at bounding box center [381, 75] width 79 height 30
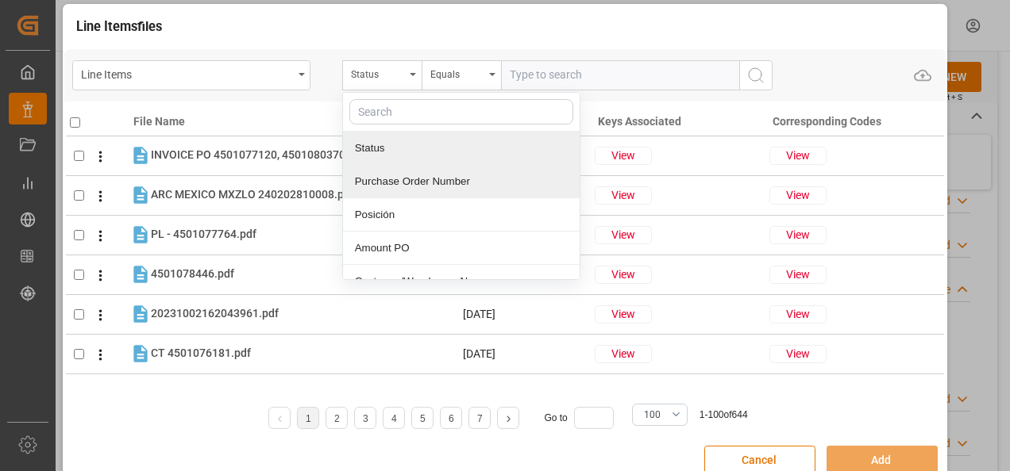
click at [413, 180] on div "Purchase Order Number" at bounding box center [461, 181] width 237 height 33
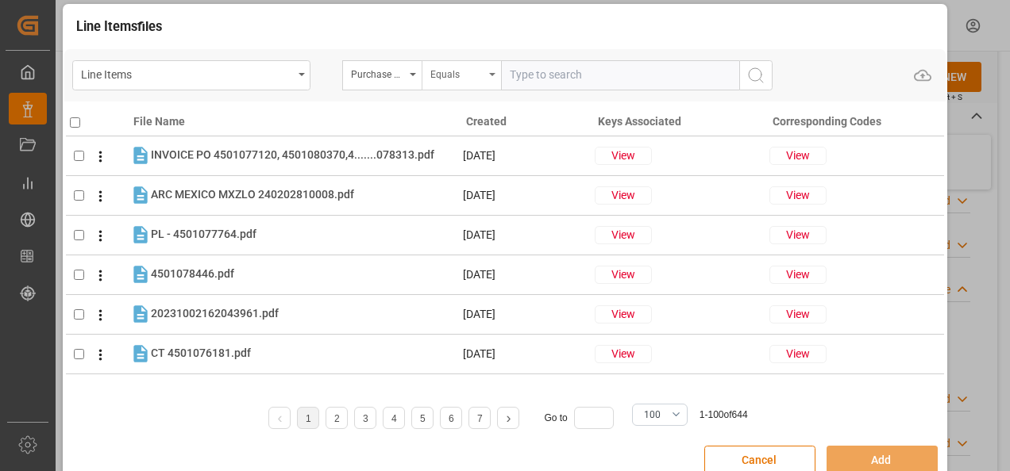
click at [439, 71] on div "Equals" at bounding box center [457, 72] width 54 height 18
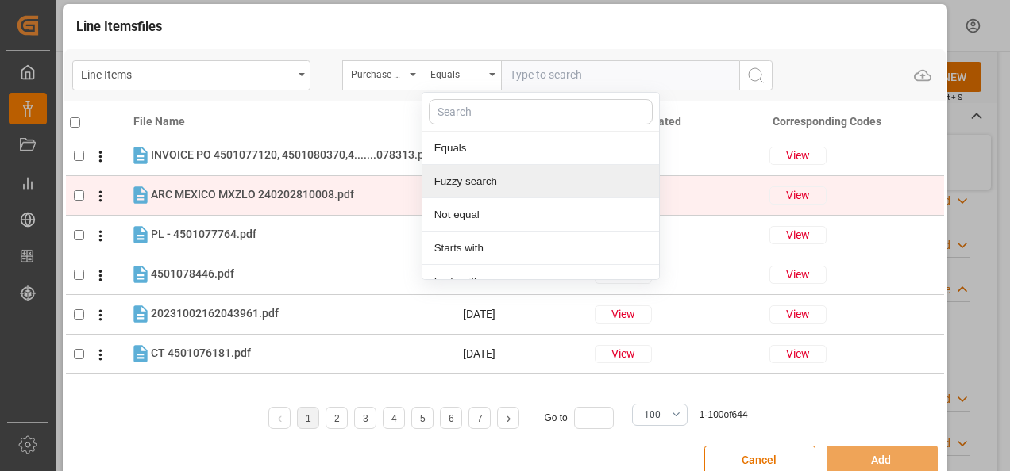
click at [457, 185] on div "Fuzzy search" at bounding box center [540, 181] width 237 height 33
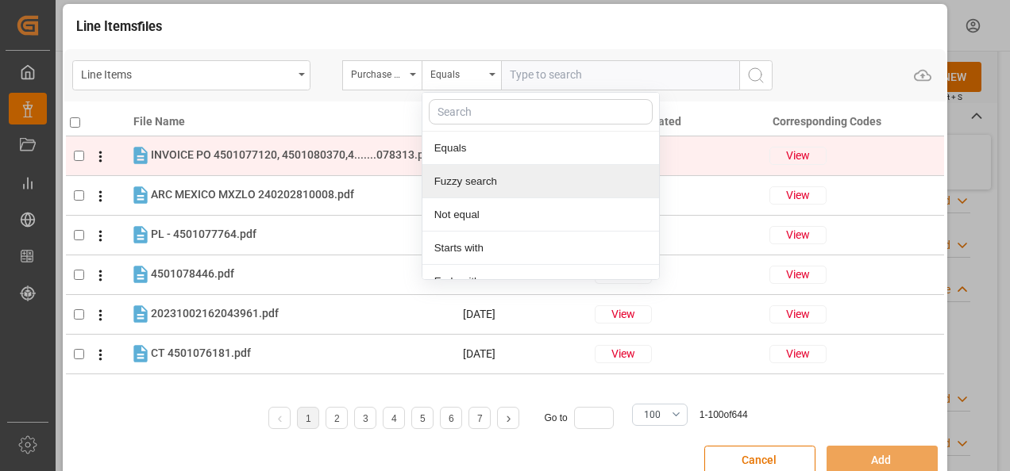
paste input "4504652934"
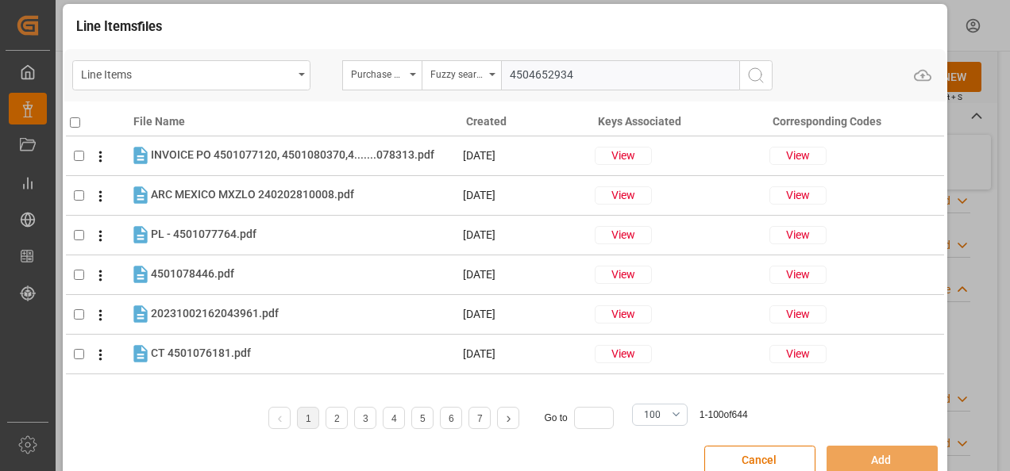
type input "4504652934"
click at [746, 80] on icon "search button" at bounding box center [755, 75] width 19 height 19
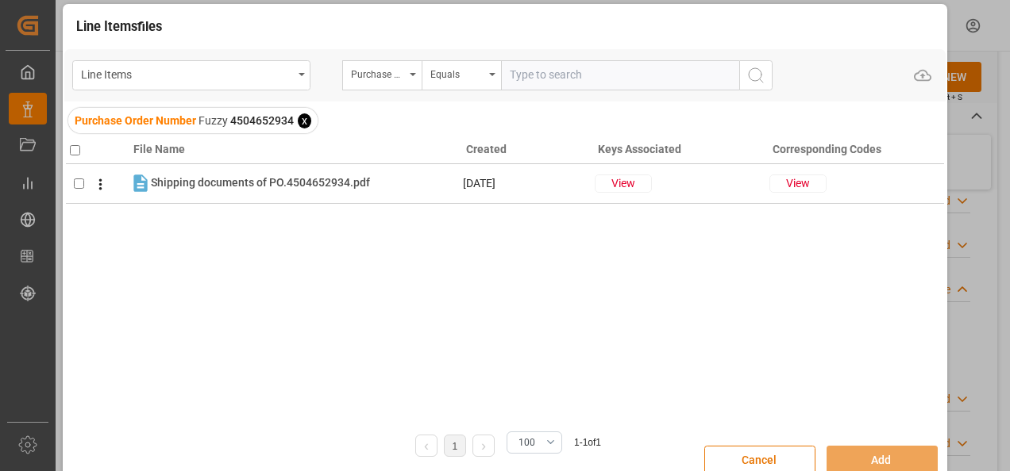
click at [75, 148] on input "checkbox" at bounding box center [75, 150] width 10 height 10
checkbox input "true"
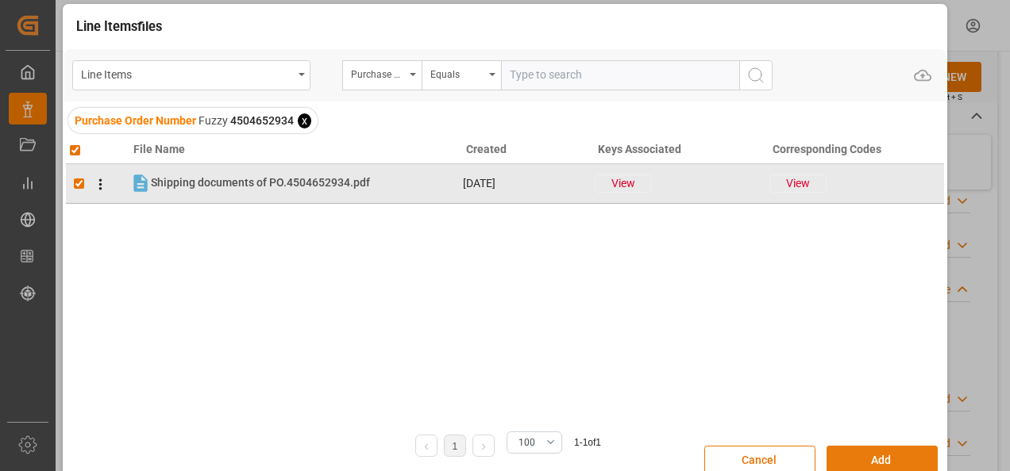
click at [855, 453] on button "Add" at bounding box center [881, 461] width 111 height 30
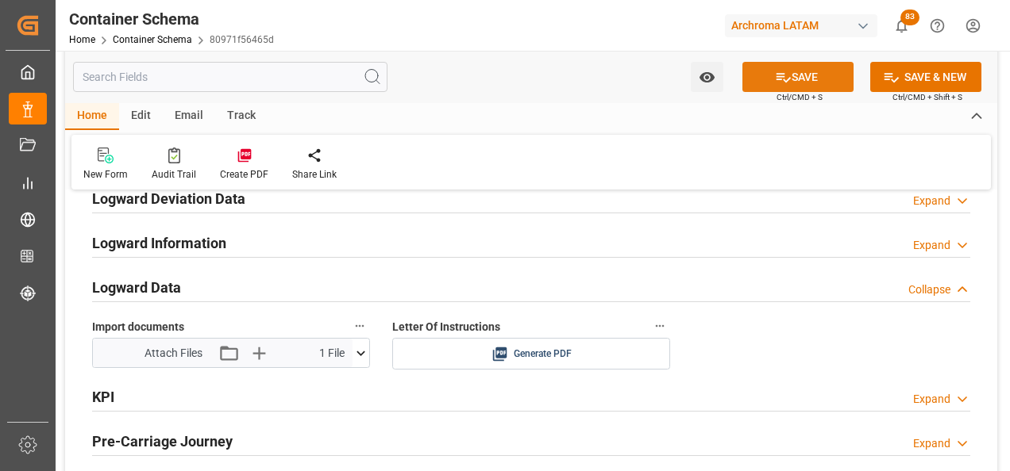
click at [790, 79] on button "SAVE" at bounding box center [797, 77] width 111 height 30
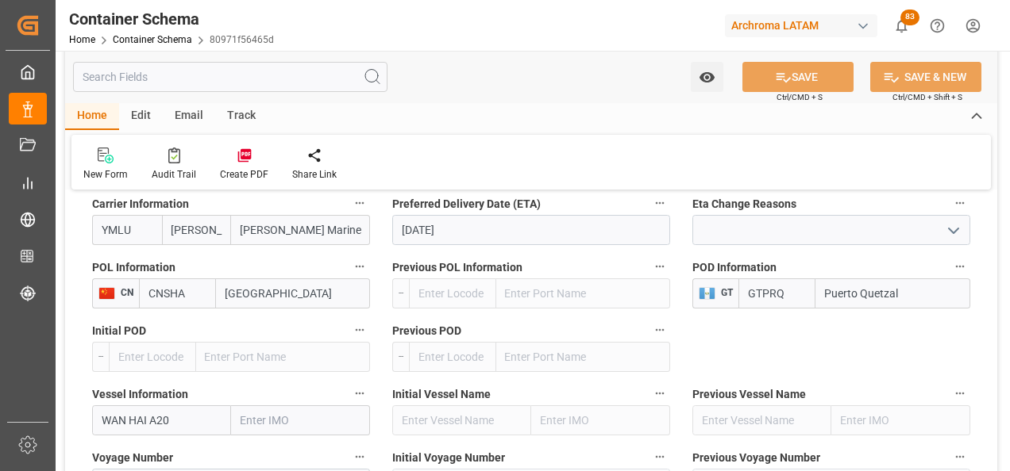
scroll to position [1508, 0]
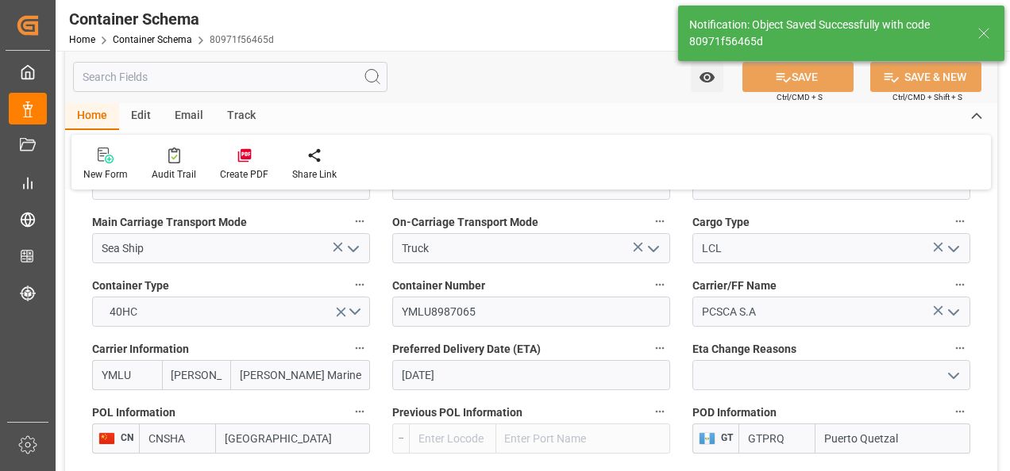
type input "Document Sent"
type input "3 PALLET"
type input "GTPRQ"
type input "Puerto Quetzal"
type input "E001"
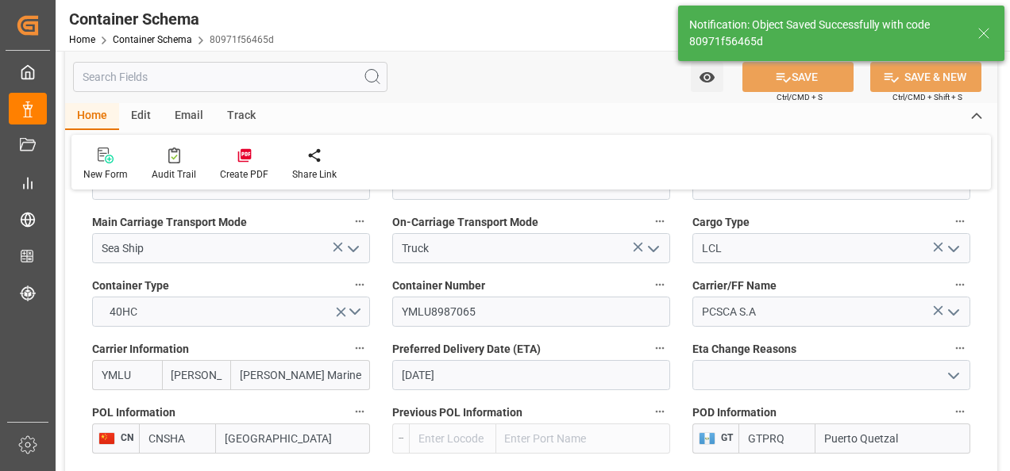
type input "WAN HAI A20"
type input "[DATE] 10:00"
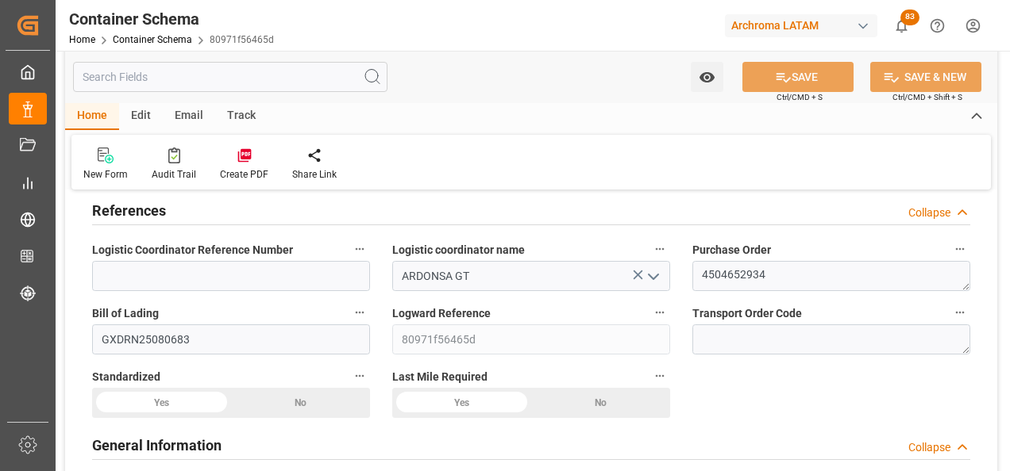
scroll to position [0, 0]
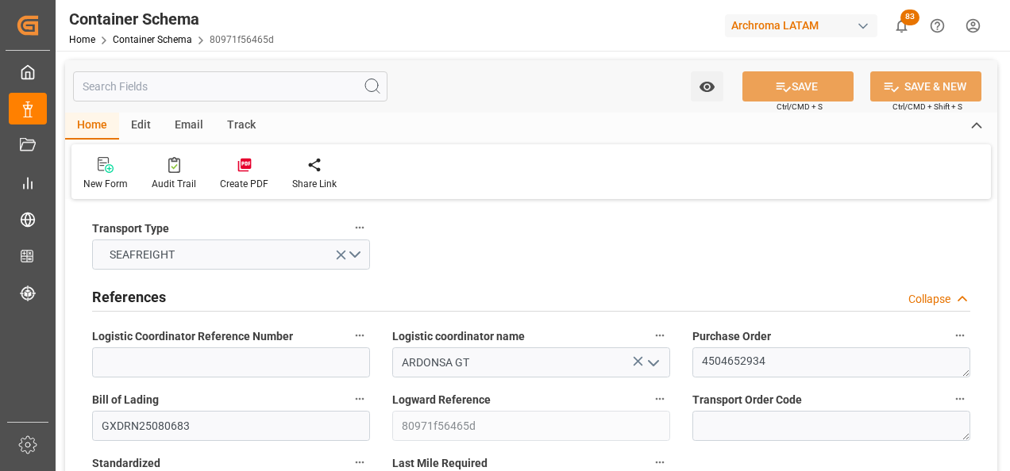
click at [201, 129] on div "Email" at bounding box center [189, 126] width 52 height 27
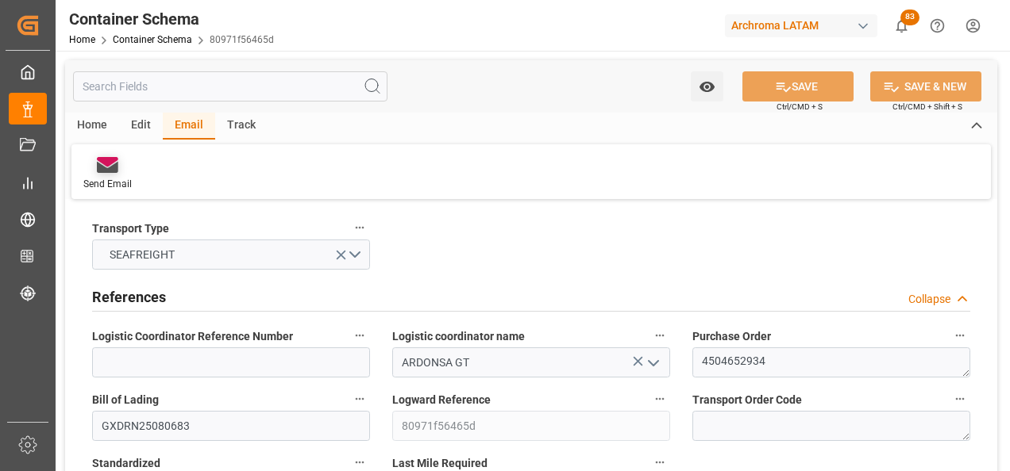
click at [106, 175] on div "Send Email" at bounding box center [107, 173] width 72 height 35
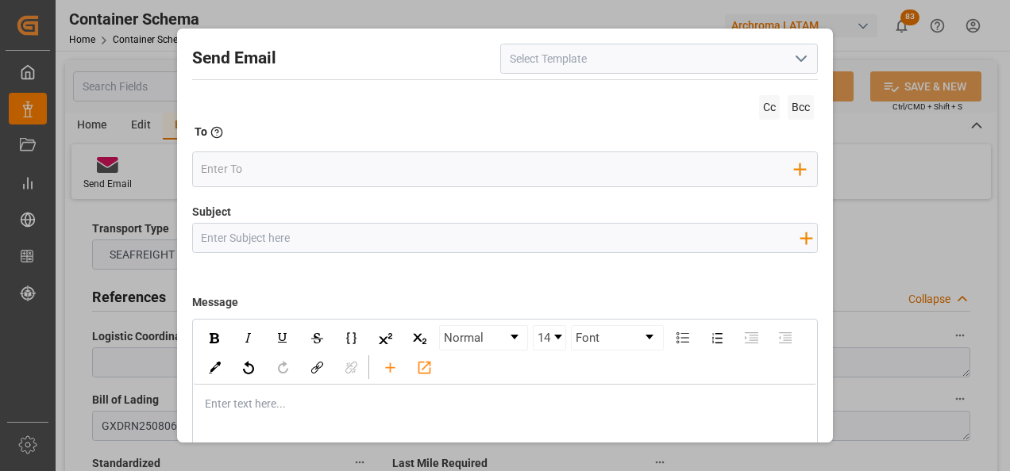
click at [809, 59] on input at bounding box center [658, 59] width 317 height 30
click at [791, 59] on icon "open menu" at bounding box center [800, 58] width 19 height 19
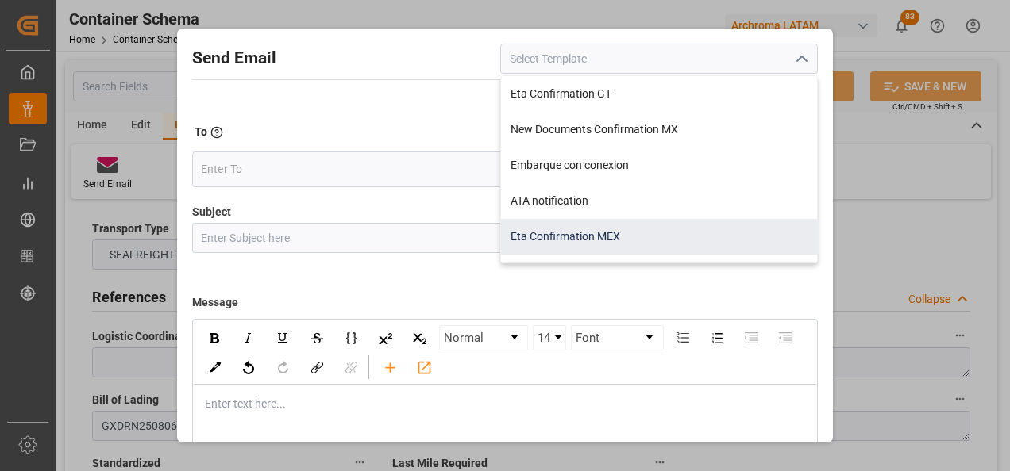
scroll to position [79, 0]
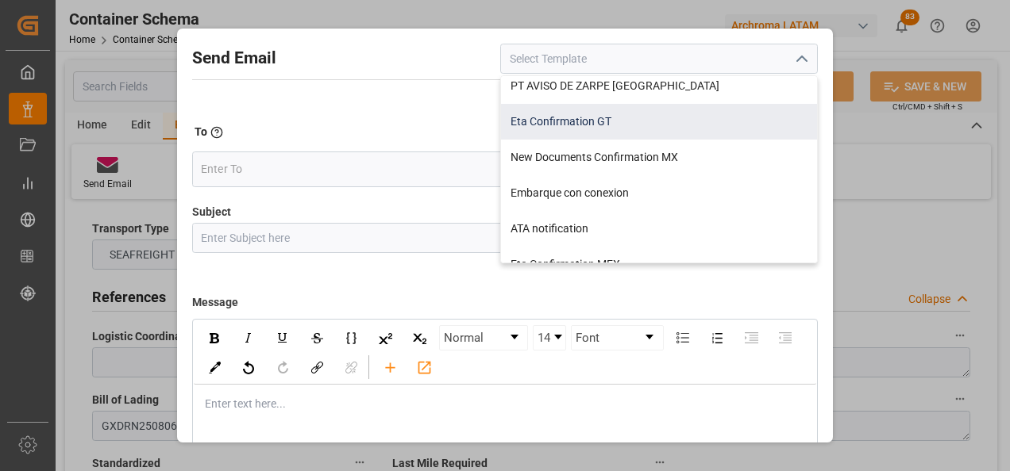
click at [612, 125] on div "Eta Confirmation GT" at bounding box center [659, 122] width 316 height 36
type input "Eta Confirmation GT"
type input "GT || PO {{purchaseOrder}} || {{category}} || BL {{bookingNumber}} || Confirmac…"
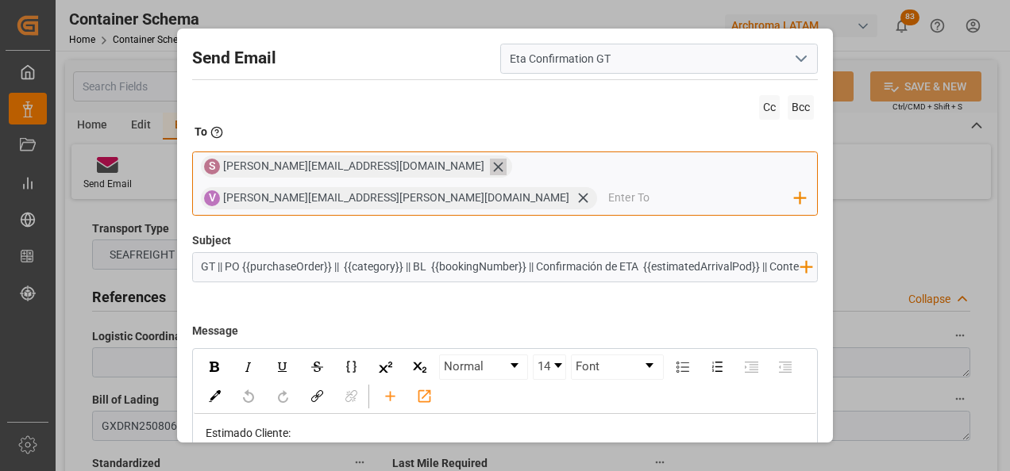
click at [490, 170] on icon at bounding box center [498, 167] width 17 height 17
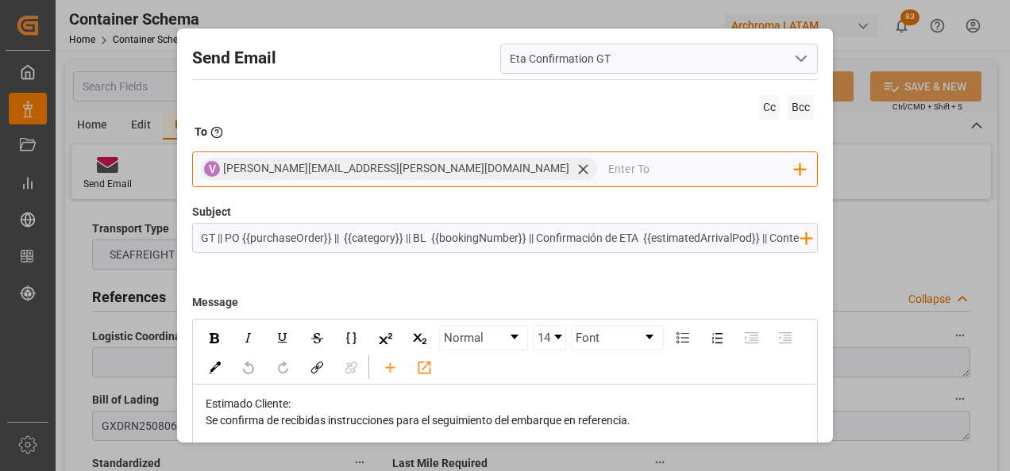
click at [413, 175] on div "V [PERSON_NAME][EMAIL_ADDRESS][PERSON_NAME][DOMAIN_NAME] Add Field to To" at bounding box center [505, 170] width 626 height 36
click at [608, 174] on input "email" at bounding box center [701, 169] width 187 height 24
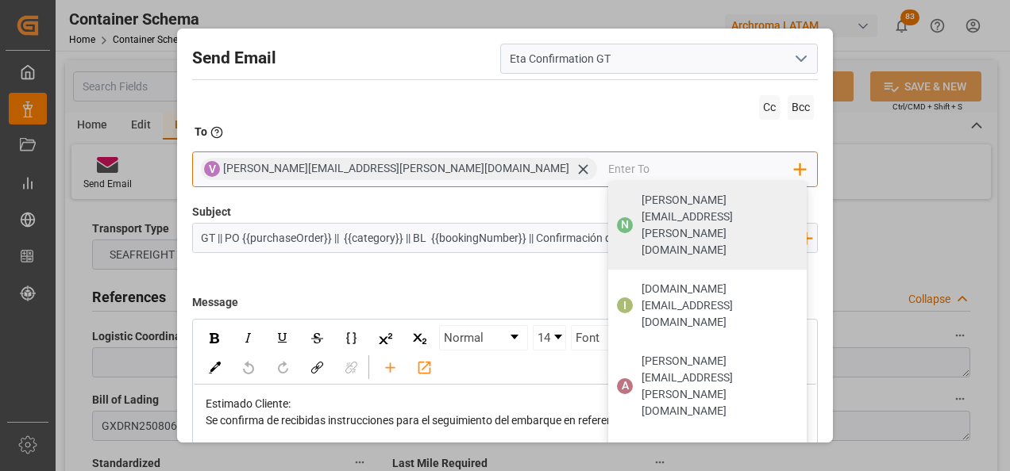
type input "G"
type input "gloria"
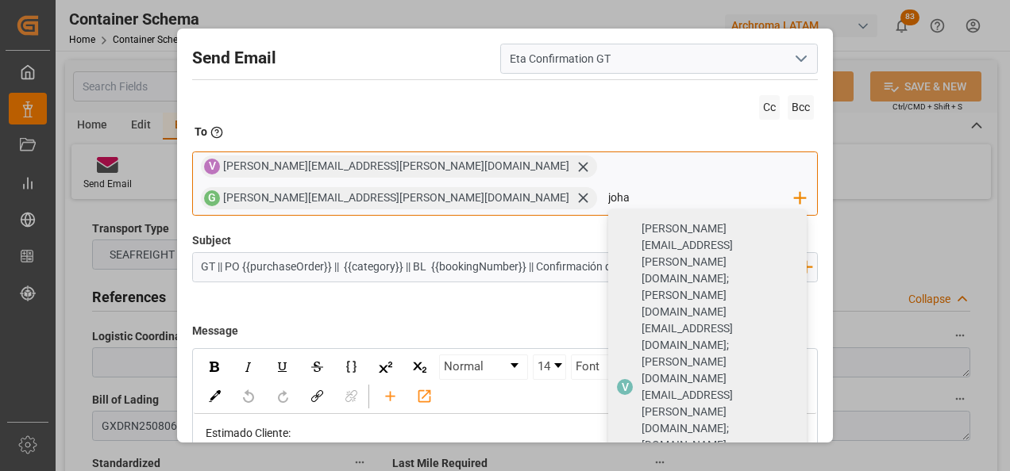
type input "[PERSON_NAME]"
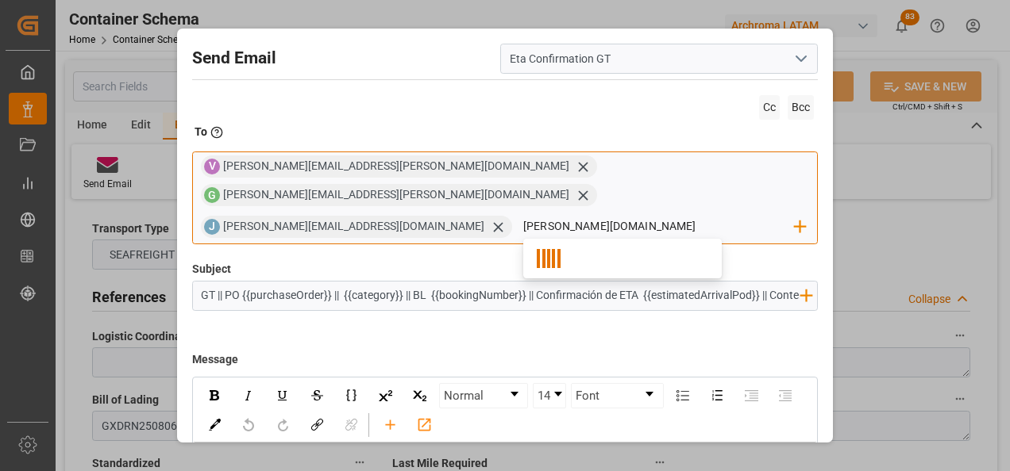
type input "nancy.cas"
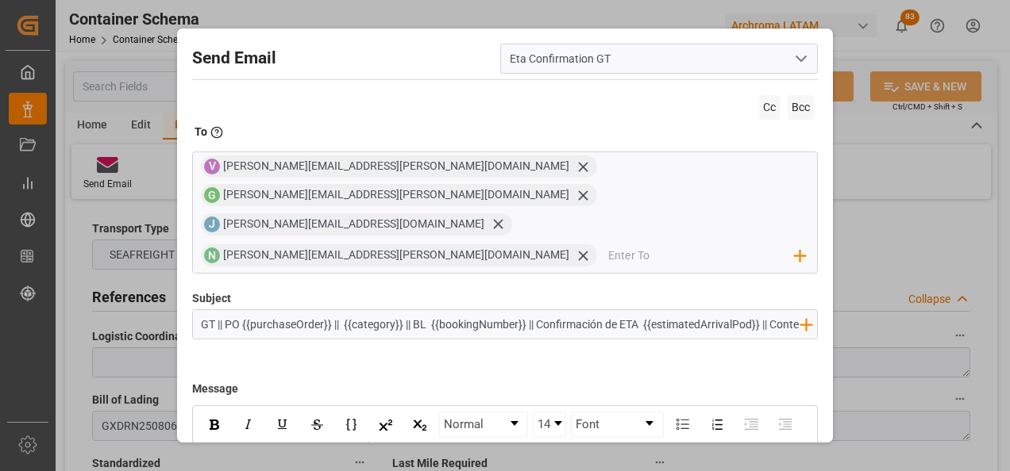
click at [690, 306] on div "Subject GT || PO {{purchaseOrder}} || {{category}} || BL {{bookingNumber}} || C…" at bounding box center [505, 329] width 626 height 79
click at [660, 310] on input "GT || PO {{purchaseOrder}} || {{category}} || BL {{bookingNumber}} || Confirmac…" at bounding box center [500, 324] width 615 height 28
click at [404, 442] on div "rdw-toolbar" at bounding box center [390, 454] width 28 height 24
type input "GT || PO {{purchaseOrder}} || {{category}} || BL {{bookingNumber}} || Confirmac…"
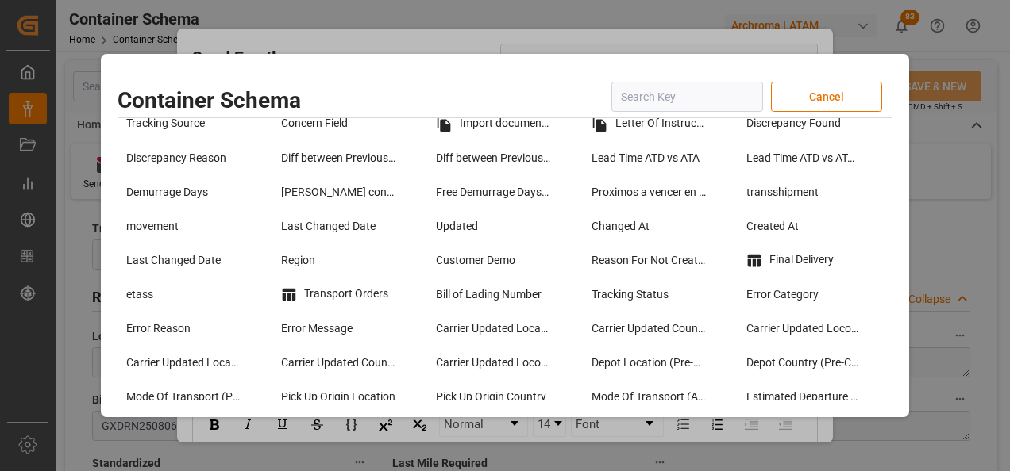
scroll to position [1349, 0]
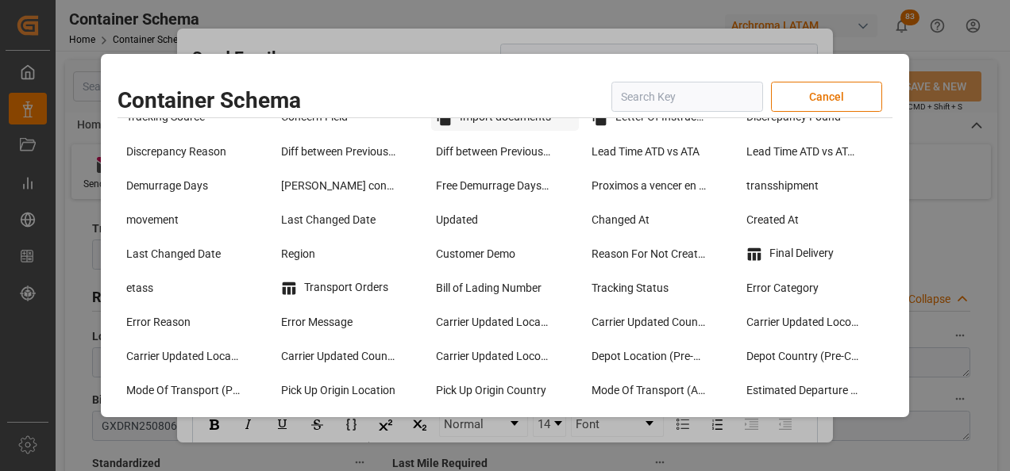
click at [482, 122] on div "Import documents" at bounding box center [504, 117] width 147 height 27
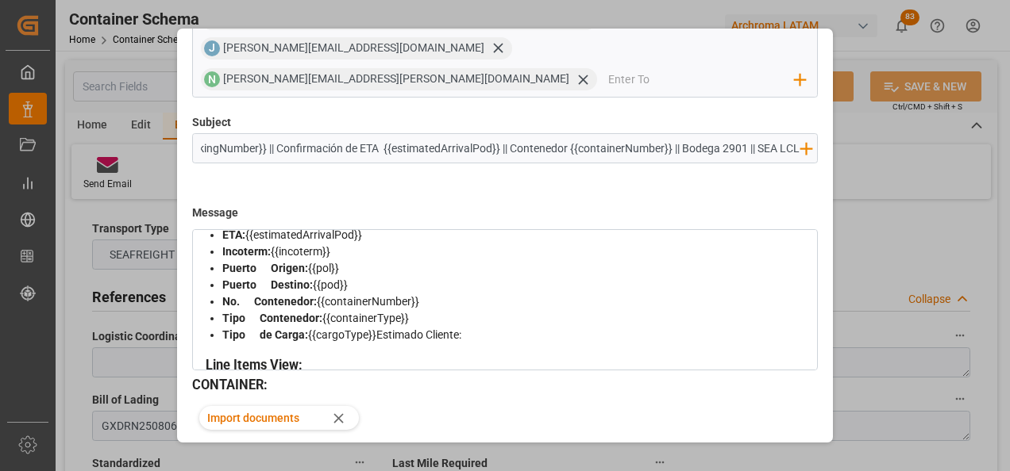
scroll to position [178, 0]
click at [784, 456] on button "Send" at bounding box center [761, 471] width 111 height 30
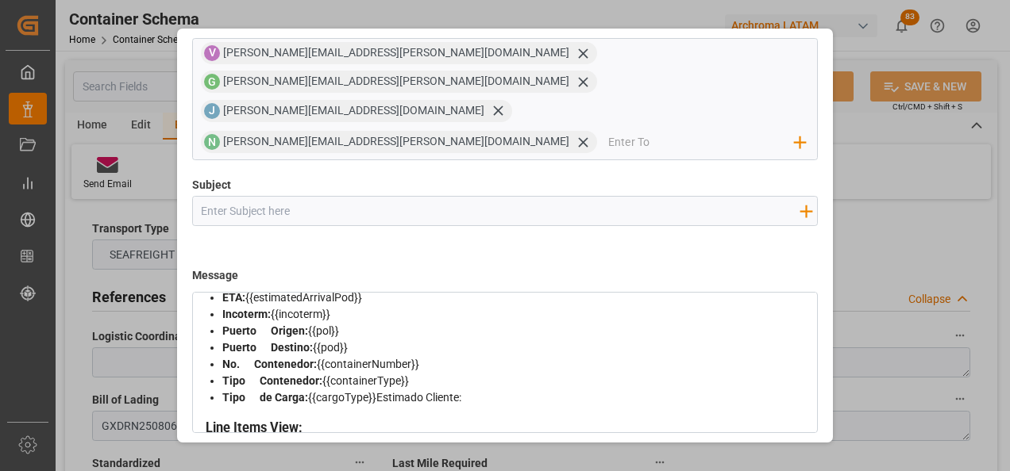
scroll to position [85, 0]
